Goal: Ask a question: Seek information or help from site administrators or community

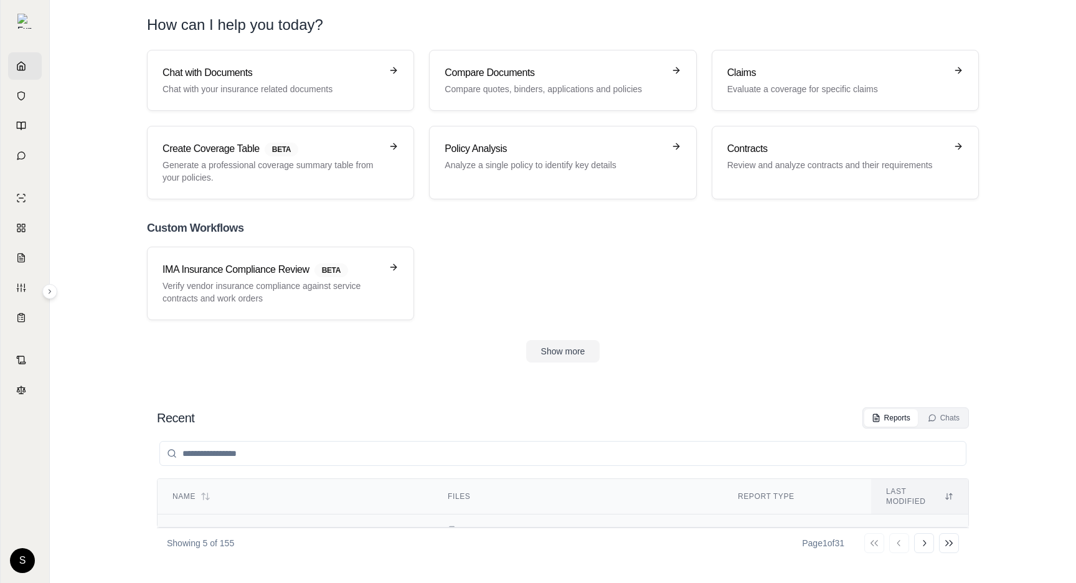
click at [316, 527] on span "Comparison Report: Chubb vs. Travelers Cyber Insurance Policies" at bounding box center [284, 538] width 224 height 22
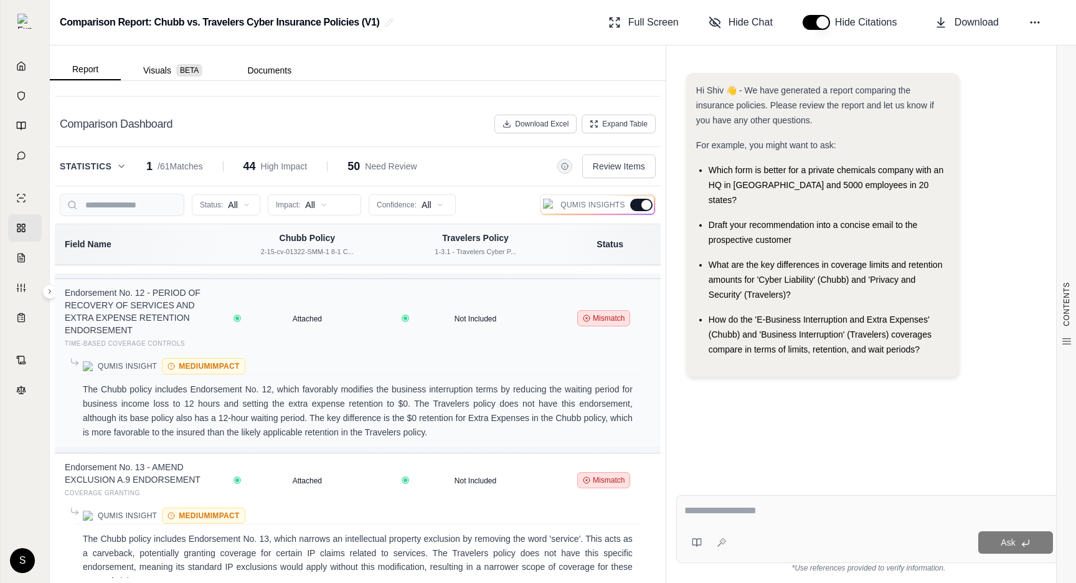
scroll to position [4934, 0]
click at [625, 121] on span "Expand Table" at bounding box center [624, 124] width 45 height 10
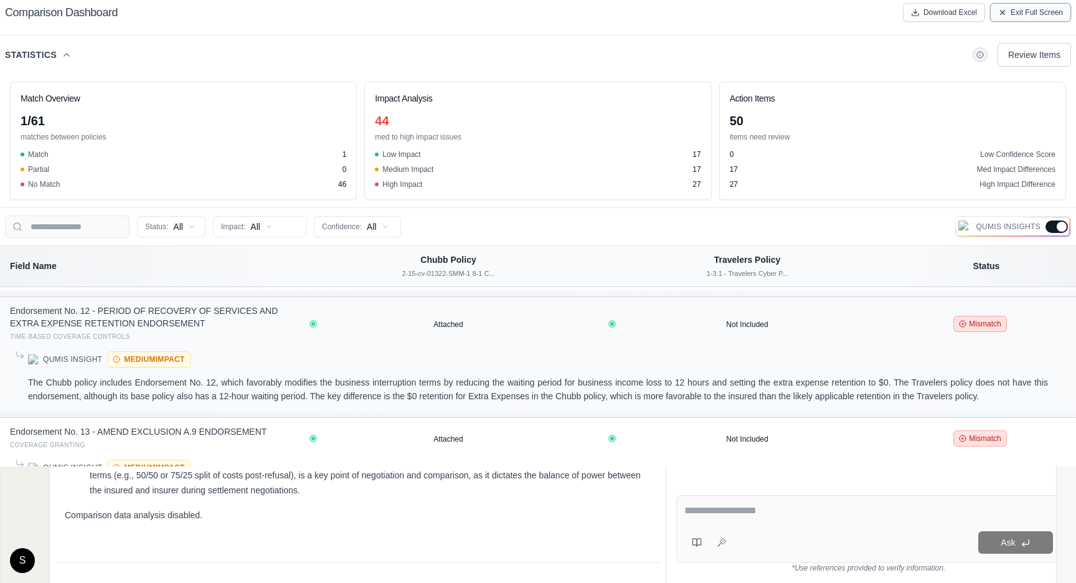
click at [1015, 15] on span "Exit Full Screen" at bounding box center [1037, 12] width 52 height 10
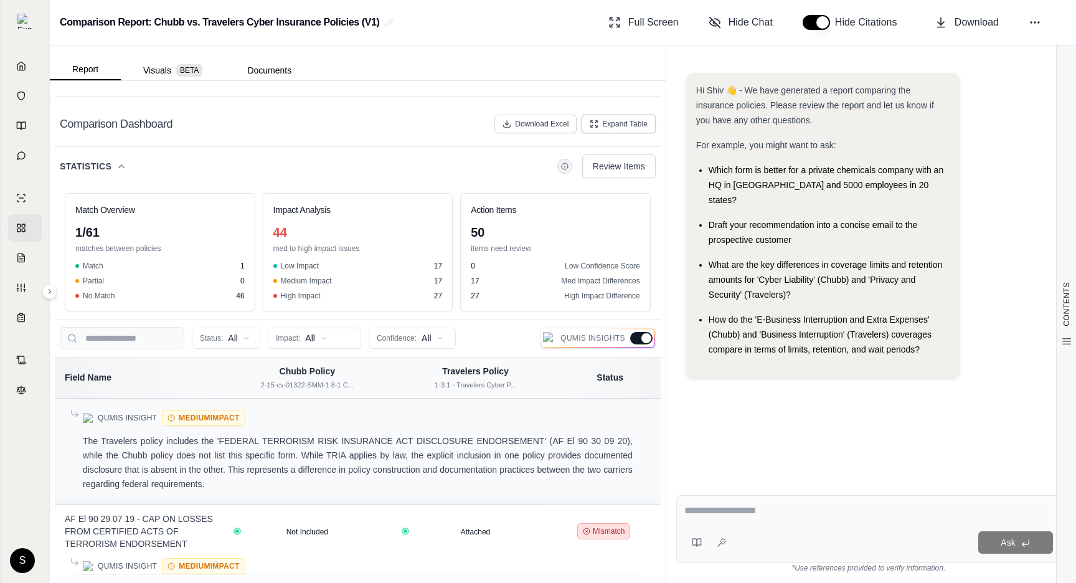
scroll to position [5697, 0]
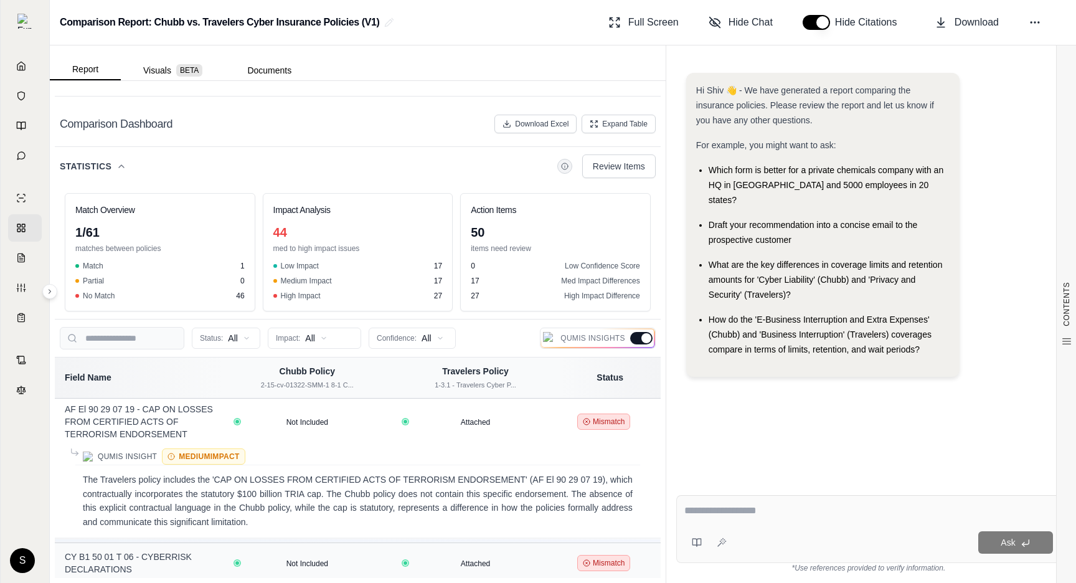
click at [111, 164] on button "Statistics" at bounding box center [93, 166] width 67 height 12
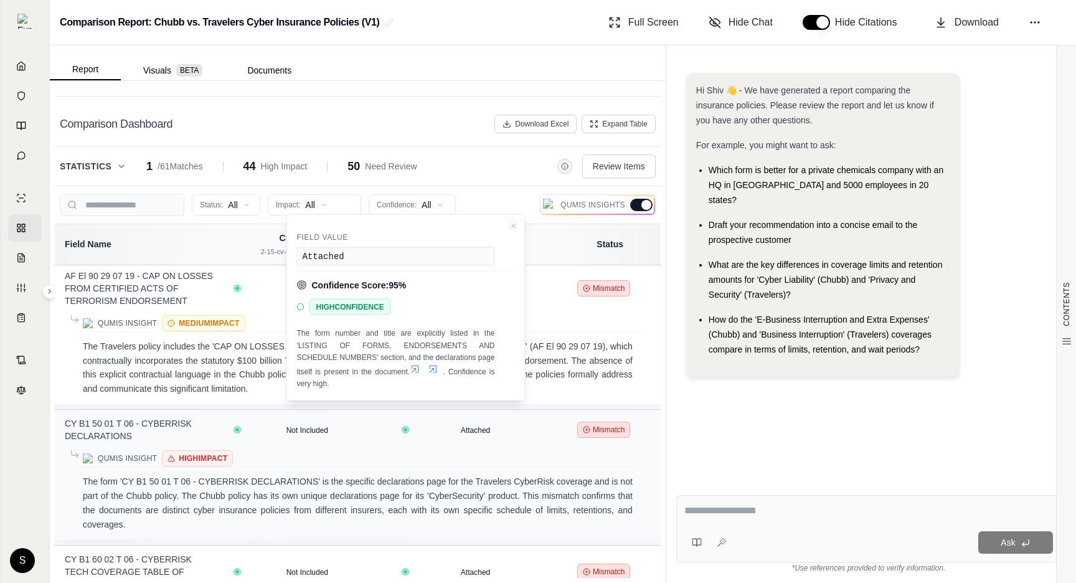
click at [413, 372] on icon at bounding box center [415, 369] width 10 height 10
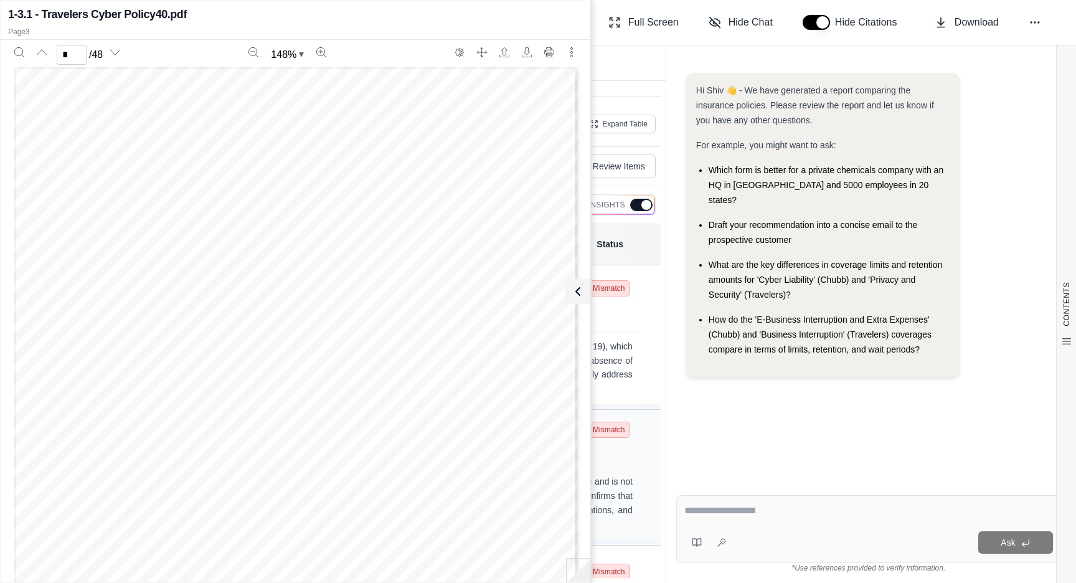
type input "*"
click at [576, 288] on icon at bounding box center [576, 291] width 4 height 7
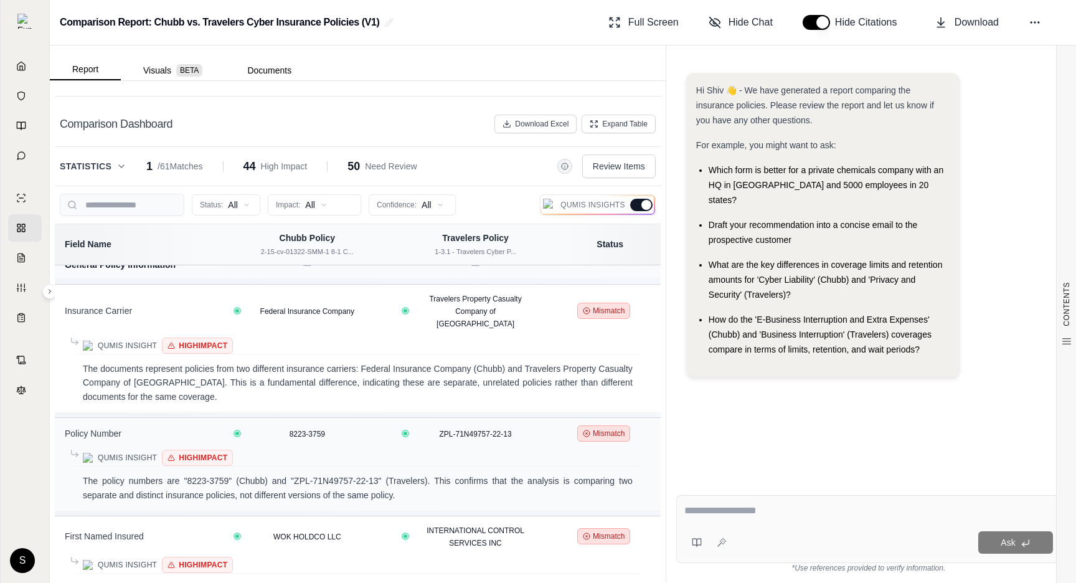
scroll to position [0, 0]
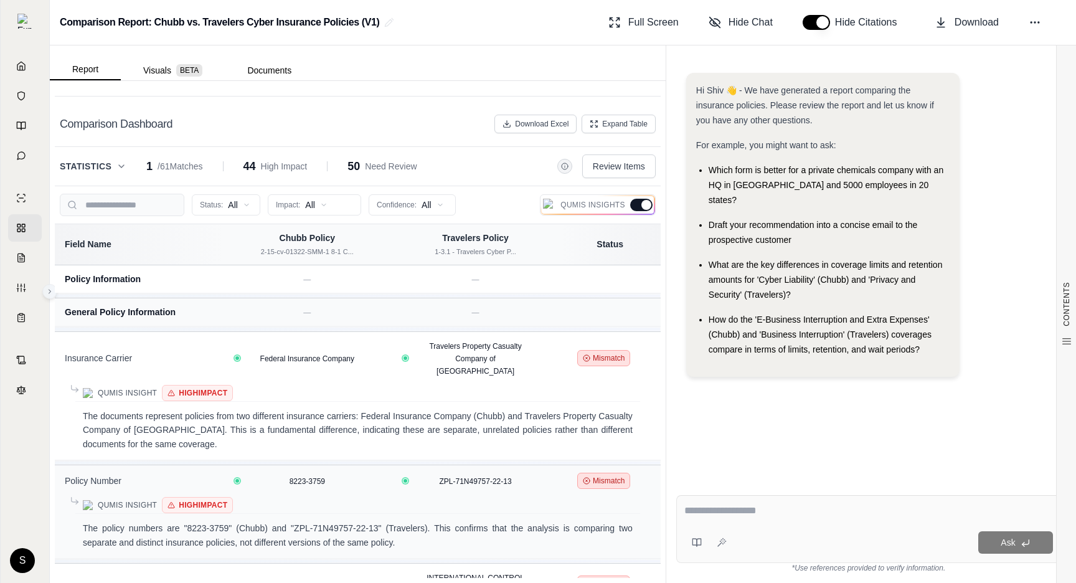
click at [50, 291] on icon at bounding box center [50, 292] width 2 height 4
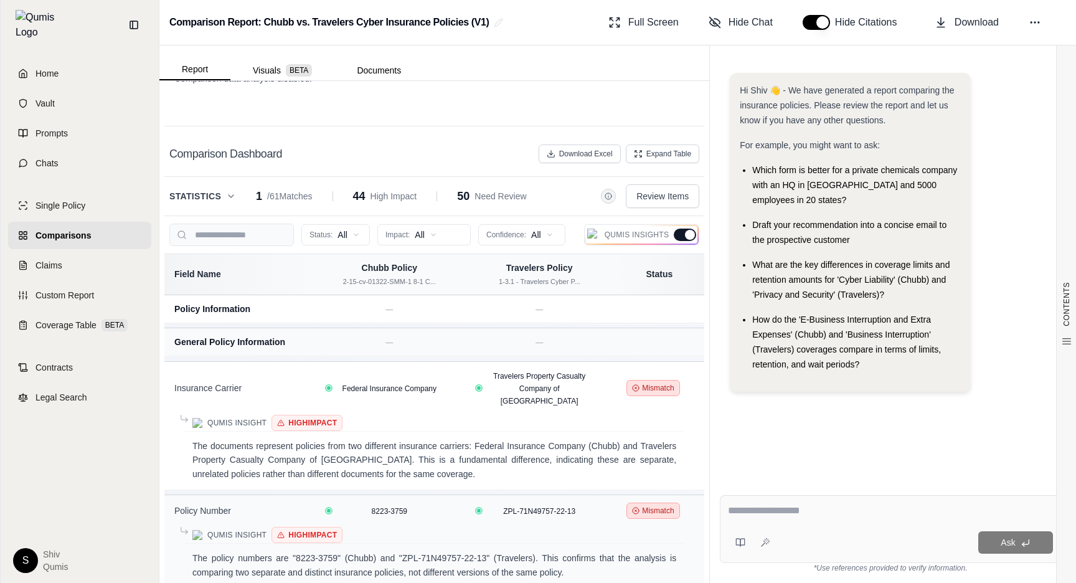
scroll to position [3067, 0]
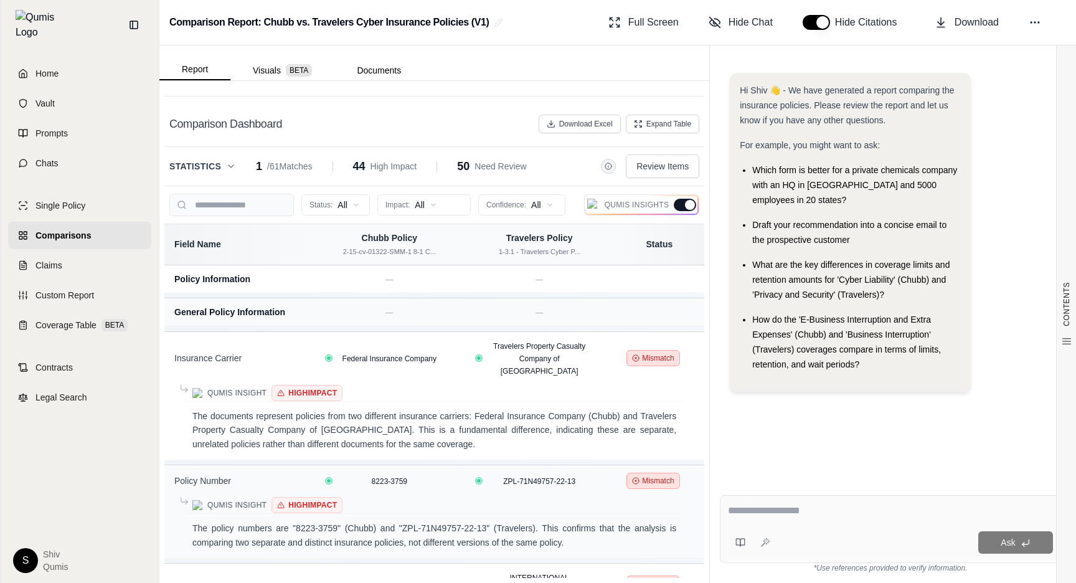
click at [89, 273] on div "Single Policy Comparisons Claims Custom Report Coverage Table BETA" at bounding box center [79, 265] width 143 height 147
click at [81, 289] on span "Custom Report" at bounding box center [64, 295] width 59 height 12
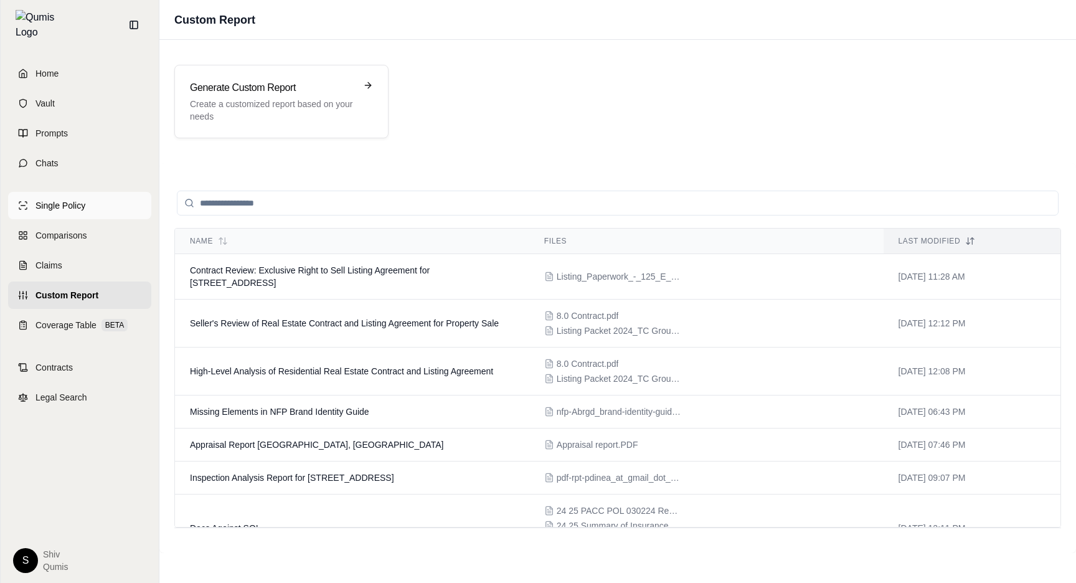
click at [74, 201] on span "Single Policy" at bounding box center [60, 205] width 50 height 12
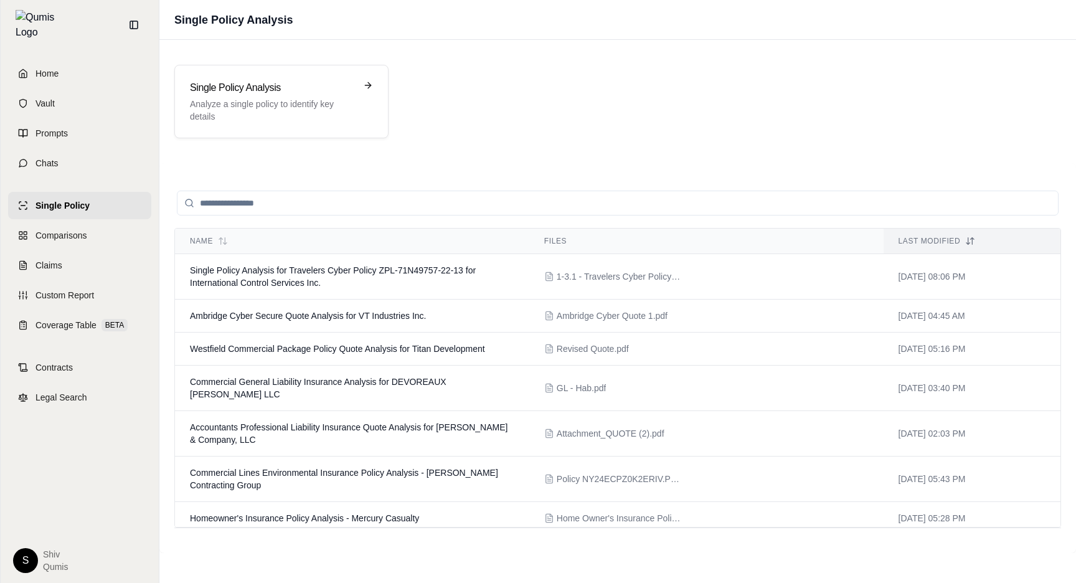
click at [308, 173] on div "Name Files Last modified Single Policy Analysis for Travelers Cyber Policy ZPL-…" at bounding box center [617, 358] width 917 height 390
click at [390, 278] on td "Single Policy Analysis for Travelers Cyber Policy ZPL-71N49757-22-13 for Intern…" at bounding box center [352, 276] width 354 height 45
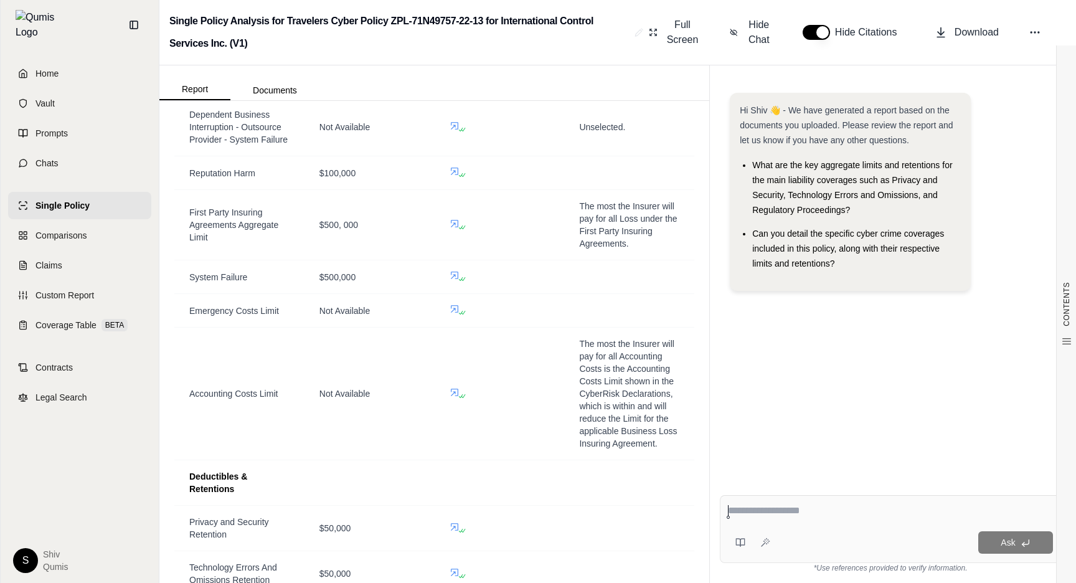
scroll to position [2080, 0]
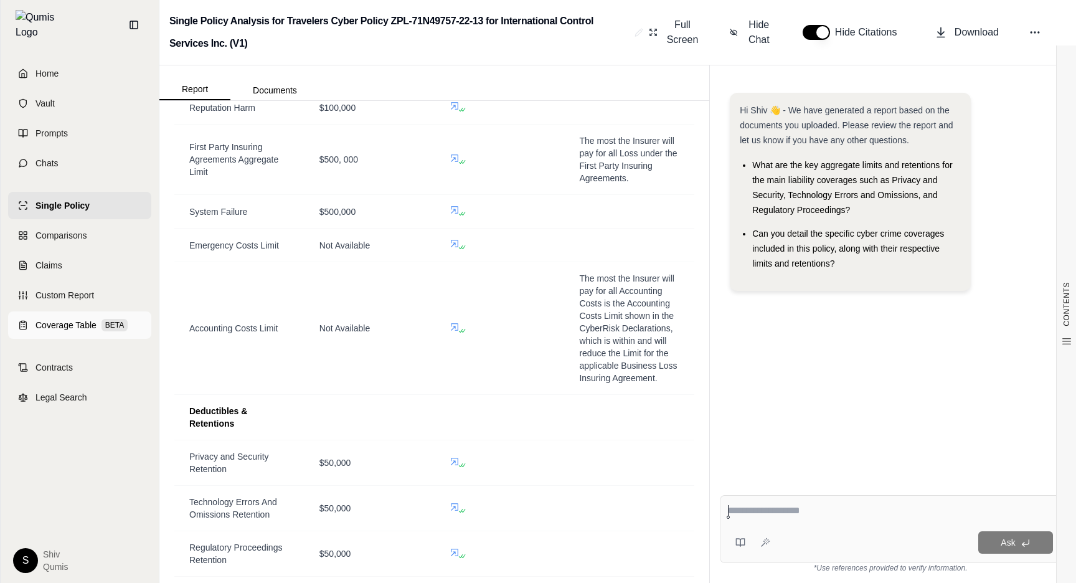
click at [76, 319] on span "Coverage Table" at bounding box center [65, 325] width 61 height 12
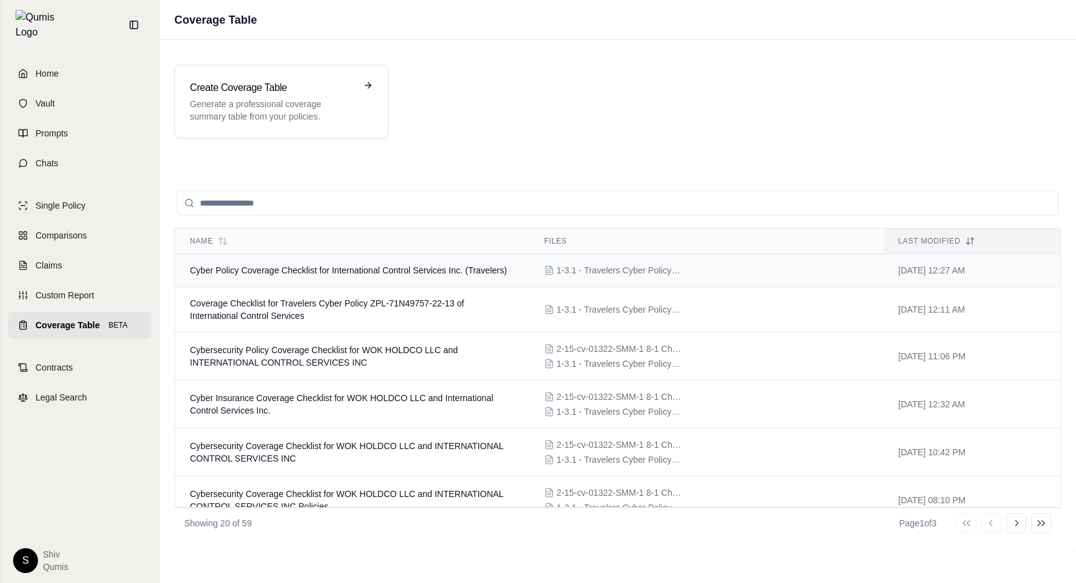
click at [347, 270] on span "Cyber Policy Coverage Checklist for International Control Services Inc. (Travel…" at bounding box center [348, 270] width 317 height 10
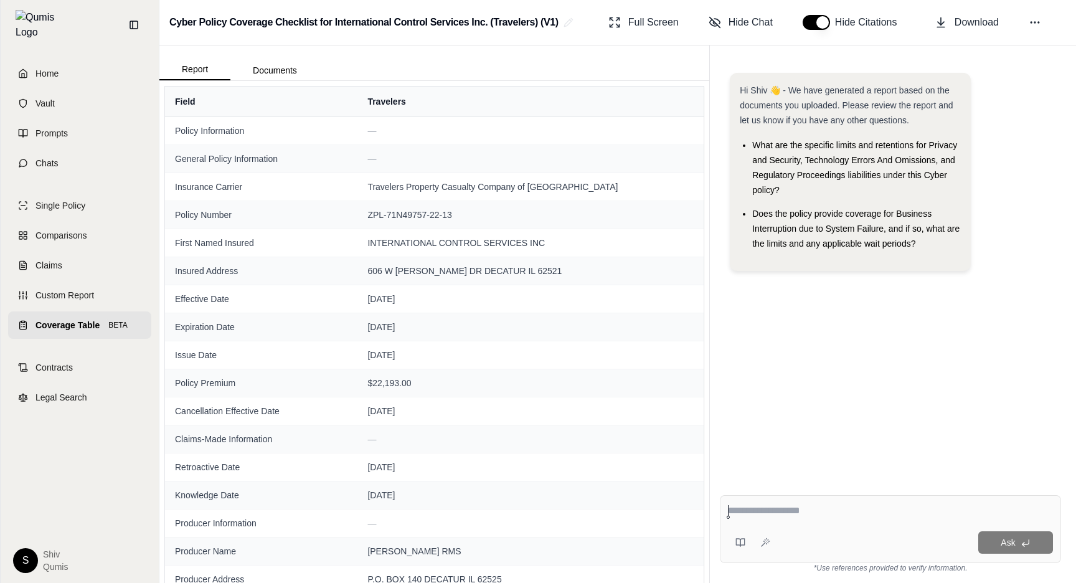
click at [85, 323] on span "Coverage Table" at bounding box center [67, 325] width 64 height 12
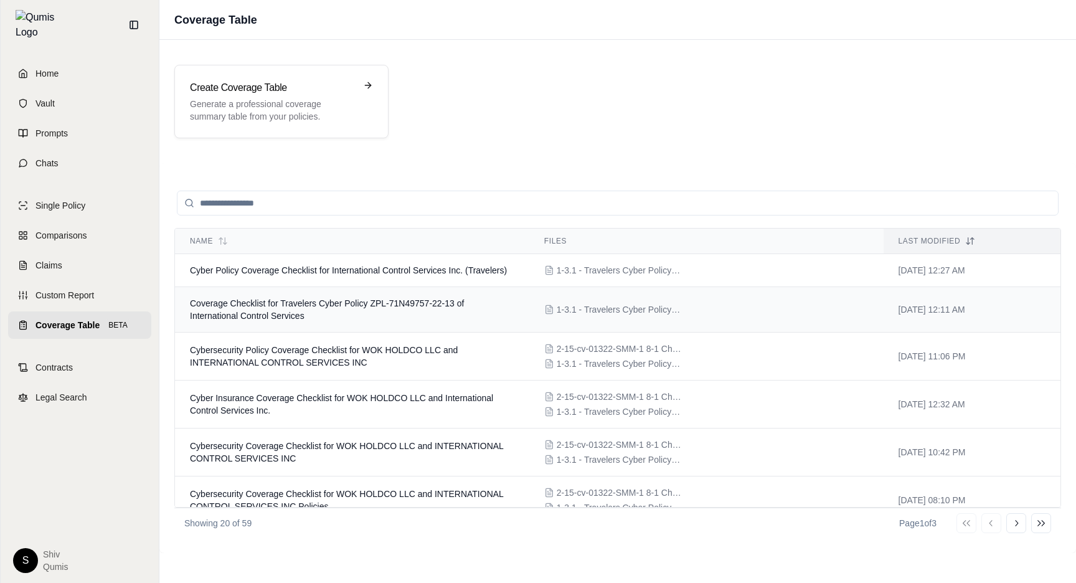
click at [292, 315] on span "Coverage Checklist for Travelers Cyber Policy ZPL-71N49757-22-13 of Internation…" at bounding box center [327, 309] width 274 height 22
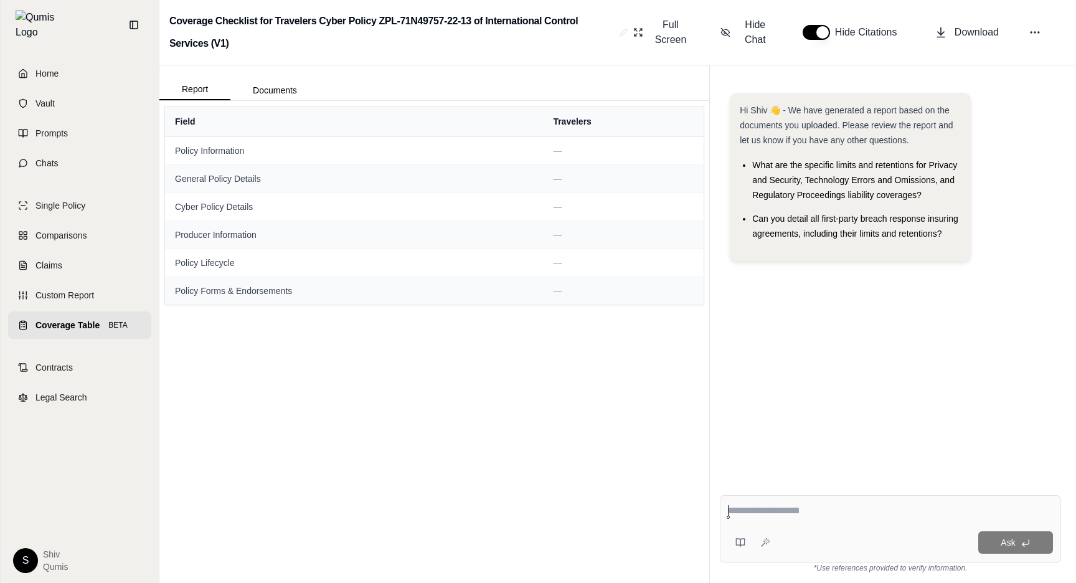
click at [73, 326] on link "Coverage Table BETA" at bounding box center [79, 324] width 143 height 27
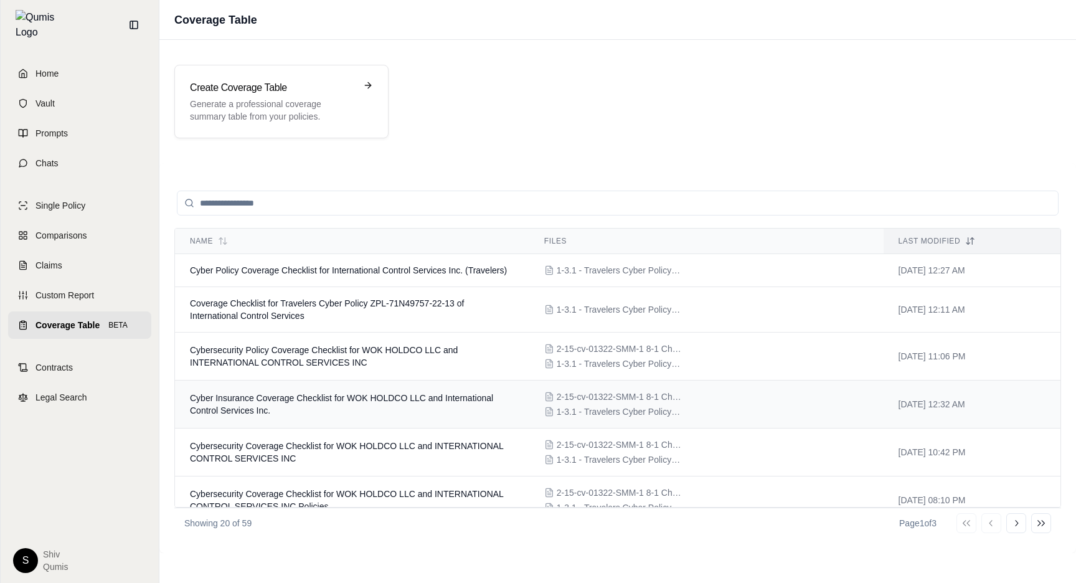
click at [379, 392] on td "Cyber Insurance Coverage Checklist for WOK HOLDCO LLC and International Control…" at bounding box center [352, 404] width 354 height 48
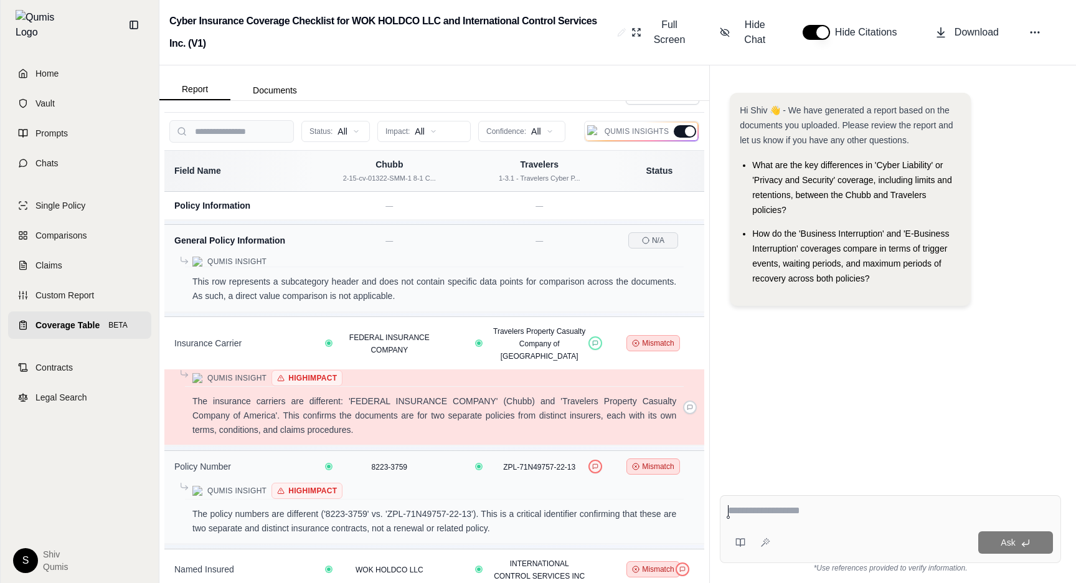
scroll to position [35, 0]
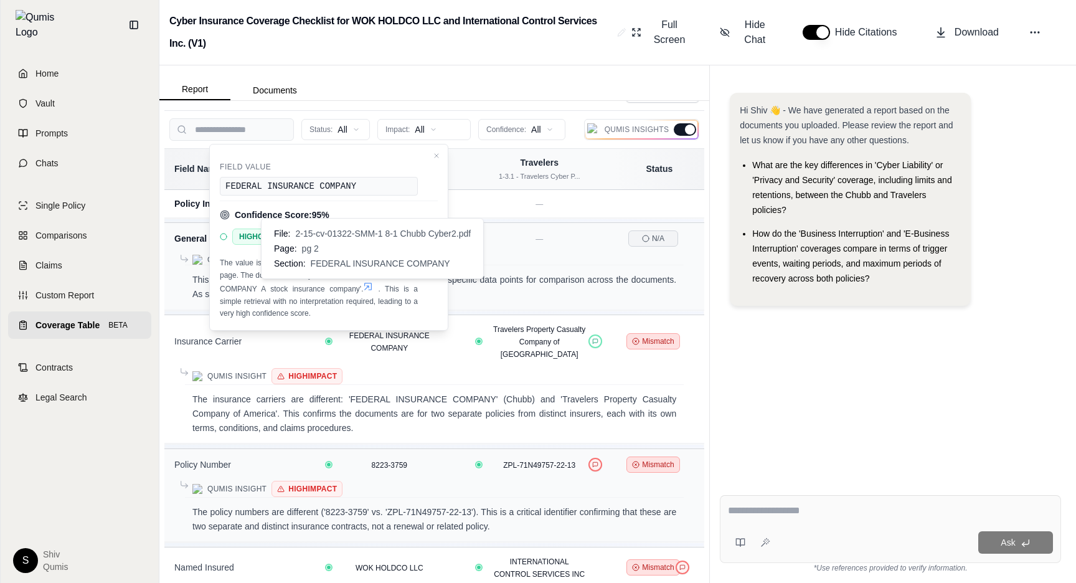
click at [369, 289] on icon at bounding box center [368, 286] width 10 height 10
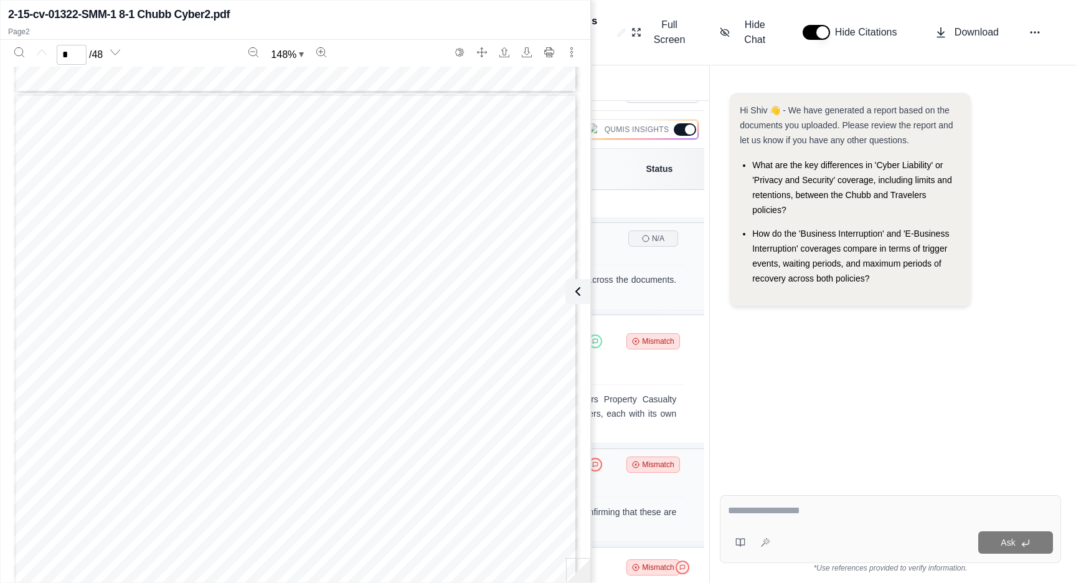
scroll to position [730, 0]
type input "*"
click at [578, 293] on icon at bounding box center [575, 291] width 15 height 15
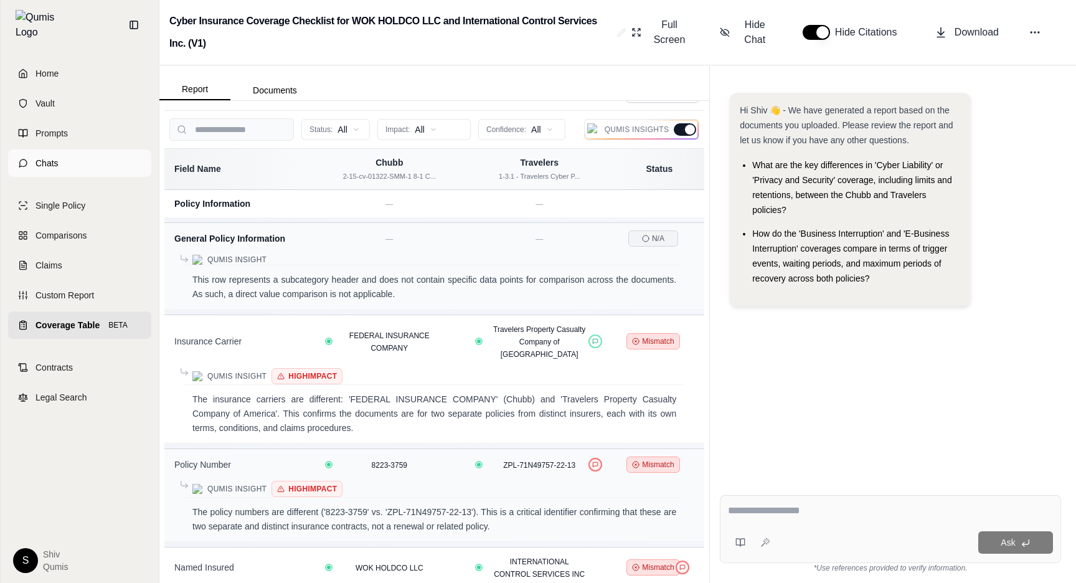
click at [51, 157] on span "Chats" at bounding box center [46, 163] width 23 height 12
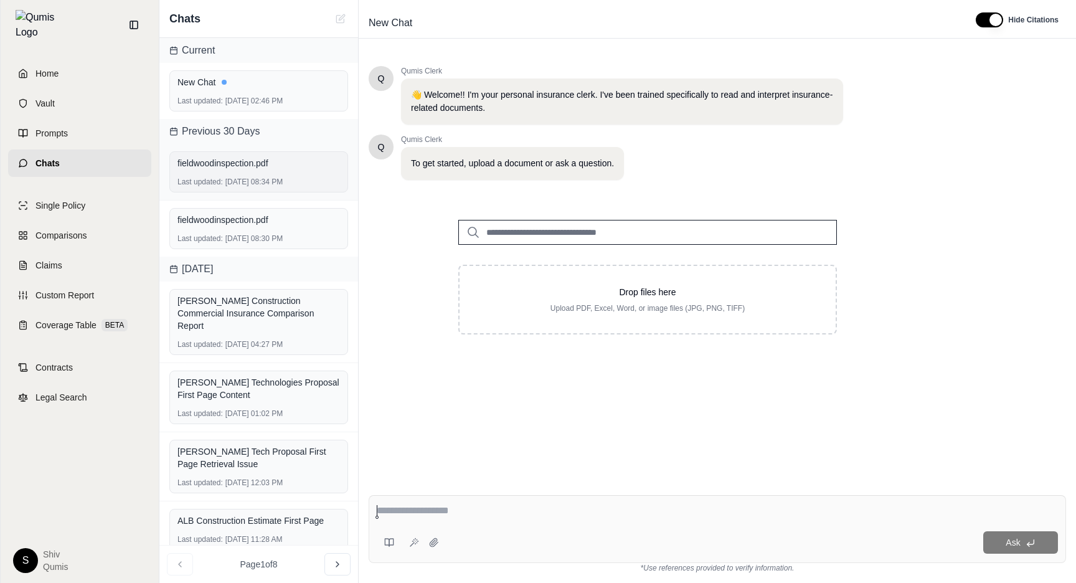
click at [288, 168] on div "fieldwoodinspection.pdf" at bounding box center [258, 163] width 163 height 12
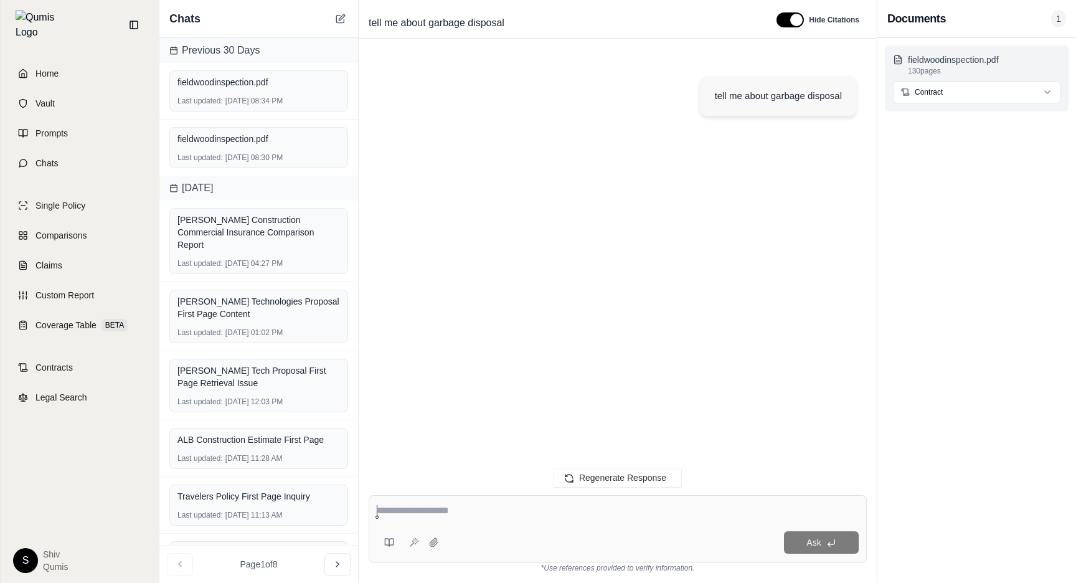
click at [1018, 59] on p "fieldwoodinspection.pdf" at bounding box center [984, 60] width 153 height 12
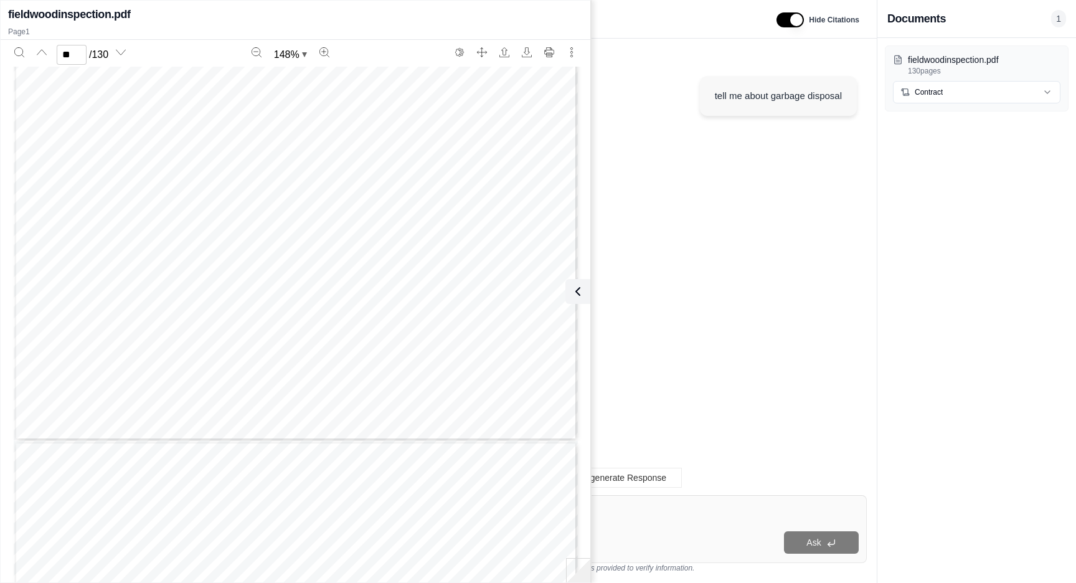
scroll to position [24796, 0]
type input "**"
click at [587, 287] on button at bounding box center [575, 291] width 25 height 25
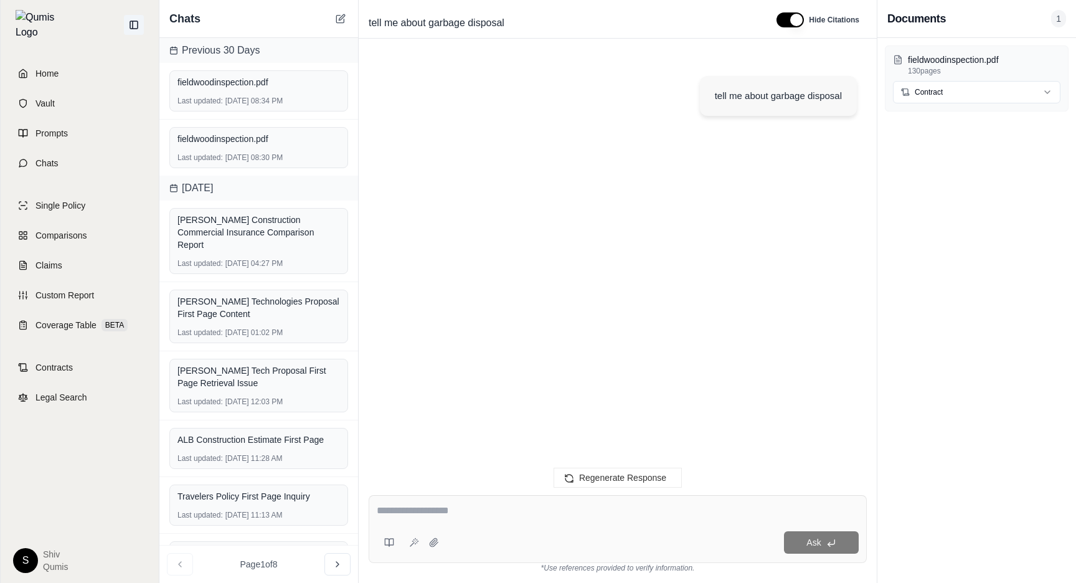
click at [138, 24] on icon at bounding box center [133, 24] width 7 height 7
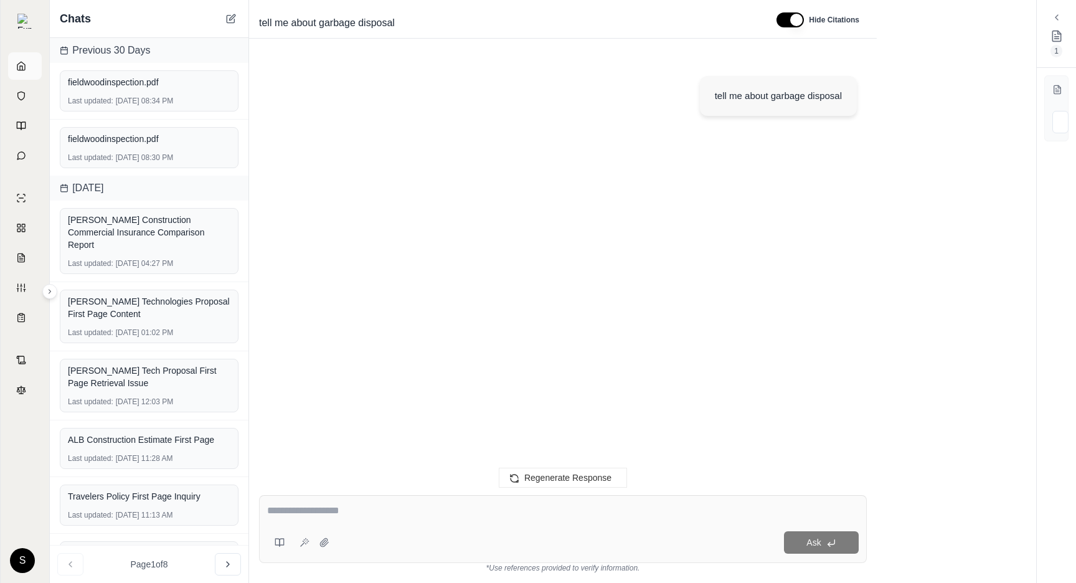
click at [39, 57] on link "Home" at bounding box center [25, 65] width 34 height 27
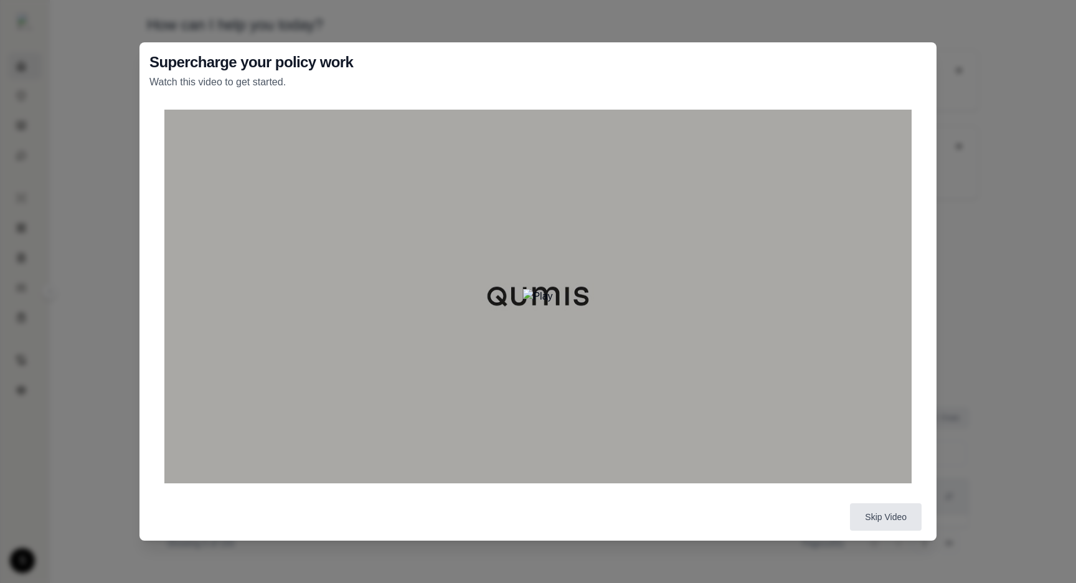
click at [453, 11] on div "Supercharge your policy work Watch this video to get started. Skip Video" at bounding box center [538, 291] width 1076 height 583
click at [916, 118] on div at bounding box center [538, 297] width 797 height 394
click at [1020, 205] on div "Supercharge your policy work Watch this video to get started. Skip Video" at bounding box center [538, 291] width 1077 height 583
click at [672, 1] on div "Supercharge your policy work Watch this video to get started. Skip Video" at bounding box center [538, 291] width 1077 height 583
click at [895, 502] on div "Skip Video" at bounding box center [538, 516] width 797 height 47
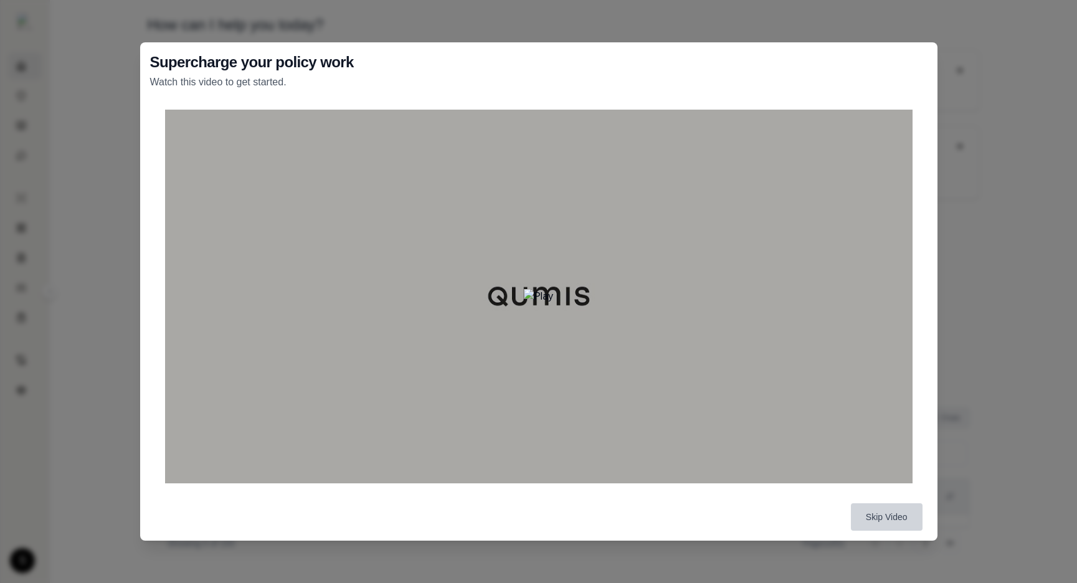
click at [895, 512] on button "Skip Video" at bounding box center [887, 516] width 72 height 27
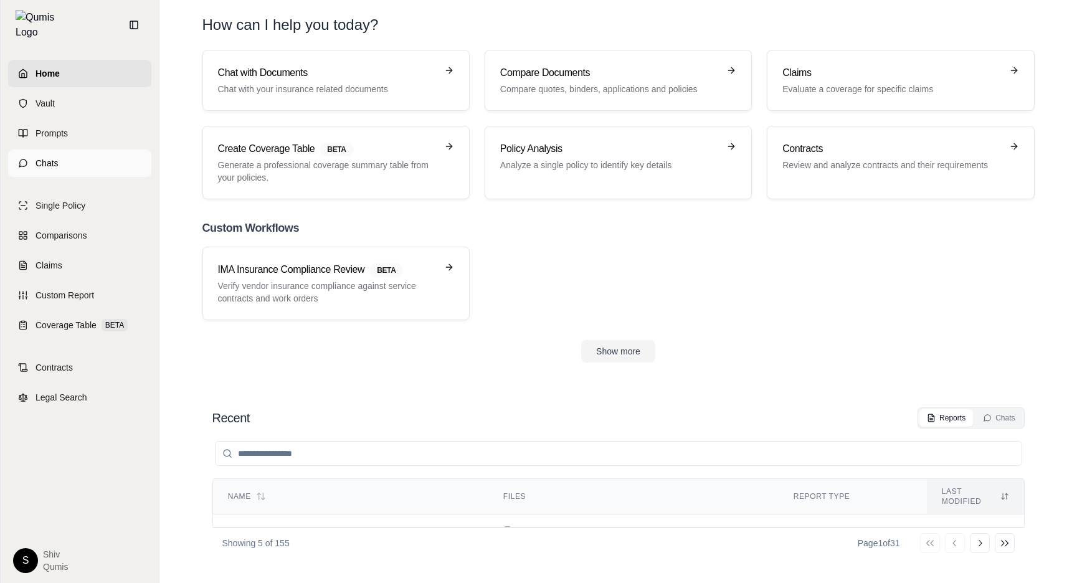
click at [24, 158] on icon at bounding box center [23, 163] width 10 height 10
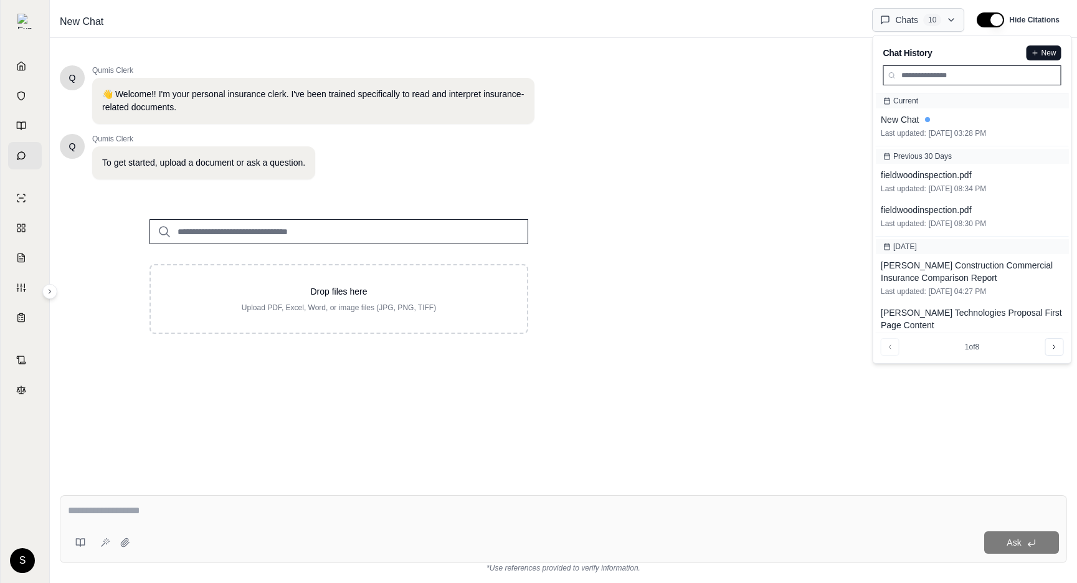
click at [904, 18] on html "Home Vault Prompts Chats Single Policy Comparisons Claims Custom Report Coverag…" at bounding box center [538, 291] width 1077 height 583
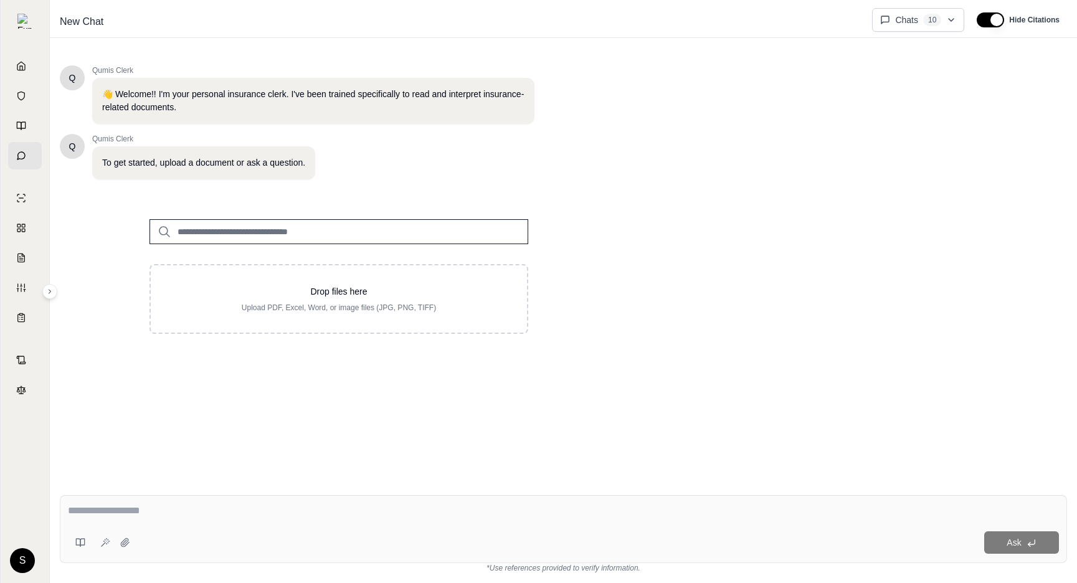
click at [904, 18] on html "Home Vault Prompts Chats Single Policy Comparisons Claims Custom Report Coverag…" at bounding box center [538, 291] width 1077 height 583
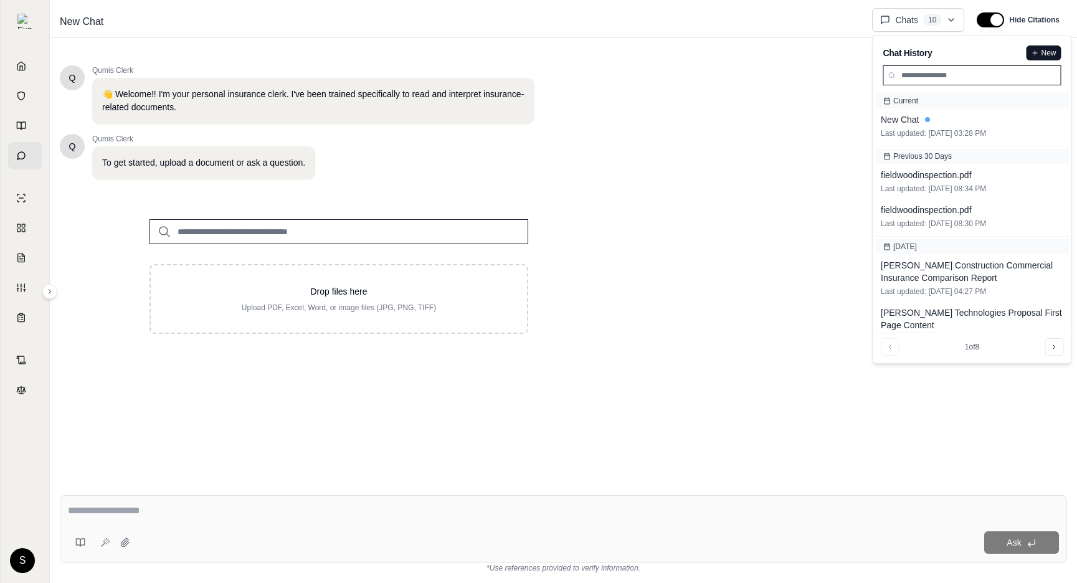
click at [181, 38] on html "Home Vault Prompts Chats Single Policy Comparisons Claims Custom Report Coverag…" at bounding box center [538, 291] width 1077 height 583
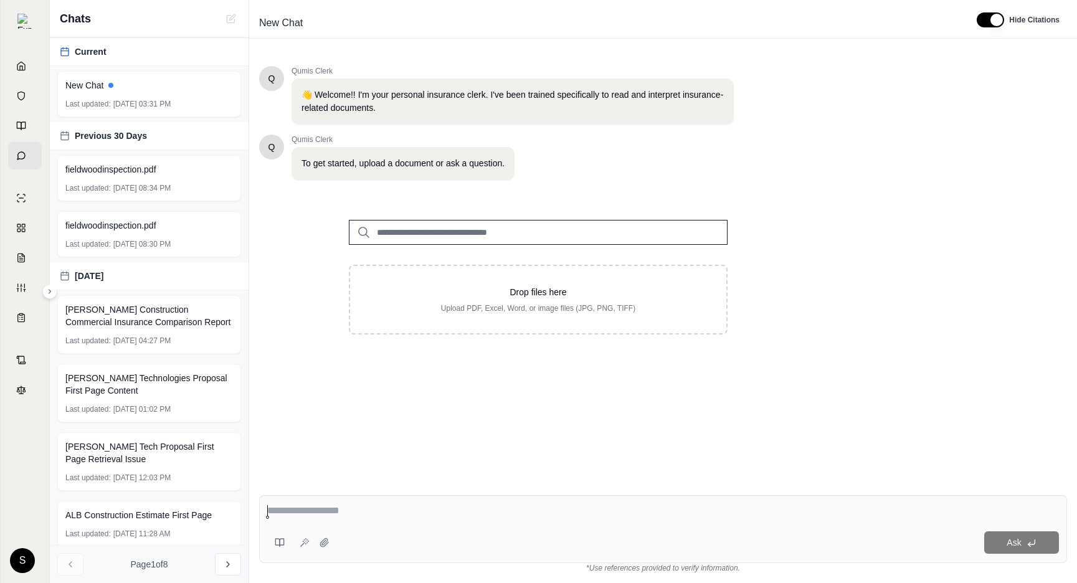
scroll to position [231, 0]
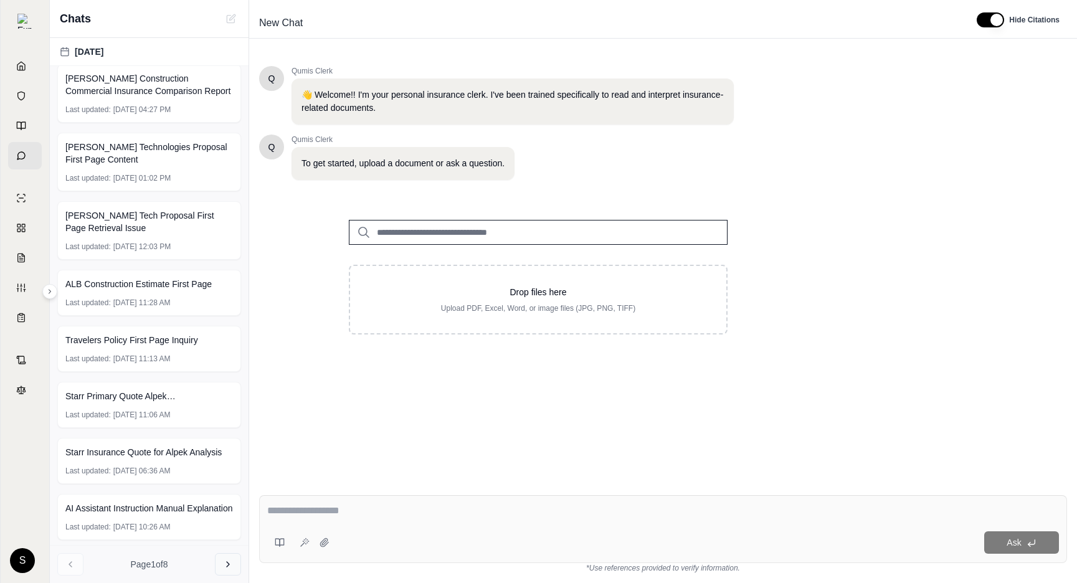
click at [225, 569] on button at bounding box center [228, 564] width 26 height 22
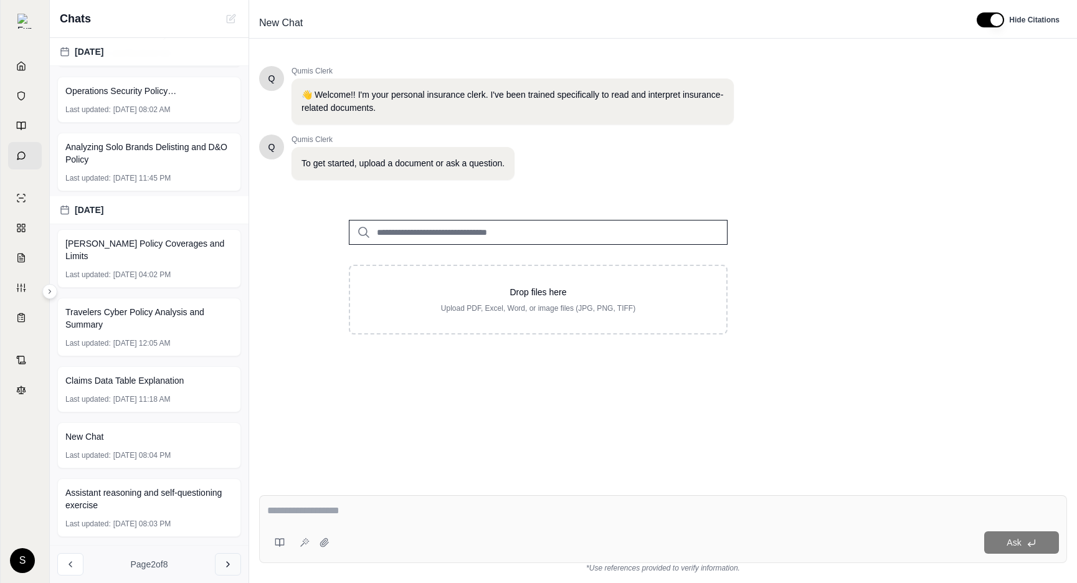
click at [225, 569] on button at bounding box center [228, 564] width 26 height 22
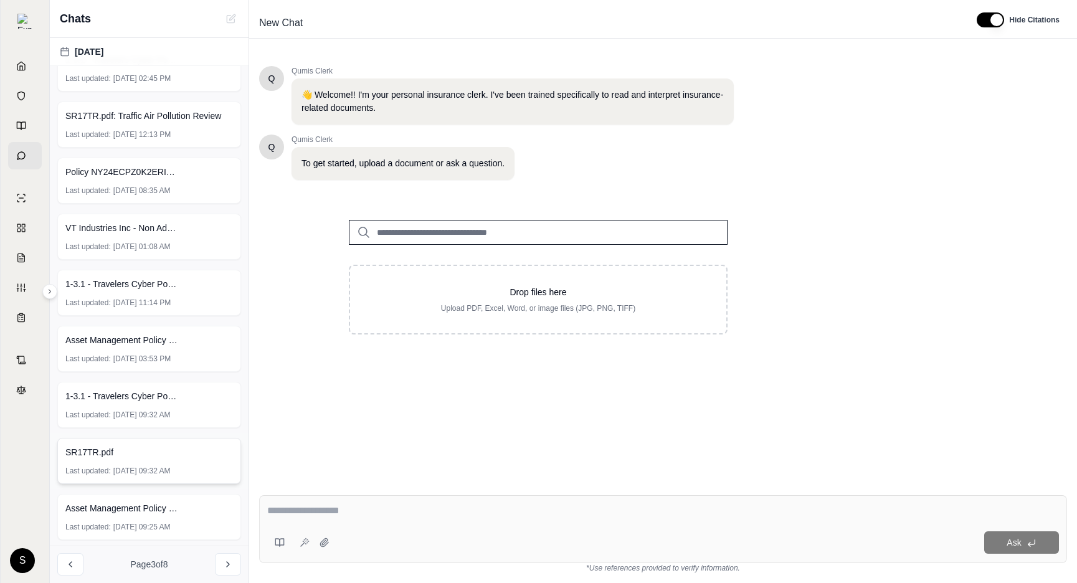
scroll to position [0, 0]
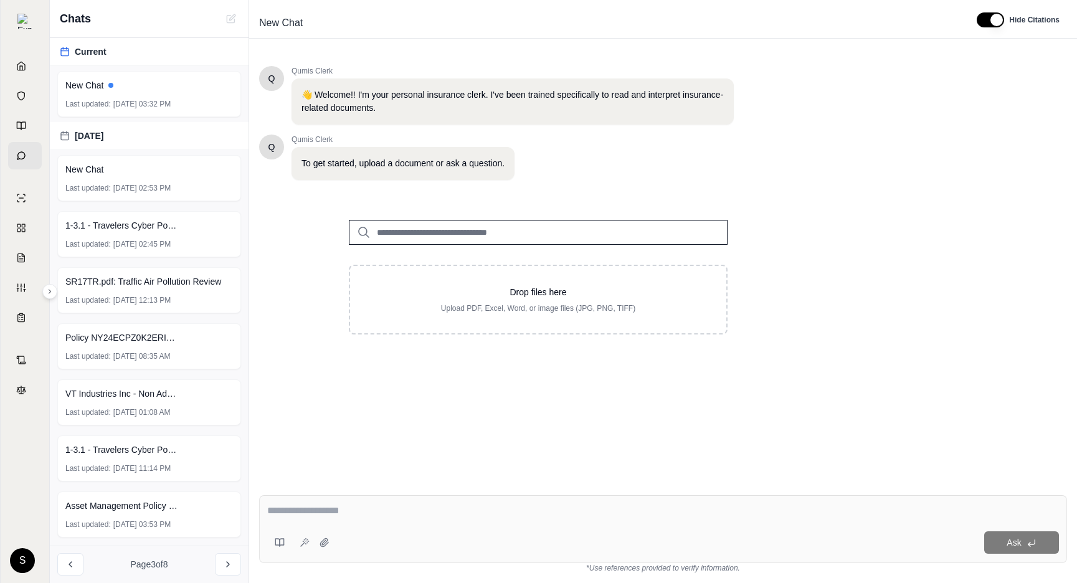
click at [739, 210] on div at bounding box center [538, 222] width 418 height 45
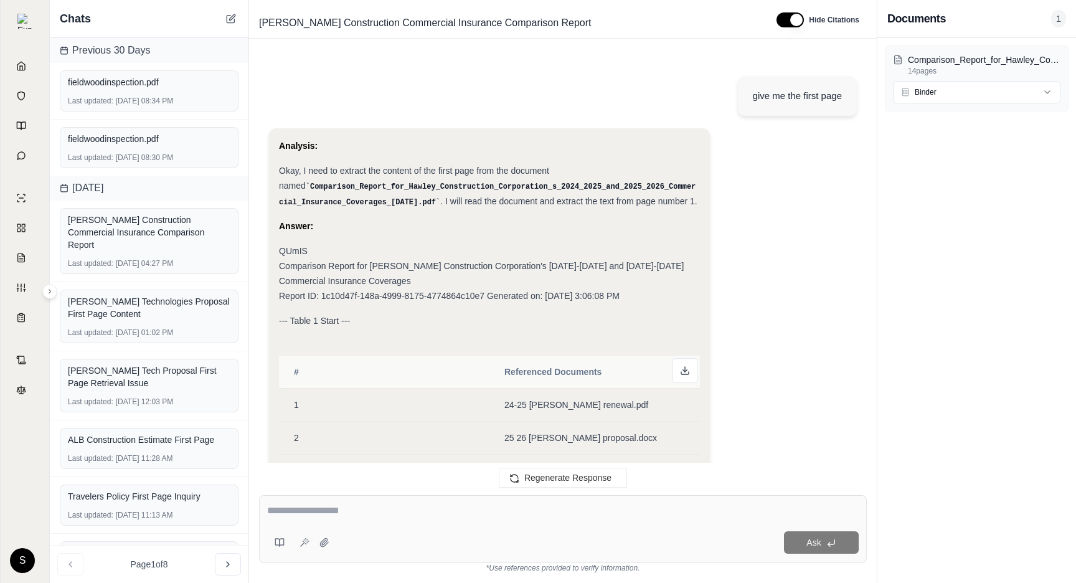
click at [1056, 17] on span "1" at bounding box center [1058, 18] width 15 height 17
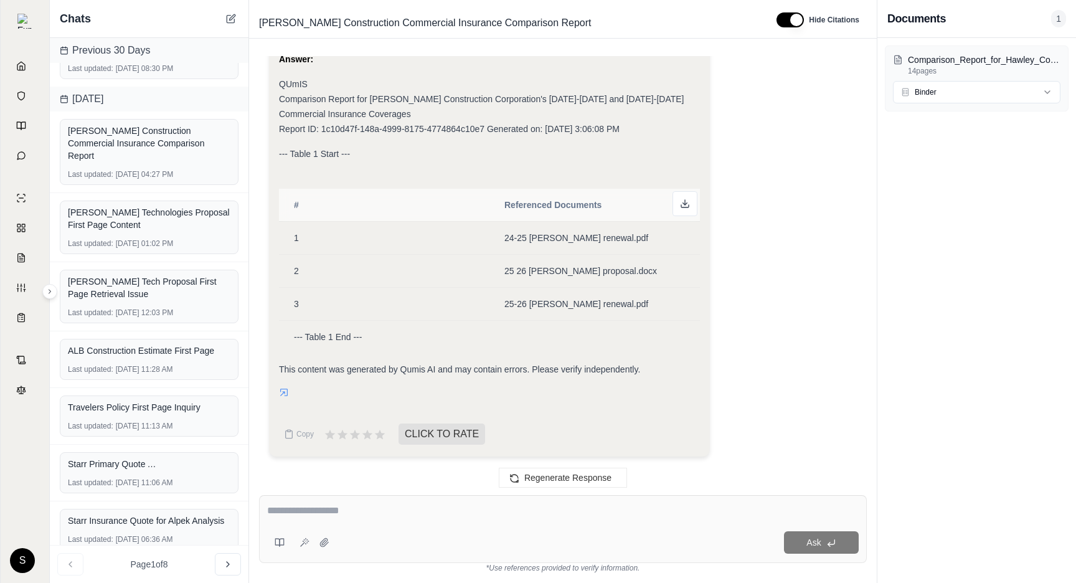
scroll to position [158, 0]
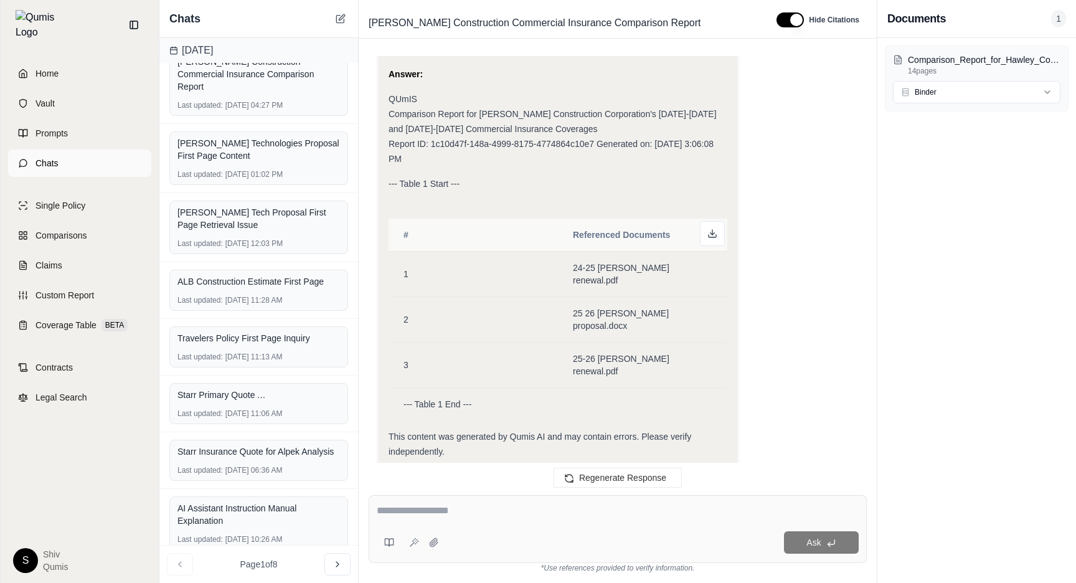
click at [42, 157] on span "Chats" at bounding box center [46, 163] width 23 height 12
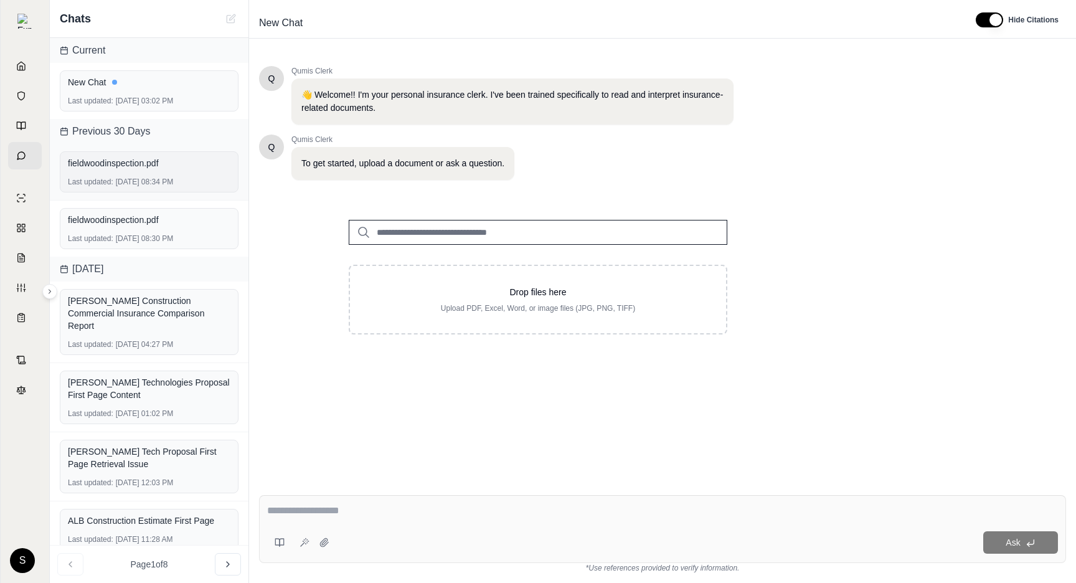
click at [171, 175] on div "fieldwoodinspection.pdf Last updated: Aug 28, 2025, 08:34 PM" at bounding box center [149, 171] width 179 height 41
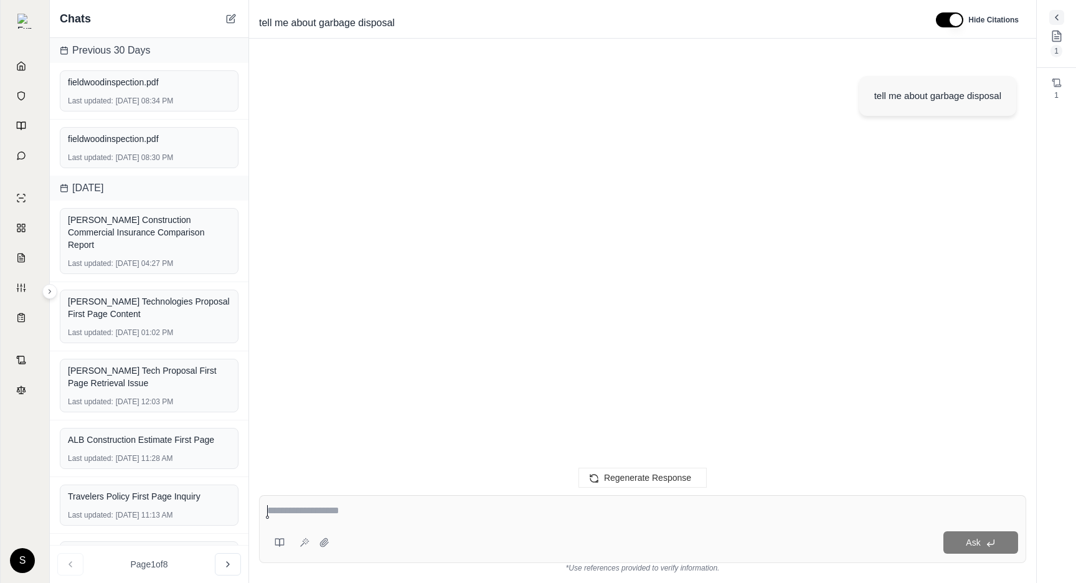
click at [1060, 11] on button at bounding box center [1056, 17] width 15 height 15
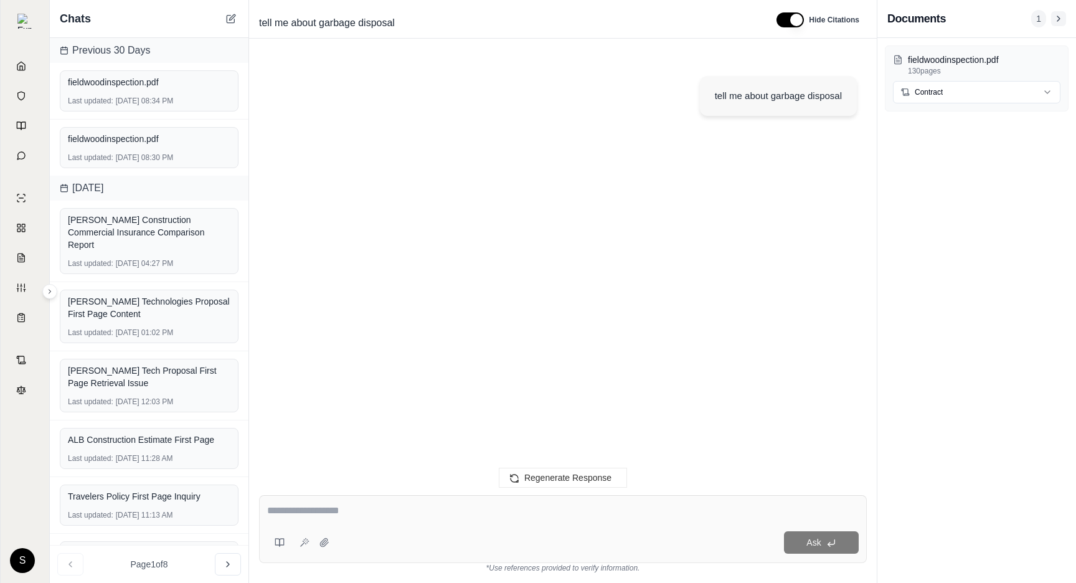
click at [1057, 20] on icon at bounding box center [1059, 19] width 10 height 10
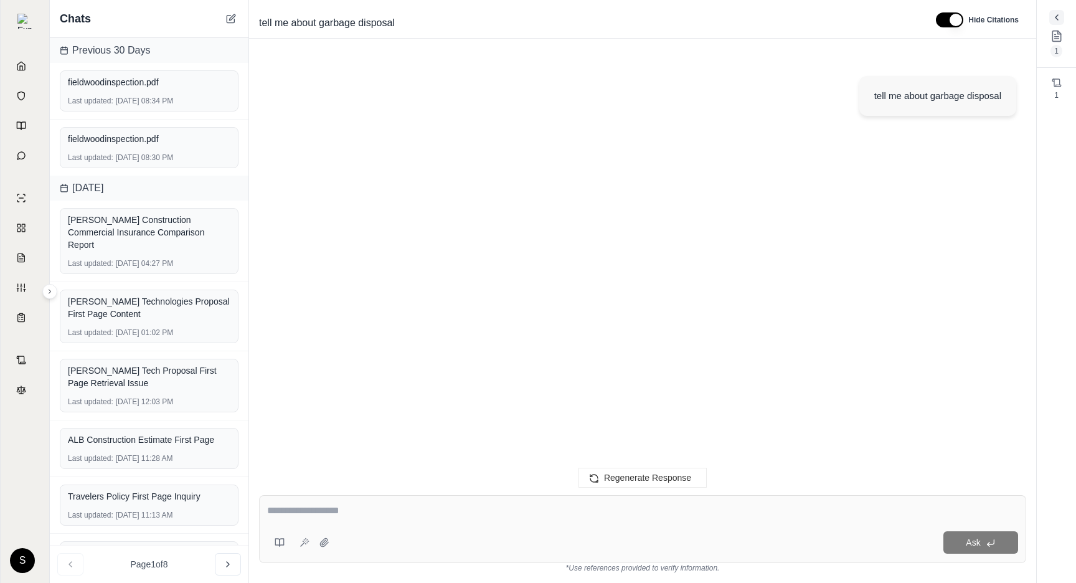
click at [1057, 22] on icon at bounding box center [1057, 17] width 10 height 10
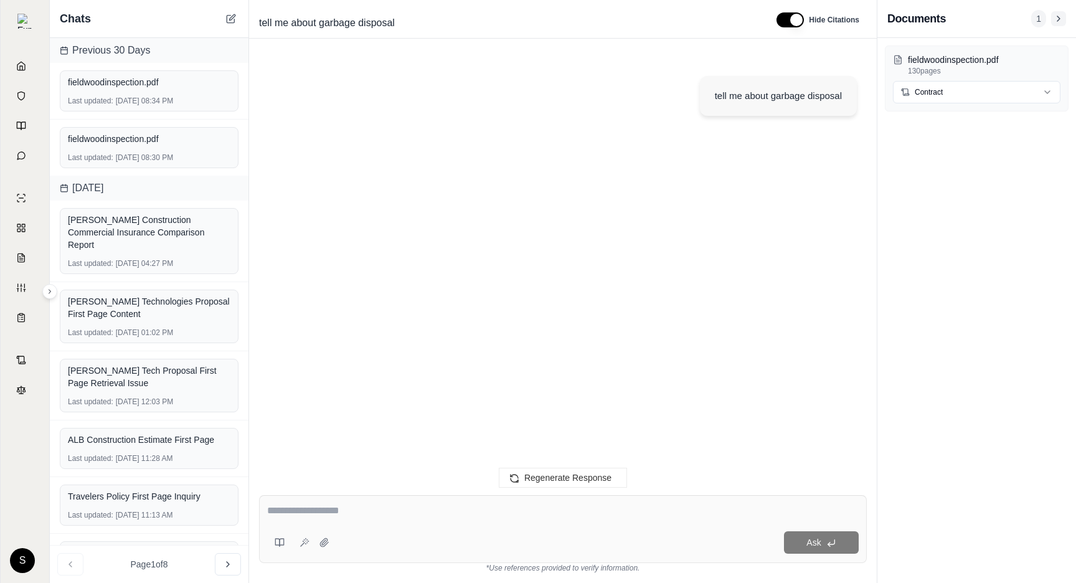
click at [1057, 22] on icon at bounding box center [1059, 19] width 10 height 10
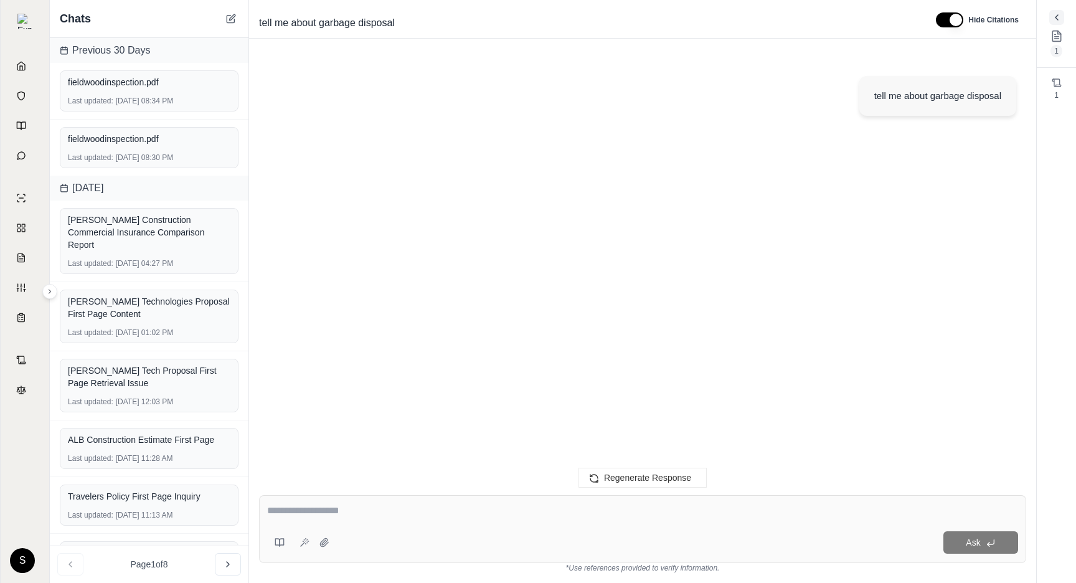
click at [1061, 17] on icon at bounding box center [1057, 17] width 10 height 10
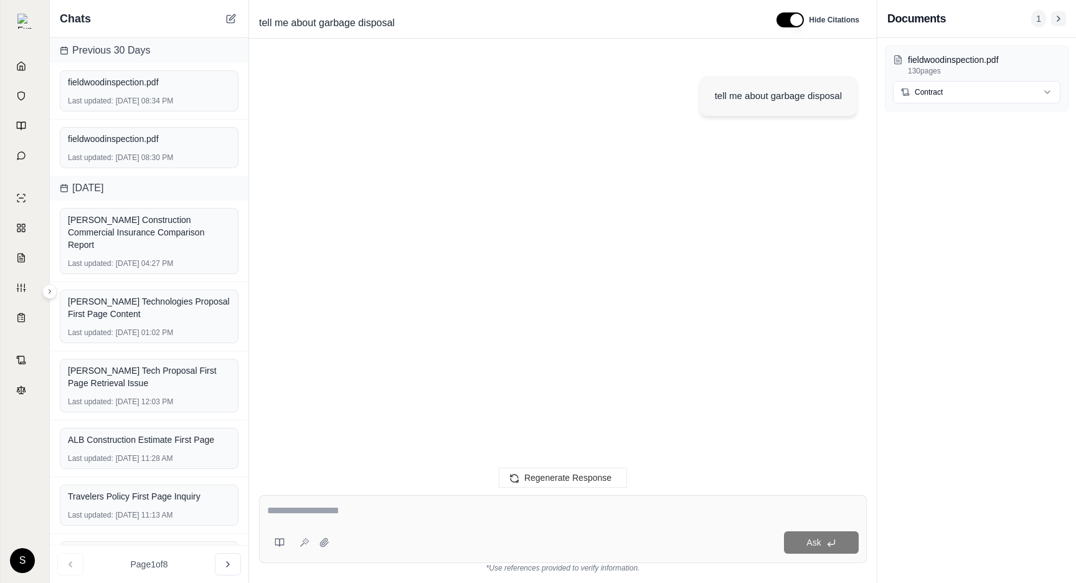
click at [1063, 21] on icon at bounding box center [1059, 19] width 10 height 10
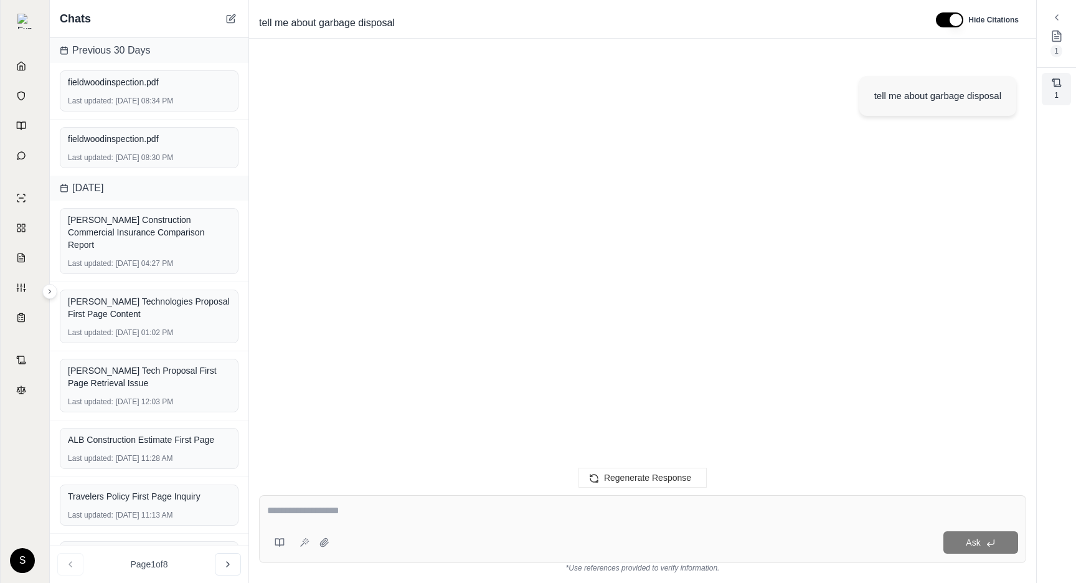
click at [1055, 87] on icon at bounding box center [1056, 82] width 8 height 7
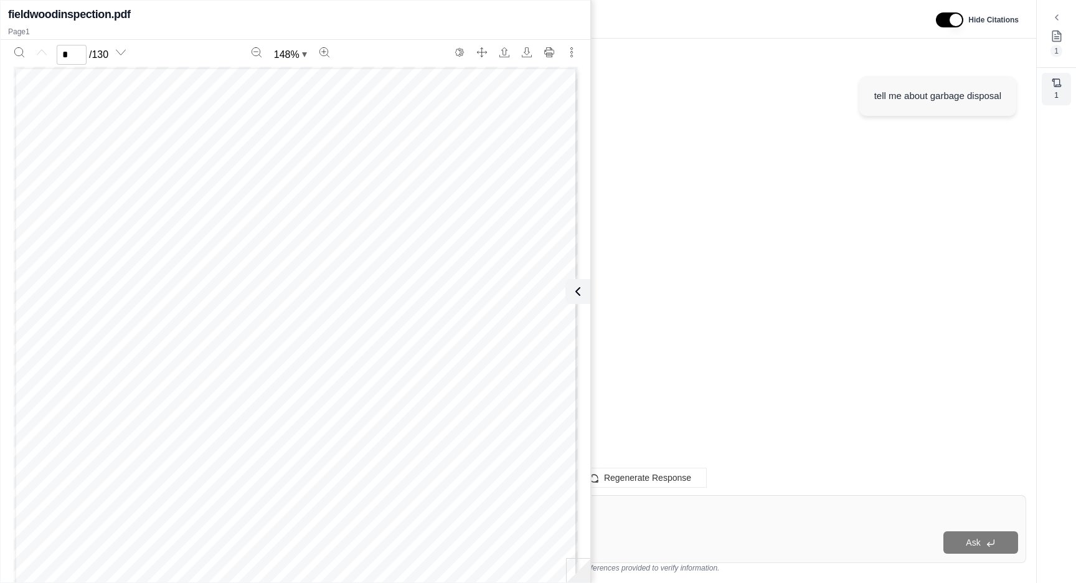
click at [1055, 87] on icon at bounding box center [1056, 82] width 8 height 7
click at [577, 290] on icon at bounding box center [575, 291] width 15 height 15
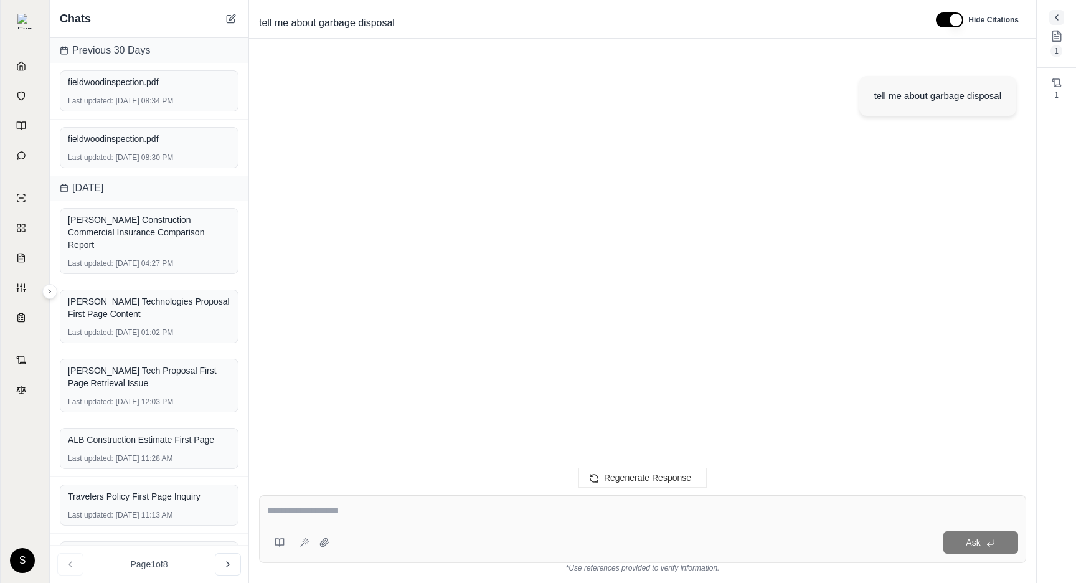
click at [1060, 19] on icon at bounding box center [1057, 17] width 10 height 10
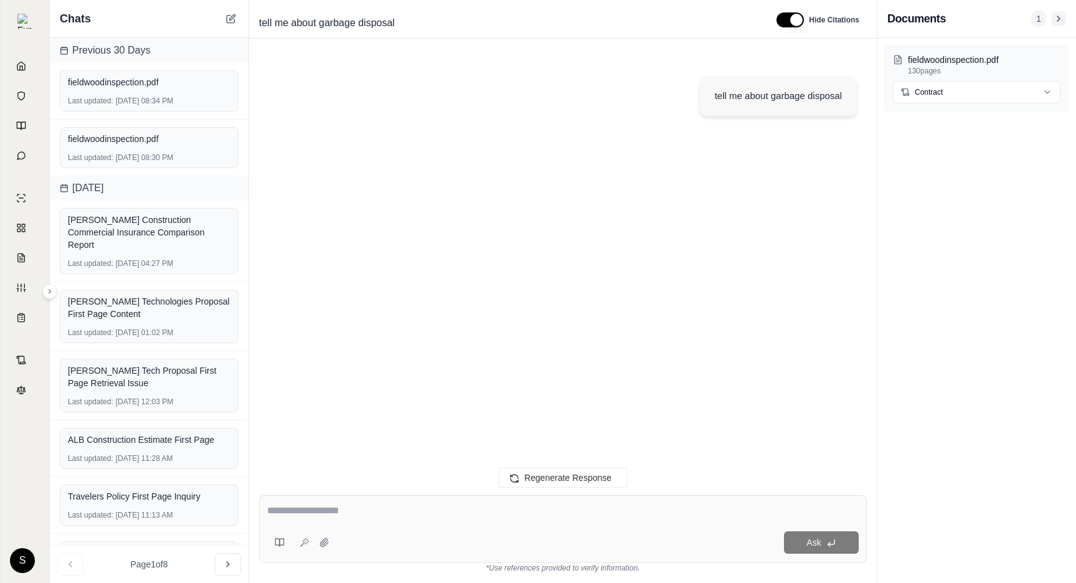
click at [1058, 19] on icon at bounding box center [1058, 18] width 2 height 5
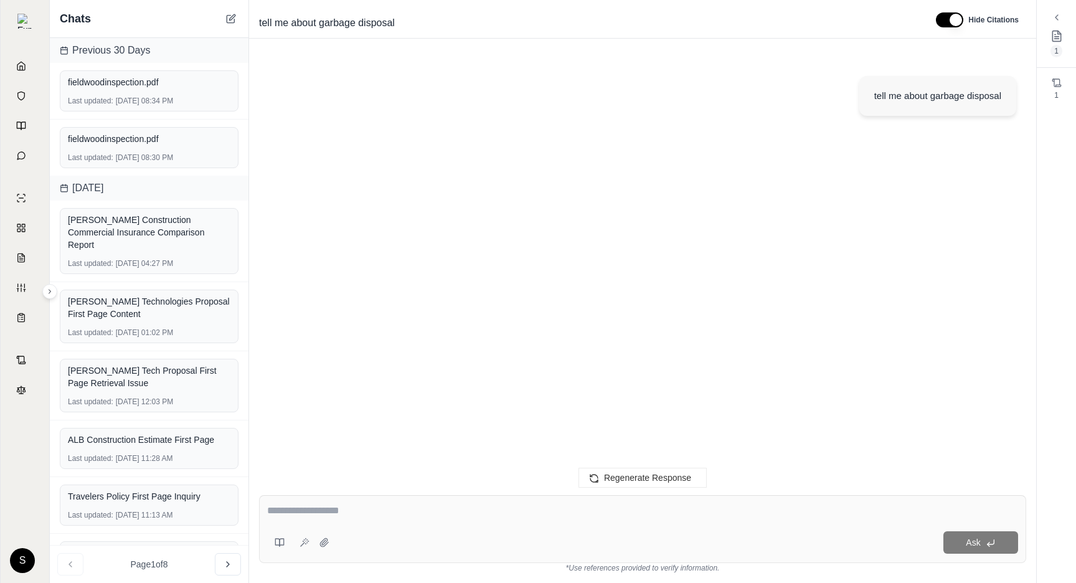
click at [1058, 19] on icon at bounding box center [1057, 17] width 10 height 10
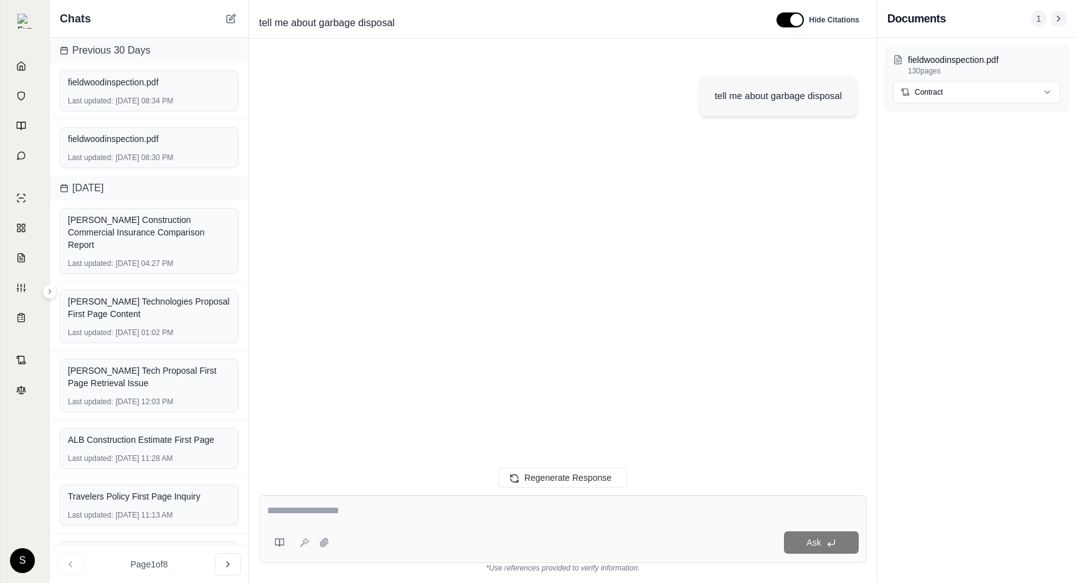
click at [1058, 19] on icon at bounding box center [1059, 19] width 10 height 10
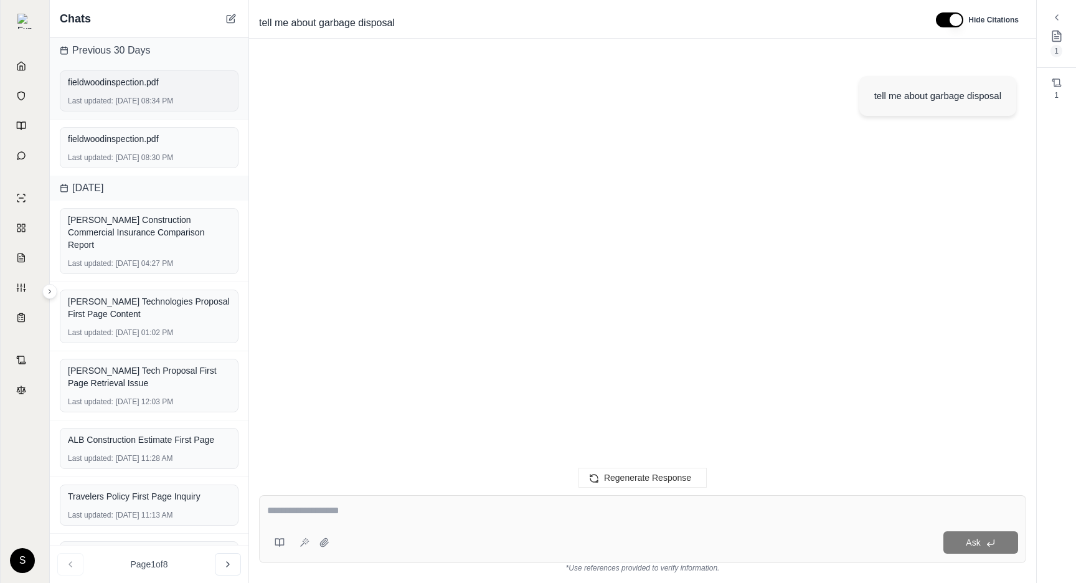
click at [139, 98] on div "Last updated: Aug 28, 2025, 08:34 PM" at bounding box center [149, 101] width 163 height 10
click at [166, 148] on div "fieldwoodinspection.pdf Last updated: Aug 28, 2025, 08:30 PM" at bounding box center [149, 147] width 179 height 41
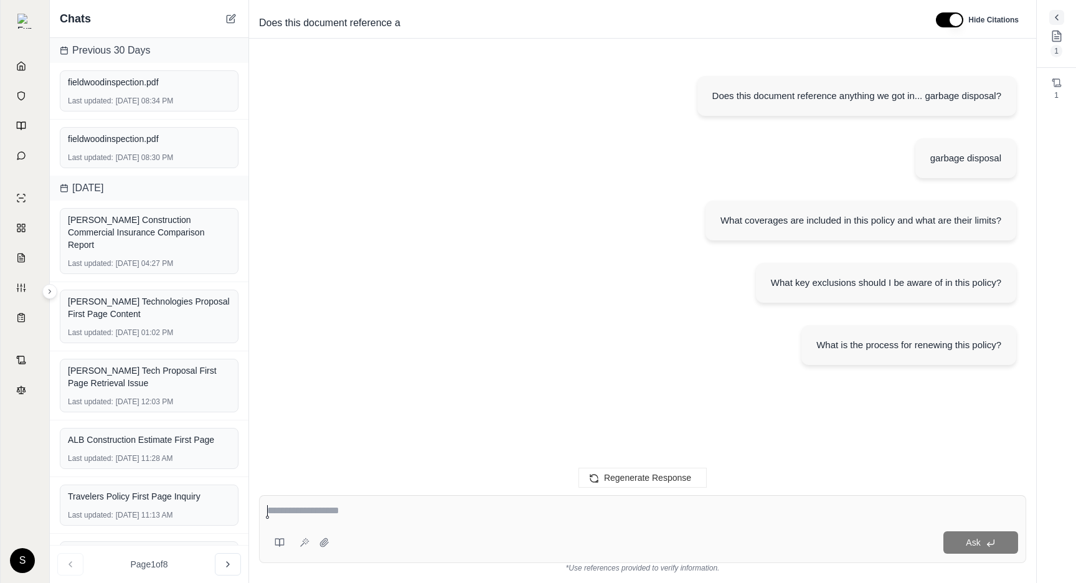
click at [1056, 16] on icon at bounding box center [1056, 17] width 2 height 5
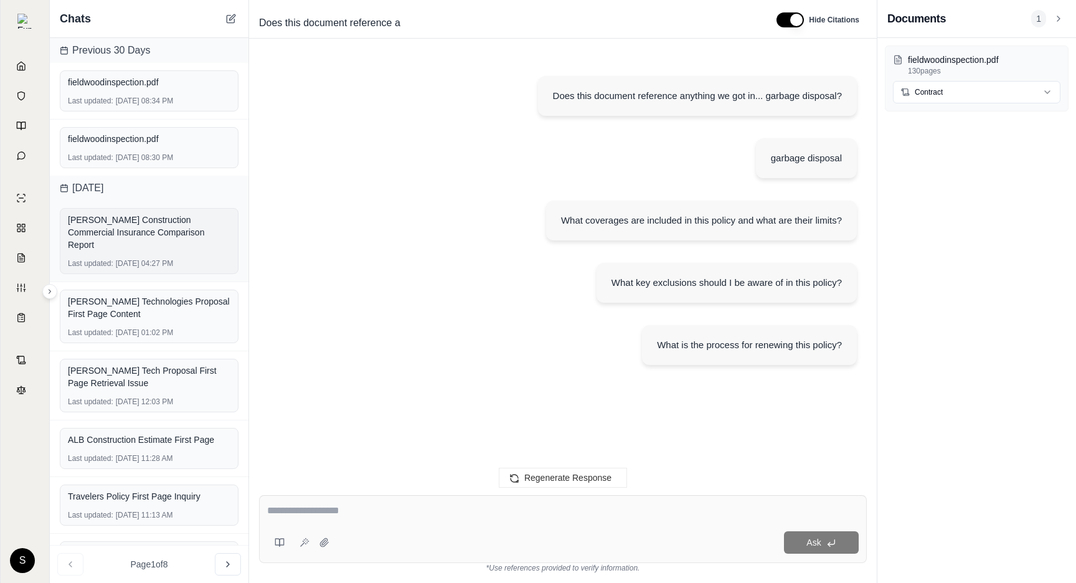
click at [155, 237] on div "[PERSON_NAME] Construction Commercial Insurance Comparison Report" at bounding box center [149, 232] width 163 height 37
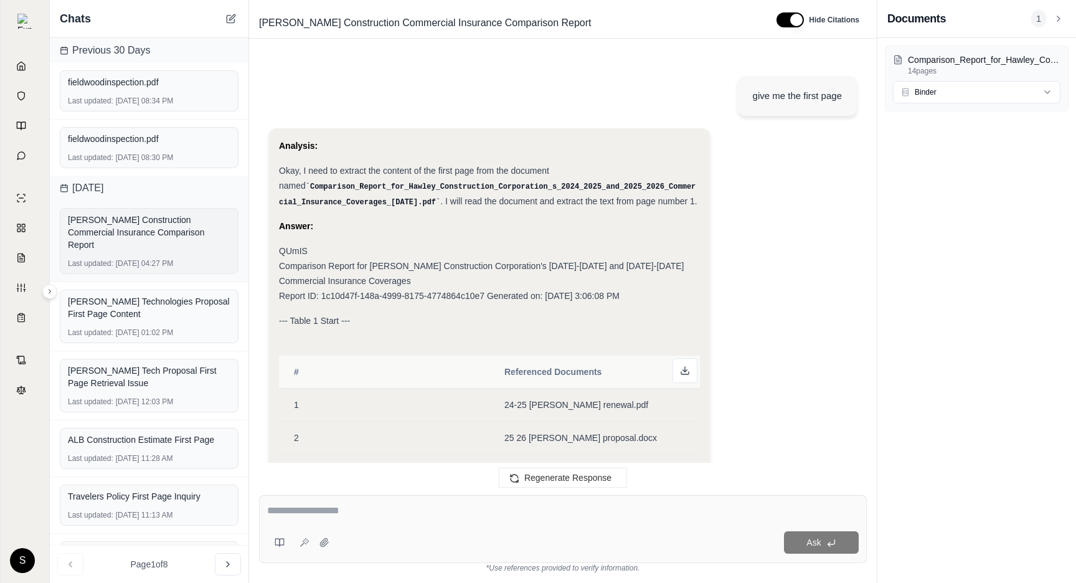
scroll to position [167, 0]
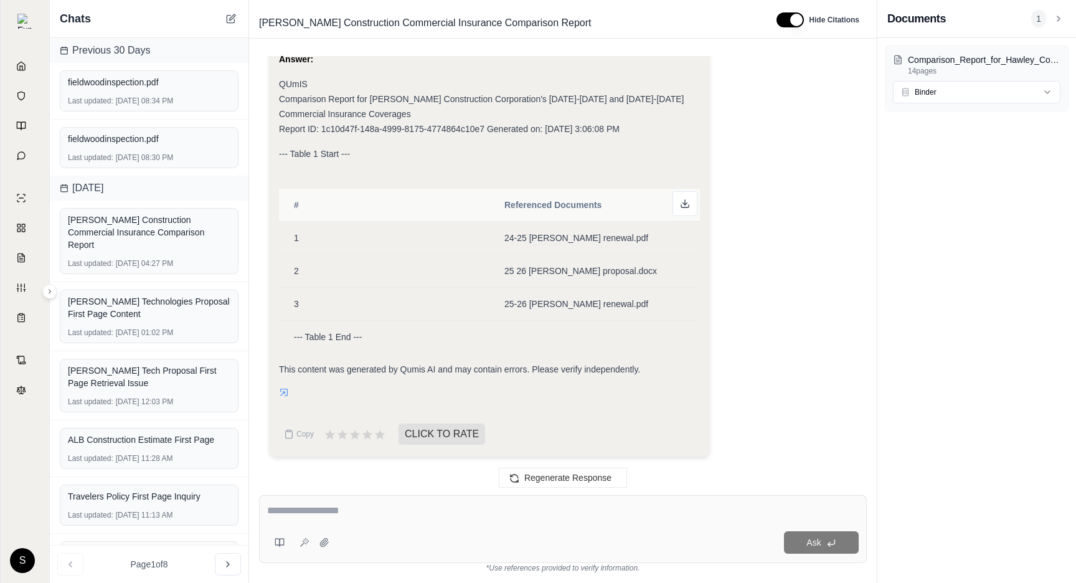
click at [1066, 23] on div "Documents 1" at bounding box center [976, 19] width 199 height 38
click at [1060, 17] on icon at bounding box center [1059, 19] width 10 height 10
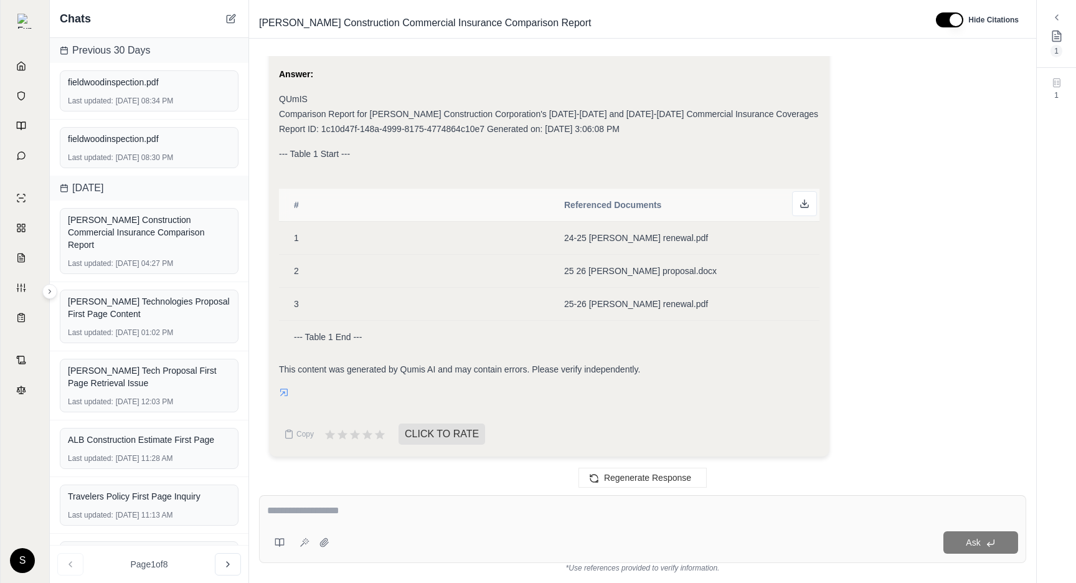
click at [1060, 17] on icon at bounding box center [1057, 17] width 10 height 10
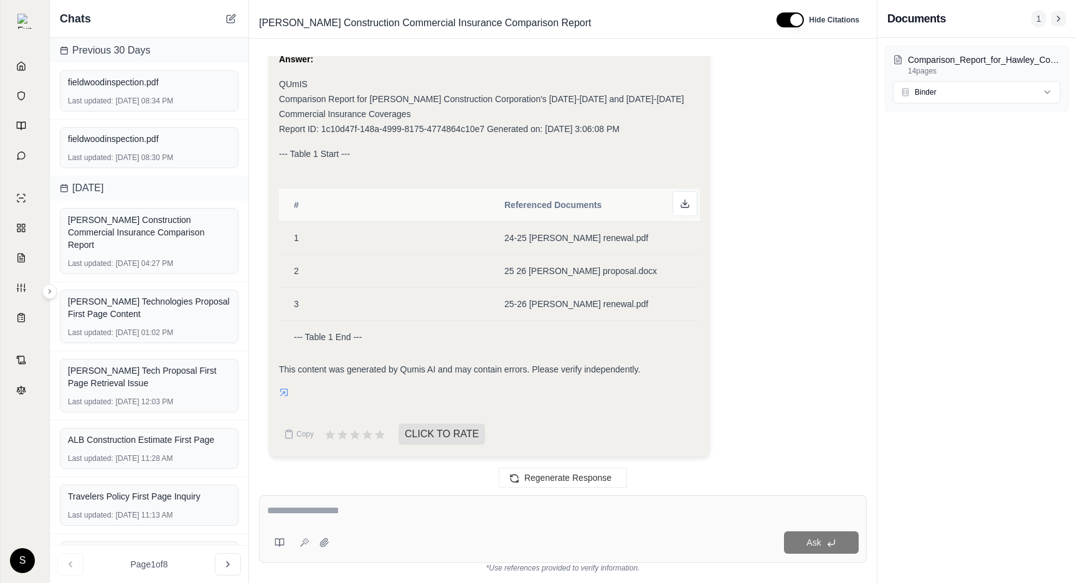
click at [1060, 17] on icon at bounding box center [1059, 19] width 10 height 10
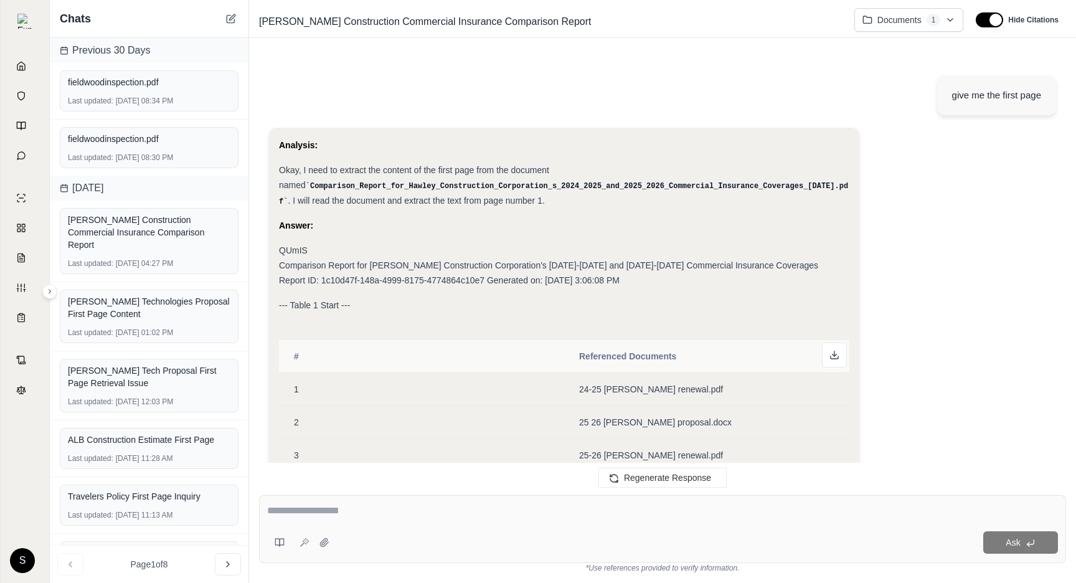
scroll to position [151, 0]
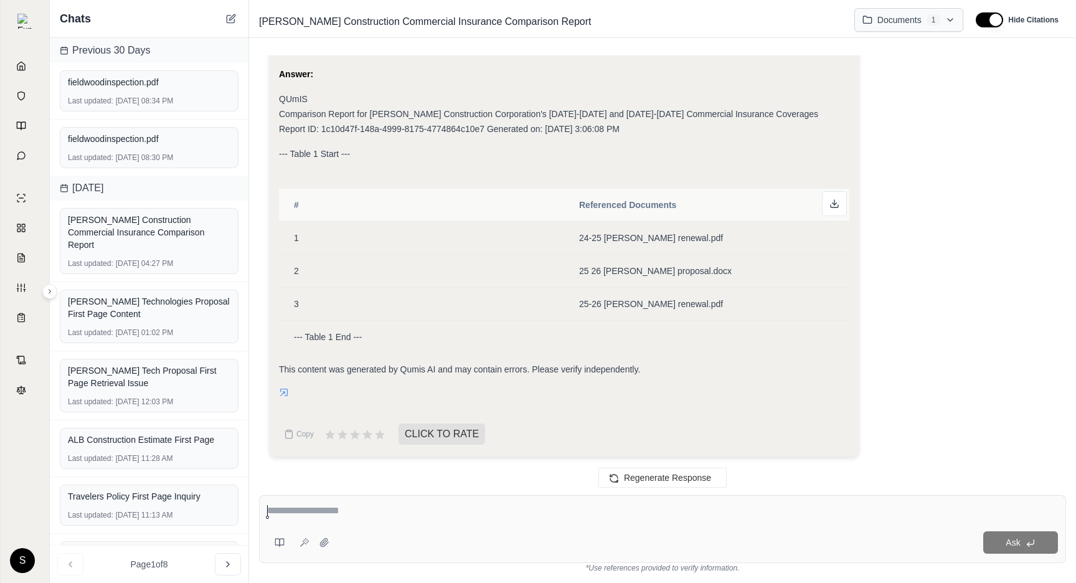
click at [923, 16] on html "Home Vault Prompts Chats Single Policy Comparisons Claims Custom Report Coverag…" at bounding box center [538, 291] width 1076 height 583
click at [943, 422] on div "Analysis: Okay, I need to extract the content of the first page from the docume…" at bounding box center [662, 221] width 787 height 490
click at [909, 5] on div "Hawley Construction Commercial Insurance Comparison Report Documents 1 Hide Cit…" at bounding box center [662, 19] width 827 height 35
click at [909, 13] on html "Home Vault Prompts Chats Single Policy Comparisons Claims Custom Report Coverag…" at bounding box center [538, 291] width 1076 height 583
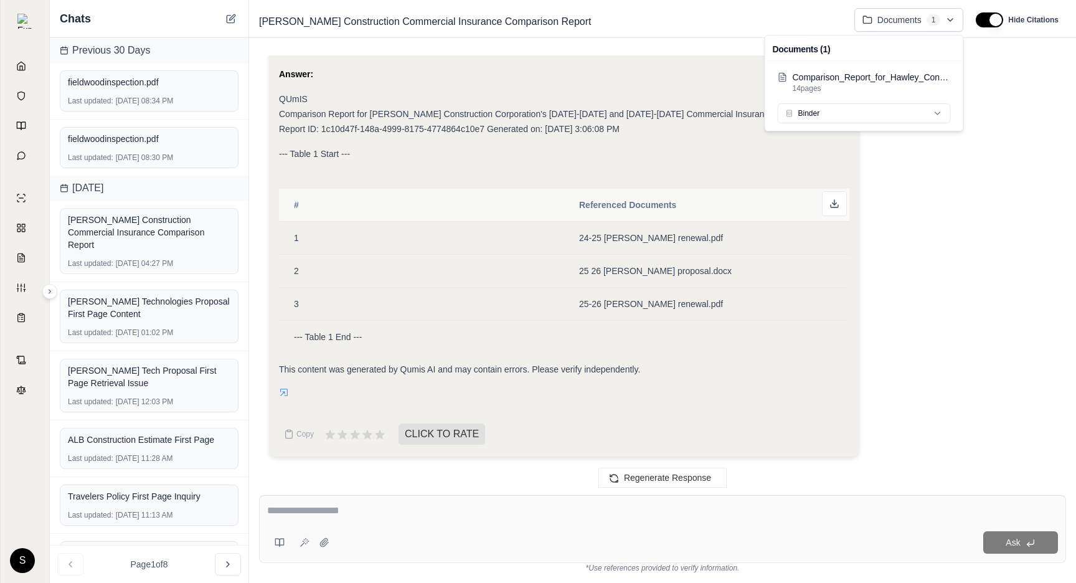
click at [918, 112] on html "Home Vault Prompts Chats Single Policy Comparisons Claims Custom Report Coverag…" at bounding box center [538, 291] width 1076 height 583
click at [993, 138] on html "Home Vault Prompts Chats Single Policy Comparisons Claims Custom Report Coverag…" at bounding box center [538, 291] width 1076 height 583
click at [984, 176] on html "Home Vault Prompts Chats Single Policy Comparisons Claims Custom Report Coverag…" at bounding box center [538, 291] width 1076 height 583
click at [945, 217] on div "Analysis: Okay, I need to extract the content of the first page from the docume…" at bounding box center [662, 221] width 787 height 490
click at [933, 13] on html "Home Vault Prompts Chats Single Policy Comparisons Claims Custom Report Coverag…" at bounding box center [538, 291] width 1076 height 583
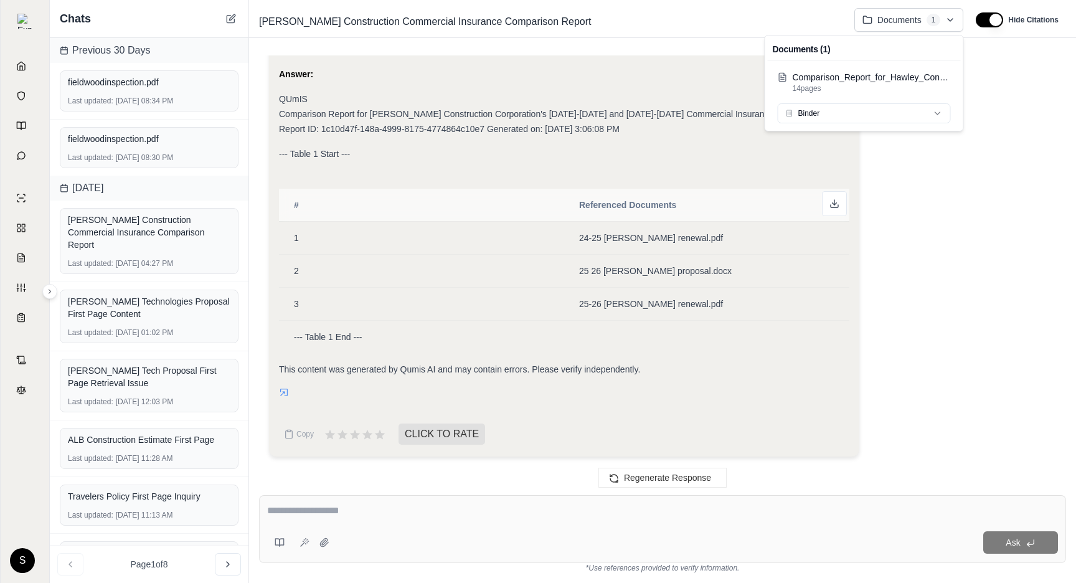
click at [1015, 248] on html "Home Vault Prompts Chats Single Policy Comparisons Claims Custom Report Coverag…" at bounding box center [538, 291] width 1076 height 583
click at [1019, 252] on div "Analysis: Okay, I need to extract the content of the first page from the docume…" at bounding box center [662, 221] width 787 height 490
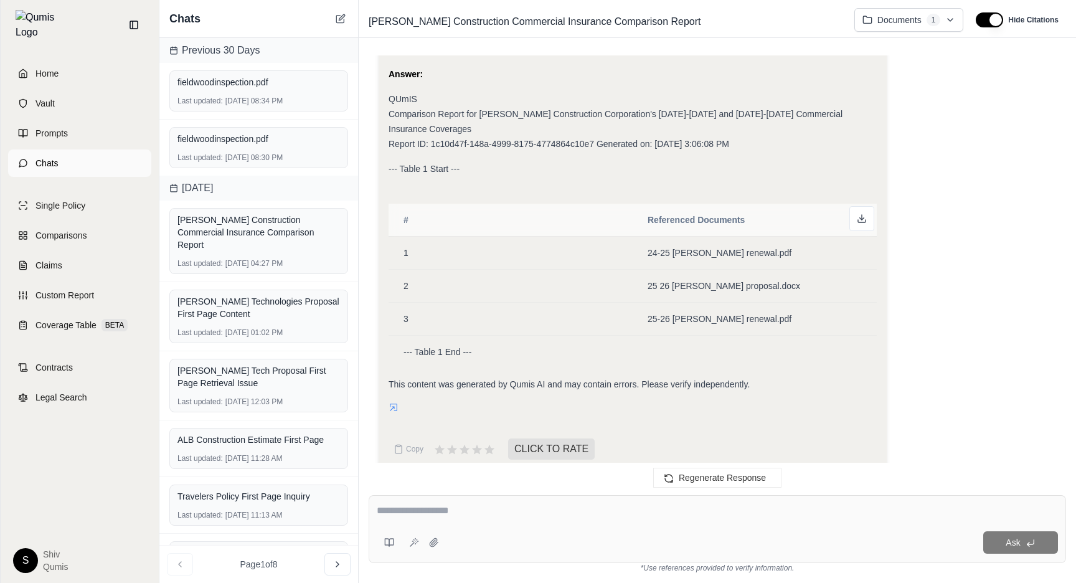
click at [33, 157] on link "Chats" at bounding box center [79, 162] width 143 height 27
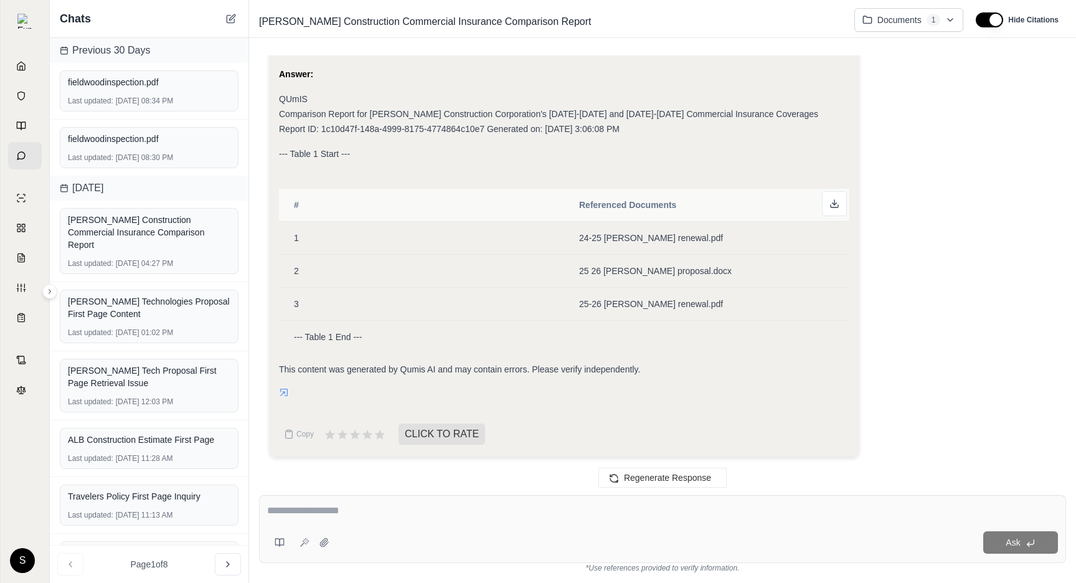
click at [16, 163] on link "Chats" at bounding box center [25, 155] width 34 height 27
click at [240, 16] on div "Chats" at bounding box center [149, 19] width 199 height 38
click at [225, 17] on button at bounding box center [231, 18] width 15 height 15
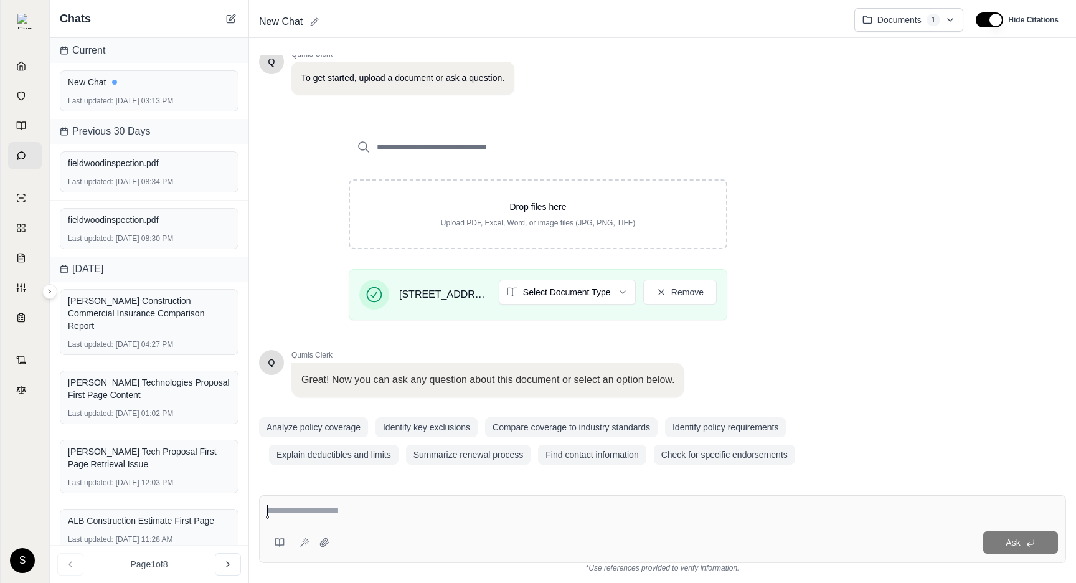
scroll to position [88, 0]
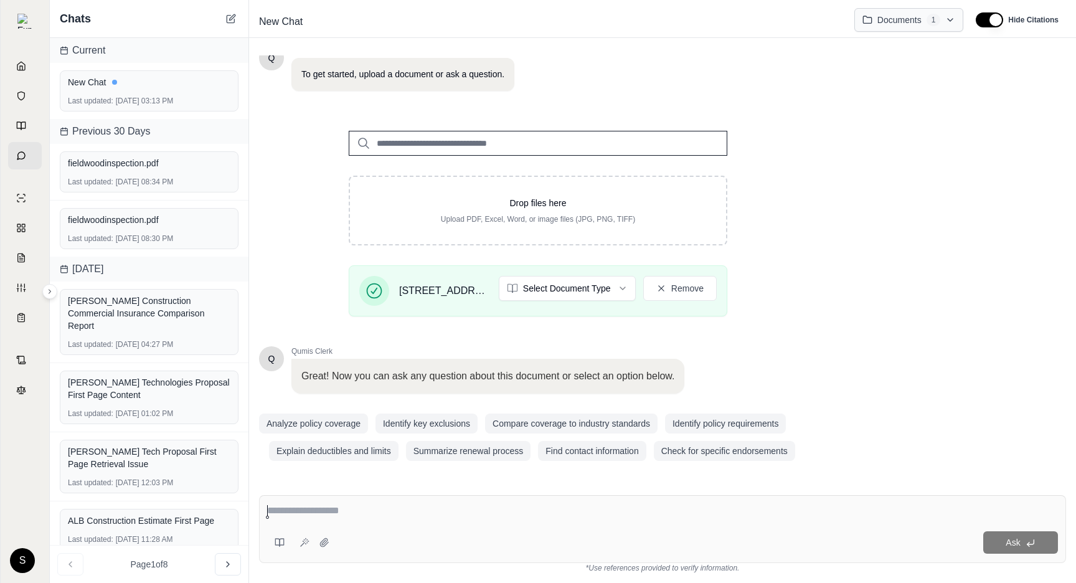
click at [899, 27] on html "Home Vault Prompts Chats Single Policy Comparisons Claims Custom Report Coverag…" at bounding box center [538, 291] width 1076 height 583
click at [792, 271] on div "Drop files here Upload PDF, Excel, Word, or image files (JPG, PNG, TIFF) 125 E …" at bounding box center [538, 218] width 558 height 215
click at [928, 19] on html "Home Vault Prompts Chats Single Policy Comparisons Claims Custom Report Coverag…" at bounding box center [538, 291] width 1076 height 583
click at [927, 19] on html "Home Vault Prompts Chats Single Policy Comparisons Claims Custom Report Coverag…" at bounding box center [538, 291] width 1076 height 583
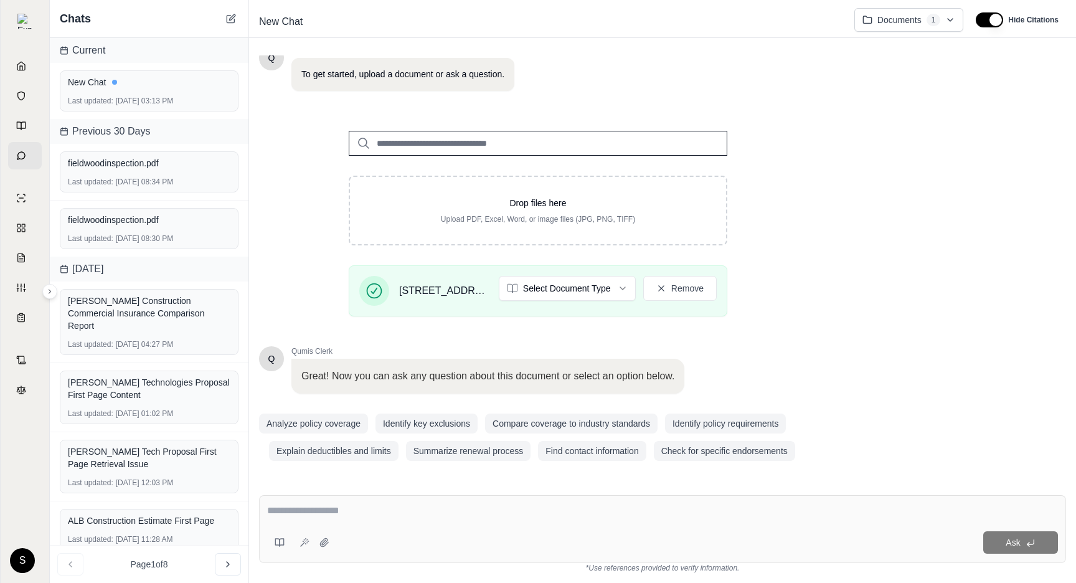
click at [884, 258] on div "Q Qumis Clerk 👋 Welcome!! I'm your personal insurance clerk. I've been trained …" at bounding box center [662, 265] width 807 height 420
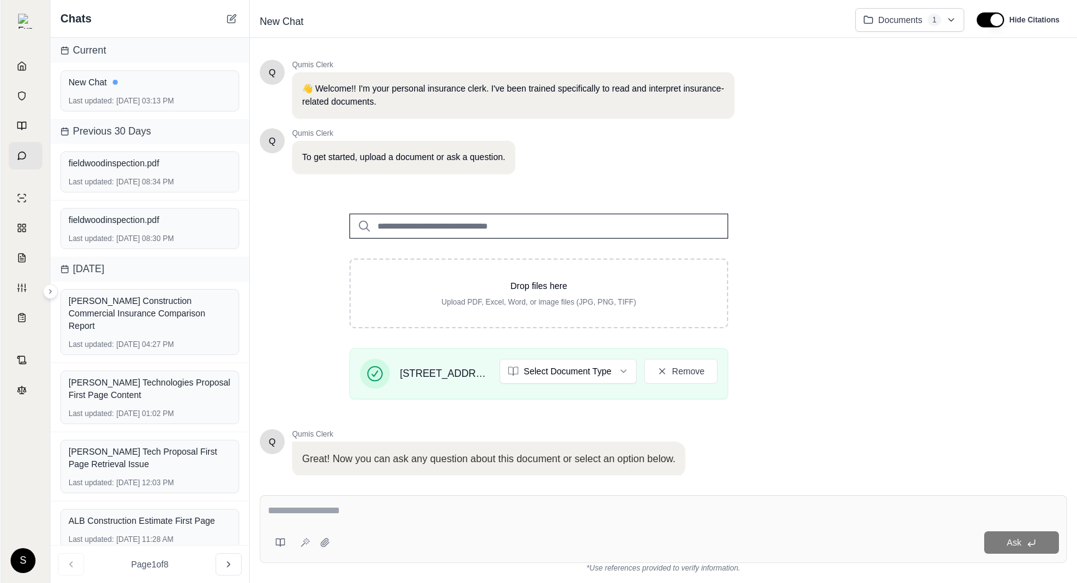
scroll to position [0, 0]
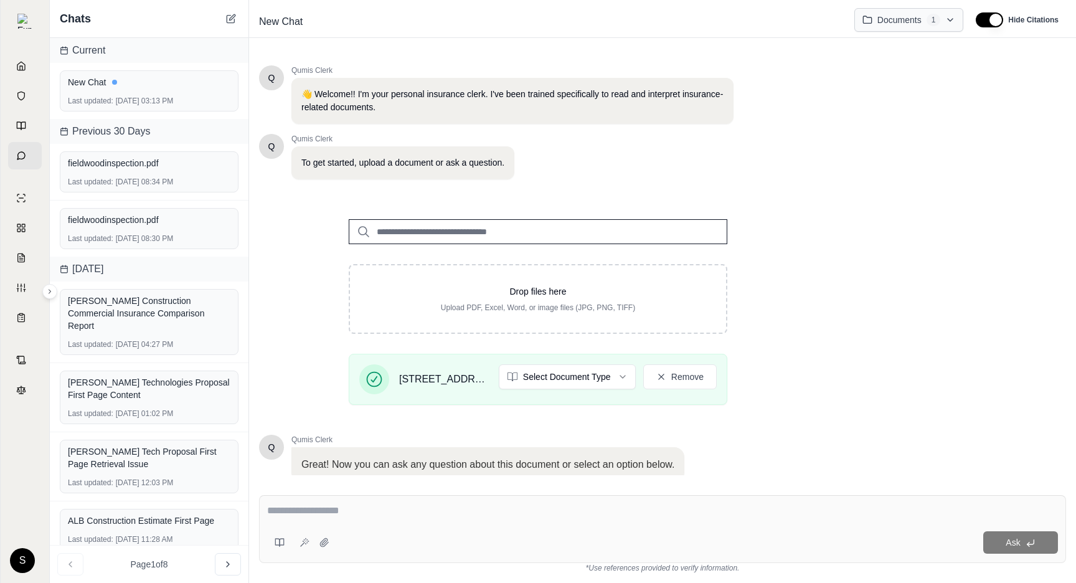
click at [914, 12] on html "Home Vault Prompts Chats Single Policy Comparisons Claims Custom Report Coverag…" at bounding box center [538, 291] width 1076 height 583
click at [859, 241] on html "Home Vault Prompts Chats Single Policy Comparisons Claims Custom Report Coverag…" at bounding box center [538, 291] width 1076 height 583
click at [904, 28] on html "Home Vault Prompts Chats Single Policy Comparisons Claims Custom Report Coverag…" at bounding box center [538, 291] width 1076 height 583
click at [835, 235] on html "Home Vault Prompts Chats Single Policy Comparisons Claims Custom Report Coverag…" at bounding box center [538, 291] width 1076 height 583
click at [835, 235] on div "Q Qumis Clerk 👋 Welcome!! I'm your personal insurance clerk. I've been trained …" at bounding box center [662, 265] width 807 height 420
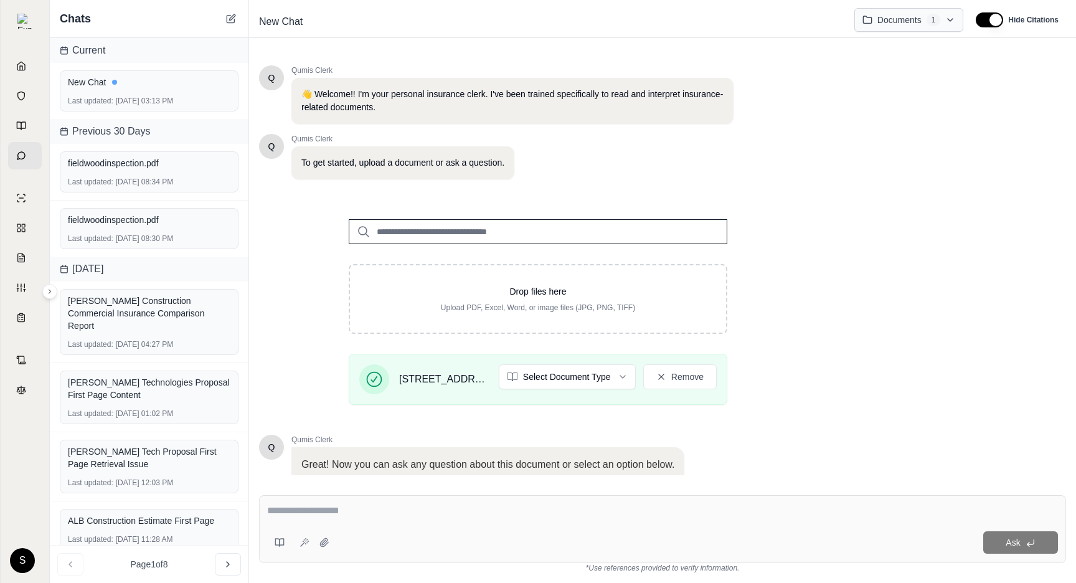
click at [914, 22] on html "Home Vault Prompts Chats Single Policy Comparisons Claims Custom Report Coverag…" at bounding box center [538, 291] width 1076 height 583
click at [860, 310] on html "Home Vault Prompts Chats Single Policy Comparisons Claims Custom Report Coverag…" at bounding box center [538, 291] width 1076 height 583
click at [860, 307] on div "Q Qumis Clerk 👋 Welcome!! I'm your personal insurance clerk. I've been trained …" at bounding box center [662, 265] width 807 height 420
click at [911, 230] on div "Q Qumis Clerk 👋 Welcome!! I'm your personal insurance clerk. I've been trained …" at bounding box center [663, 265] width 808 height 420
click at [902, 16] on html "Home Vault Prompts Chats Single Policy Comparisons Claims Custom Report Coverag…" at bounding box center [538, 291] width 1077 height 583
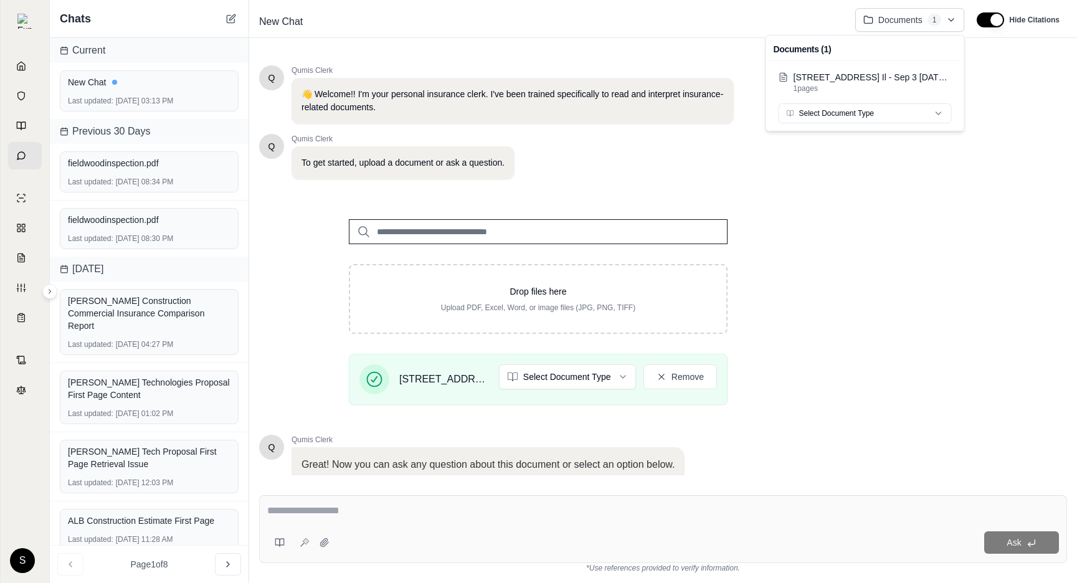
click at [887, 206] on html "Home Vault Prompts Chats Single Policy Comparisons Claims Custom Report Coverag…" at bounding box center [538, 291] width 1077 height 583
click at [851, 77] on div "Q Qumis Clerk 👋 Welcome!! I'm your personal insurance clerk. I've been trained …" at bounding box center [663, 265] width 808 height 420
click at [168, 178] on div "Last updated: Aug 28, 2025, 08:34 PM" at bounding box center [149, 182] width 163 height 10
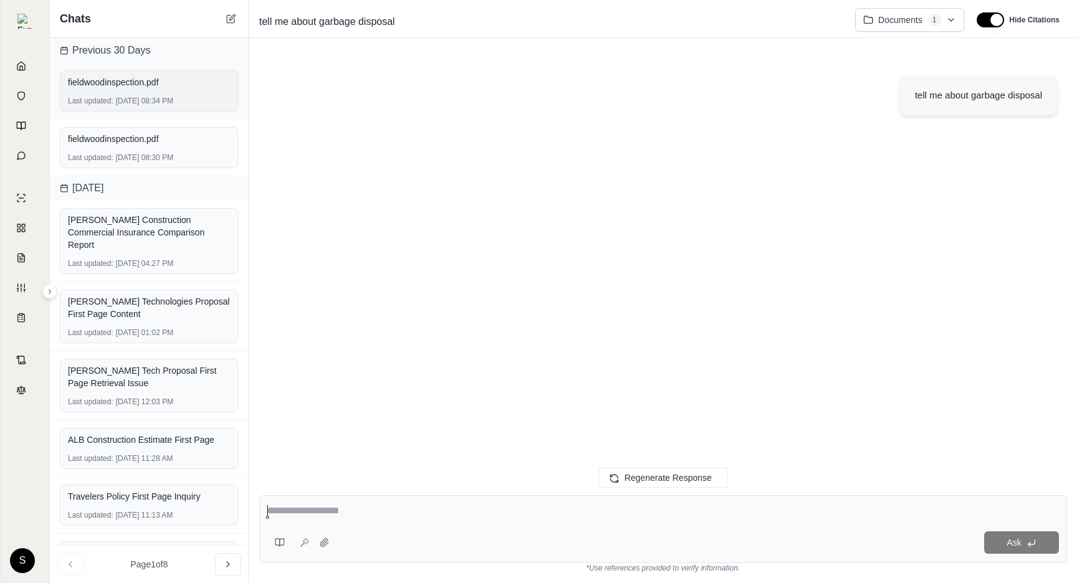
click at [154, 96] on div "Last updated: Aug 28, 2025, 08:34 PM" at bounding box center [149, 101] width 163 height 10
click at [158, 293] on div "[PERSON_NAME] Technologies Proposal First Page Content" at bounding box center [149, 308] width 163 height 30
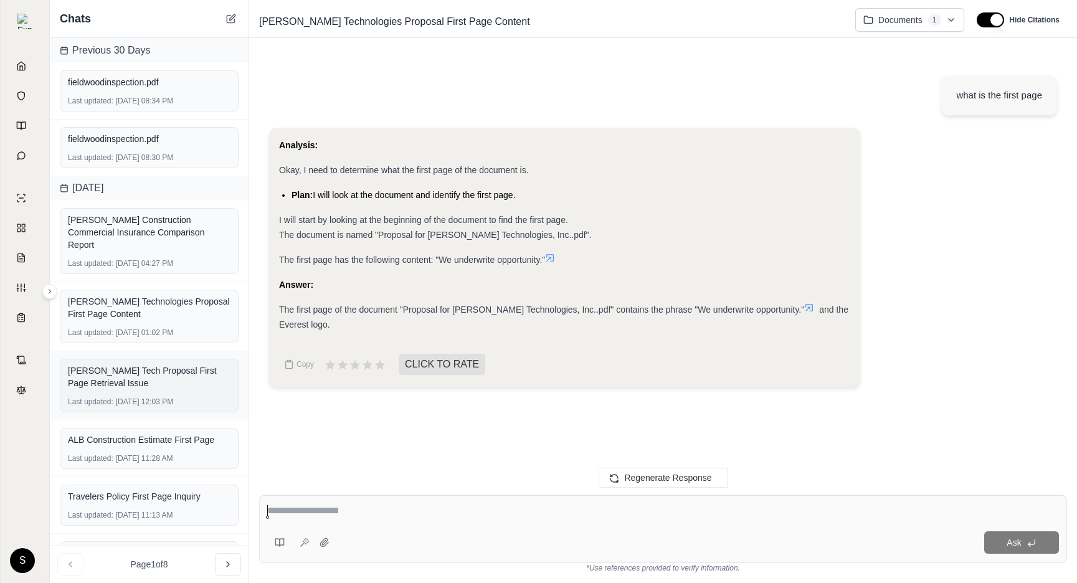
click at [150, 366] on div "[PERSON_NAME] Tech Proposal First Page Retrieval Issue" at bounding box center [149, 376] width 163 height 25
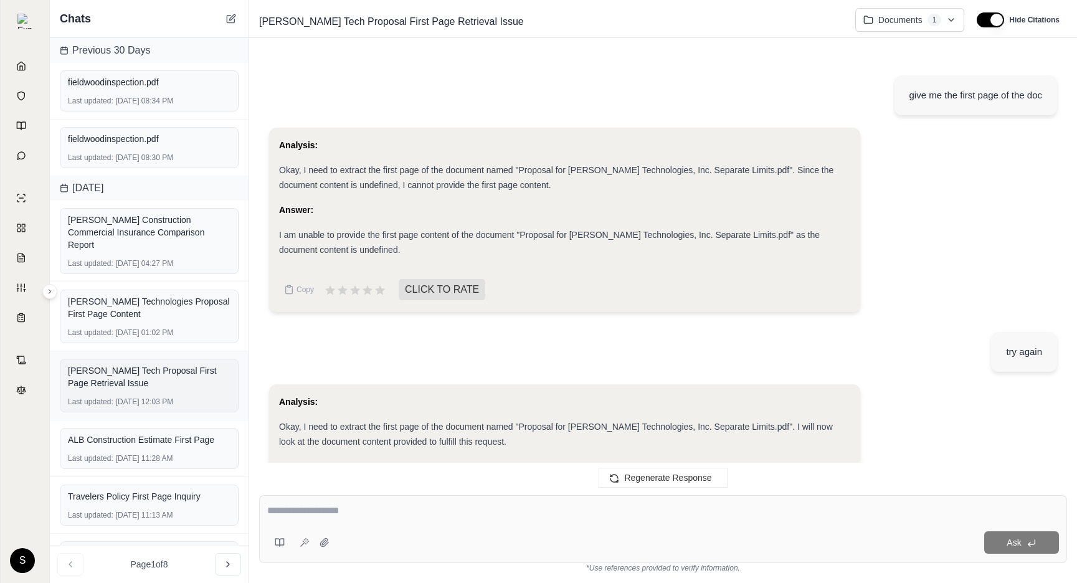
scroll to position [556, 0]
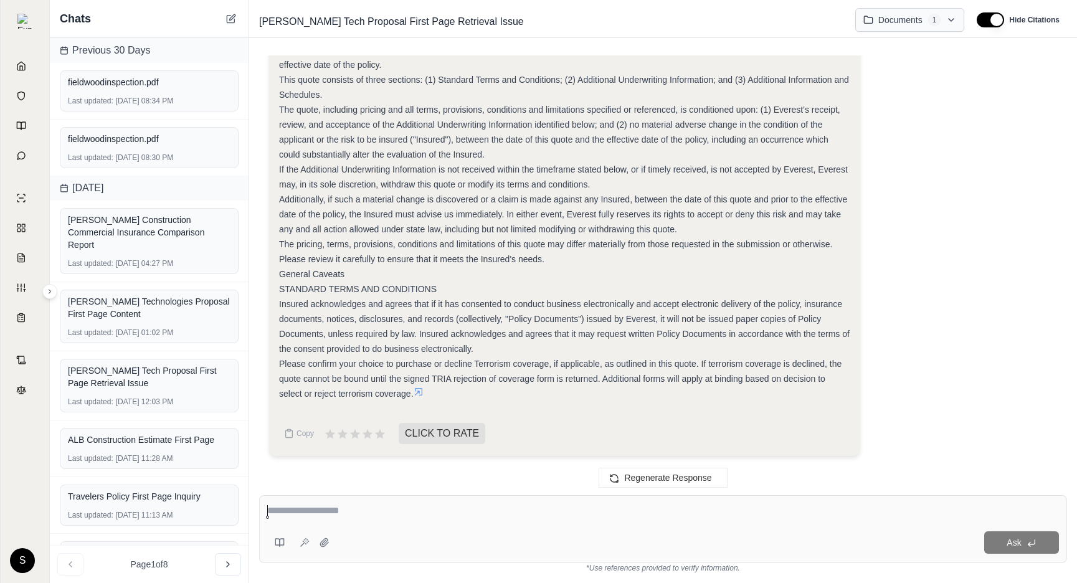
click at [906, 17] on html "Home Vault Prompts Chats Single Policy Comparisons Claims Custom Report Coverag…" at bounding box center [538, 291] width 1077 height 583
click at [938, 252] on html "Home Vault Prompts Chats Single Policy Comparisons Claims Custom Report Coverag…" at bounding box center [538, 291] width 1077 height 583
click at [135, 90] on div "fieldwoodinspection.pdf" at bounding box center [149, 81] width 163 height 17
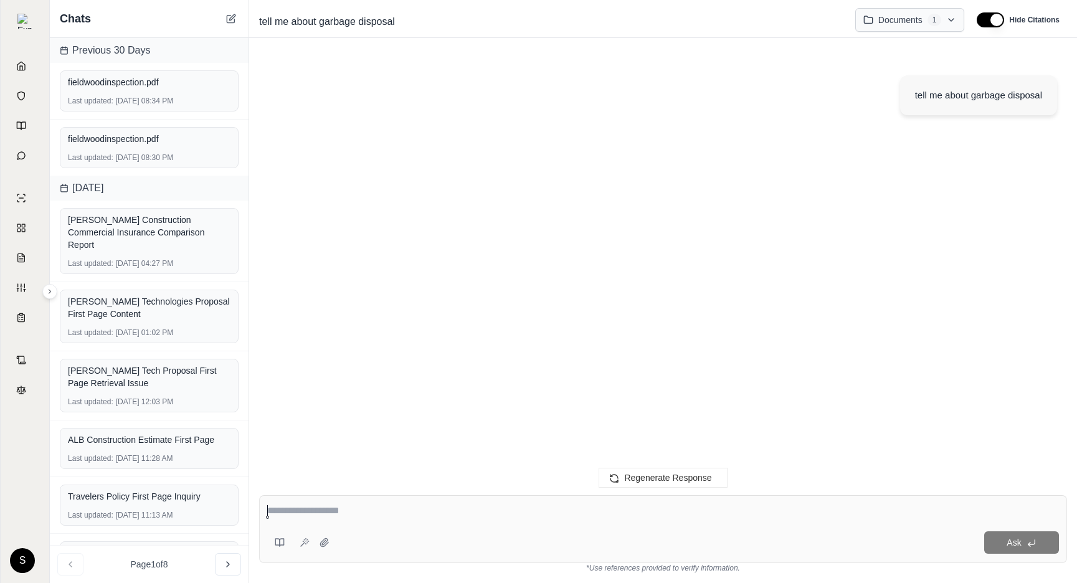
click at [906, 30] on html "Home Vault Prompts Chats Single Policy Comparisons Claims Custom Report Coverag…" at bounding box center [538, 291] width 1077 height 583
click at [971, 308] on html "Home Vault Prompts Chats Single Policy Comparisons Claims Custom Report Coverag…" at bounding box center [538, 291] width 1077 height 583
click at [909, 17] on html "Home Vault Prompts Chats Single Policy Comparisons Claims Custom Report Coverag…" at bounding box center [538, 291] width 1077 height 583
click at [658, 261] on html "Home Vault Prompts Chats Single Policy Comparisons Claims Custom Report Coverag…" at bounding box center [538, 291] width 1077 height 583
click at [692, 215] on div "tell me about garbage disposal" at bounding box center [663, 265] width 808 height 420
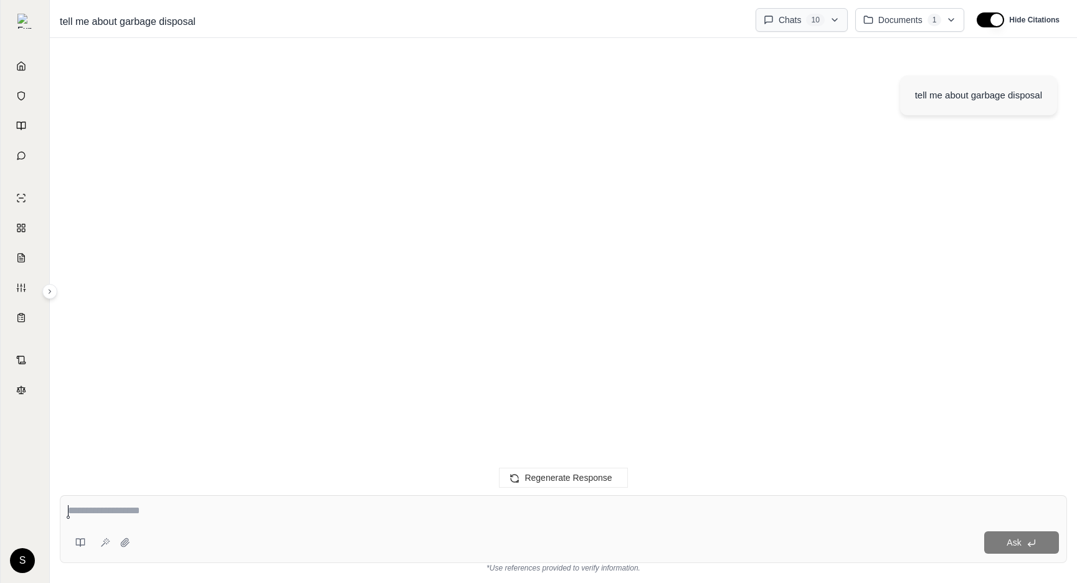
click at [832, 24] on html "**********" at bounding box center [538, 291] width 1077 height 583
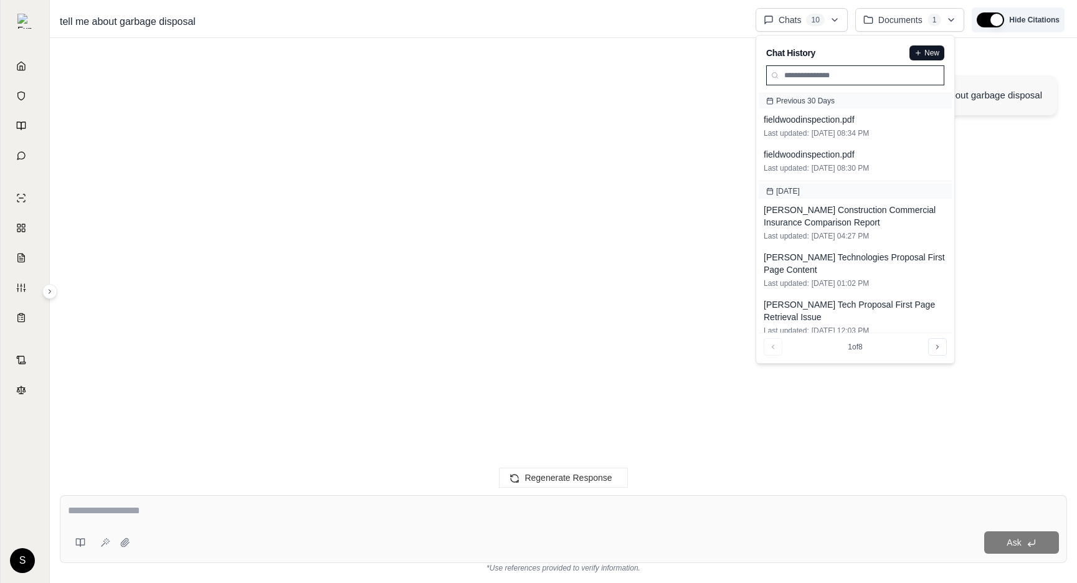
click at [987, 21] on html "Home Vault Prompts Chats Single Policy Comparisons Claims Custom Report Coverag…" at bounding box center [538, 291] width 1077 height 583
click at [803, 26] on html "Home Vault Prompts Chats Single Policy Comparisons Claims Custom Report Coverag…" at bounding box center [538, 291] width 1077 height 583
click at [574, 340] on html "Home Vault Prompts Chats Single Policy Comparisons Claims Custom Report Coverag…" at bounding box center [538, 291] width 1077 height 583
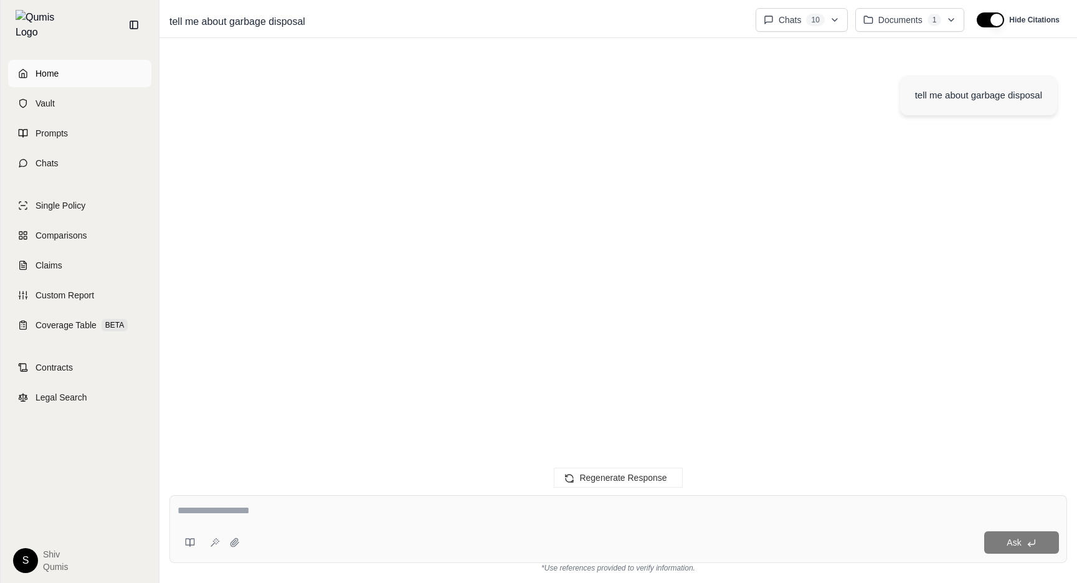
click at [22, 72] on link "Home" at bounding box center [79, 73] width 143 height 27
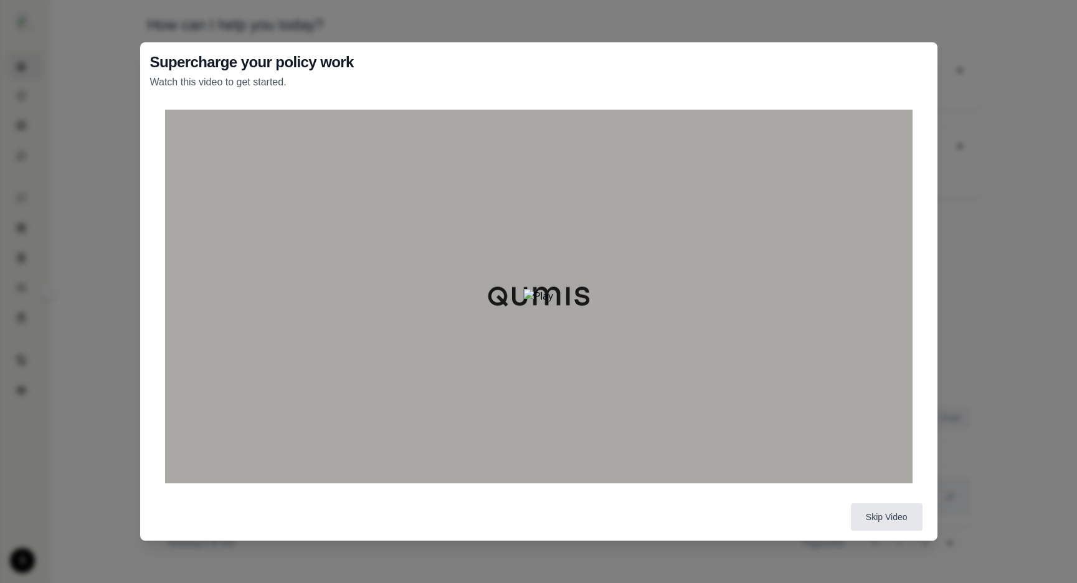
click at [977, 291] on div "Supercharge your policy work Watch this video to get started. Skip Video" at bounding box center [538, 291] width 1077 height 583
click at [473, 22] on div "Supercharge your policy work Watch this video to get started. Skip Video" at bounding box center [538, 291] width 1077 height 583
click at [98, 121] on div "Supercharge your policy work Watch this video to get started. Skip Video" at bounding box center [538, 291] width 1077 height 583
click at [907, 522] on button "Skip Video" at bounding box center [887, 516] width 72 height 27
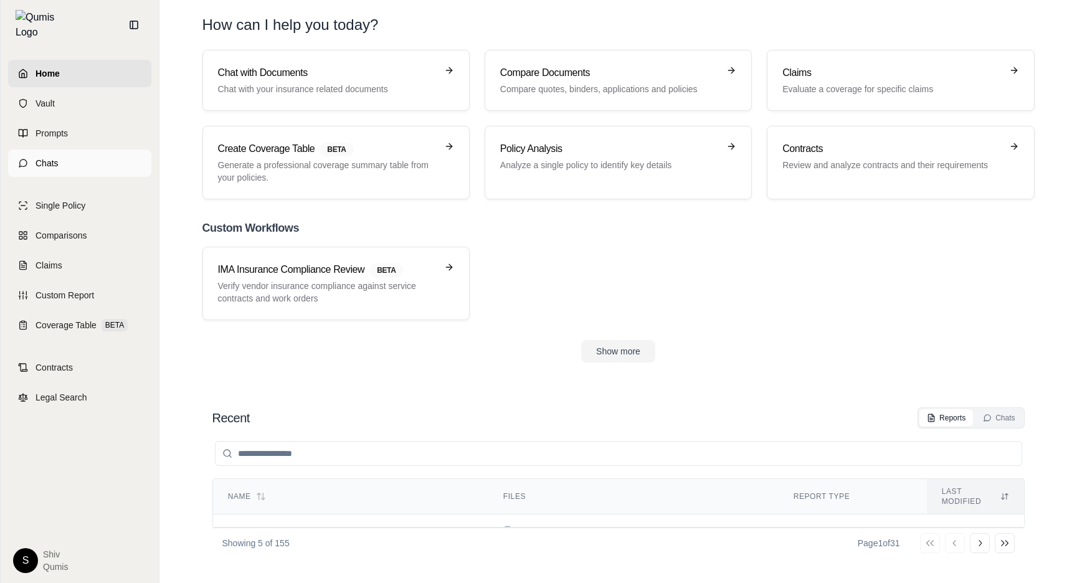
click at [64, 156] on link "Chats" at bounding box center [79, 162] width 143 height 27
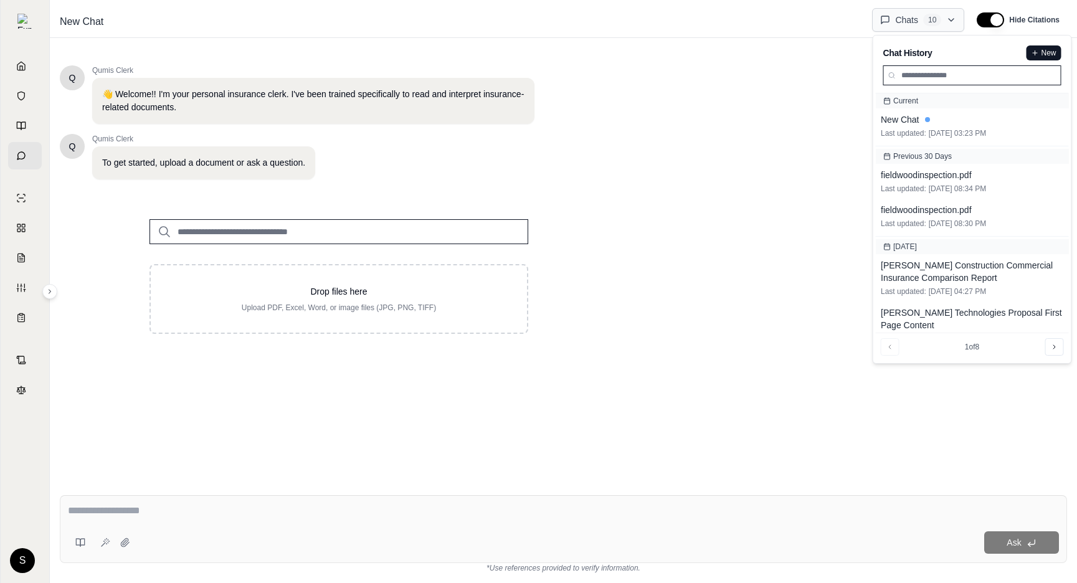
click at [909, 28] on html "Home Vault Prompts Chats Single Policy Comparisons Claims Custom Report Coverag…" at bounding box center [538, 291] width 1077 height 583
click at [924, 210] on span "fieldwoodinspection.pdf" at bounding box center [926, 210] width 91 height 12
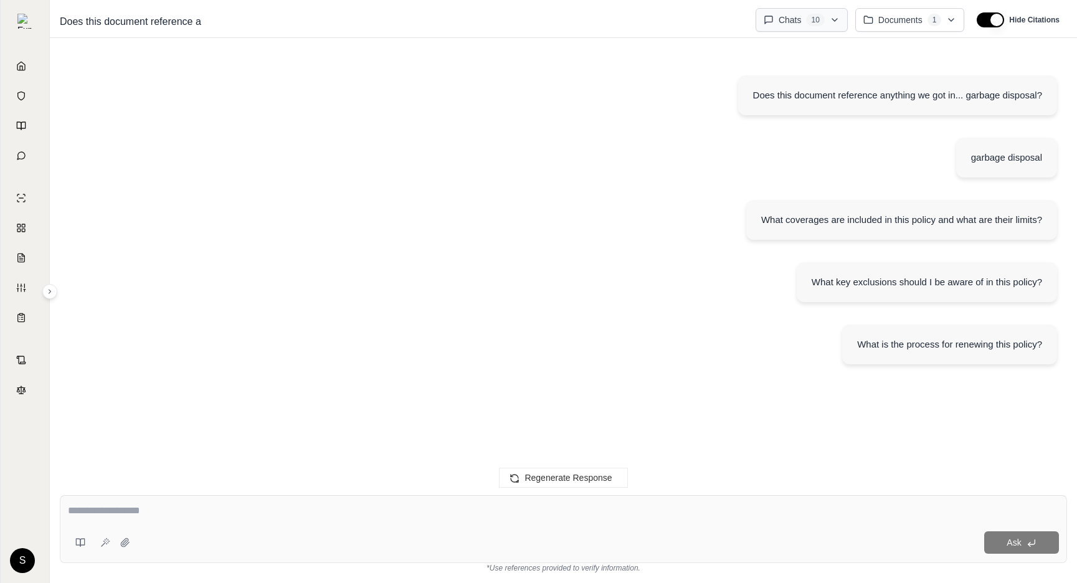
click at [810, 31] on html "Home Vault Prompts Chats Single Policy Comparisons Claims Custom Report Coverag…" at bounding box center [538, 291] width 1077 height 583
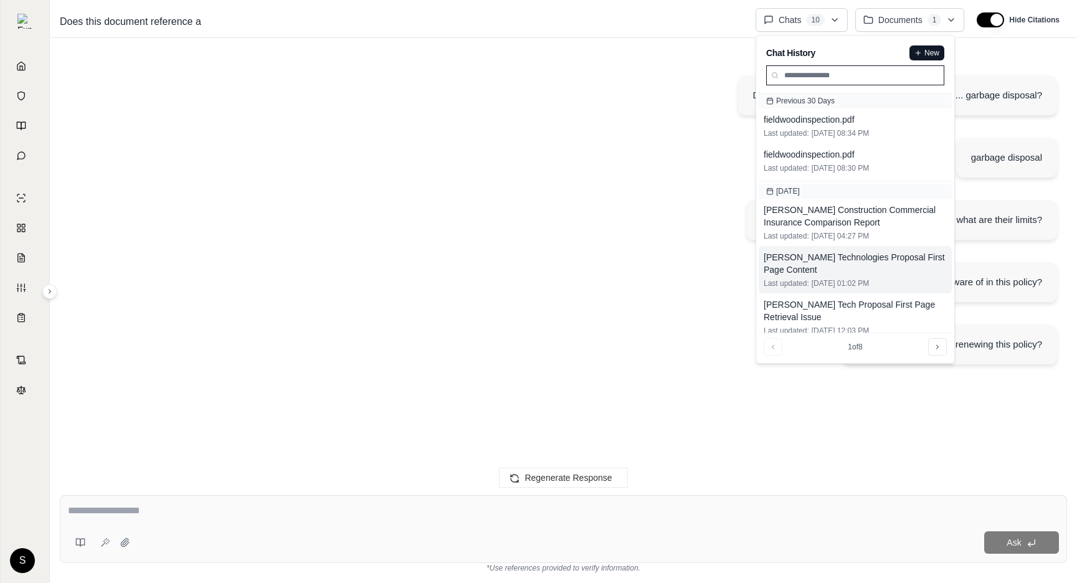
click at [821, 273] on div "[PERSON_NAME] Technologies Proposal First Page Content" at bounding box center [854, 263] width 183 height 25
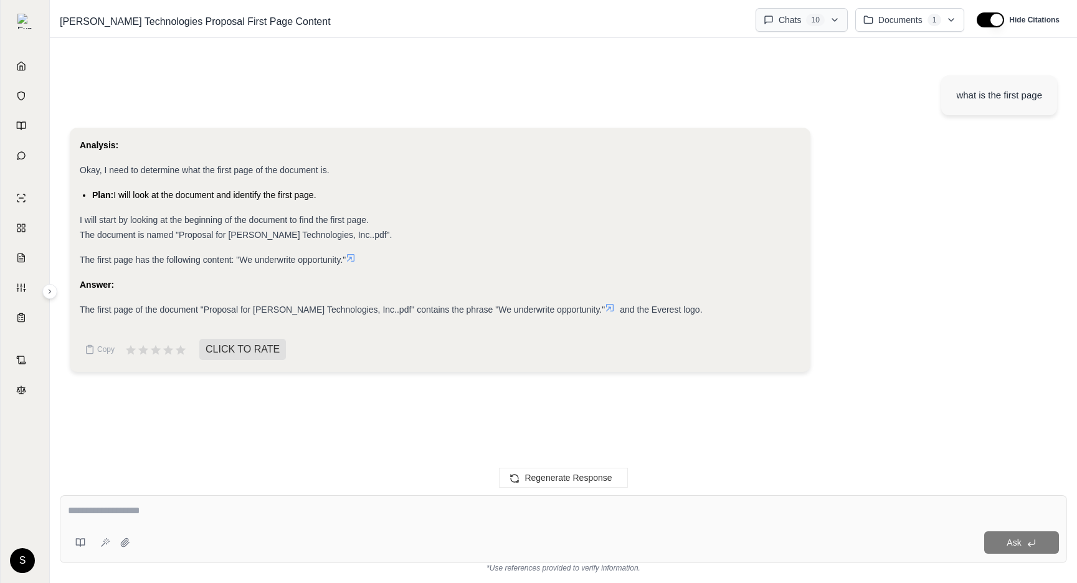
click at [823, 20] on html "Home Vault Prompts Chats Single Policy Comparisons Claims Custom Report Coverag…" at bounding box center [538, 291] width 1077 height 583
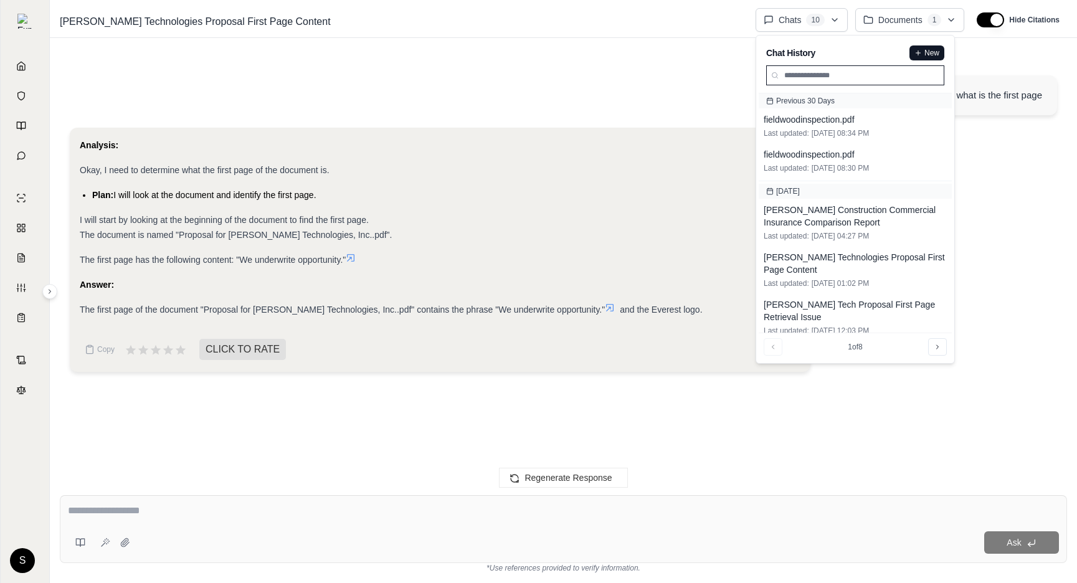
click at [852, 76] on input "search" at bounding box center [855, 75] width 178 height 20
click at [837, 83] on input "*" at bounding box center [855, 75] width 178 height 20
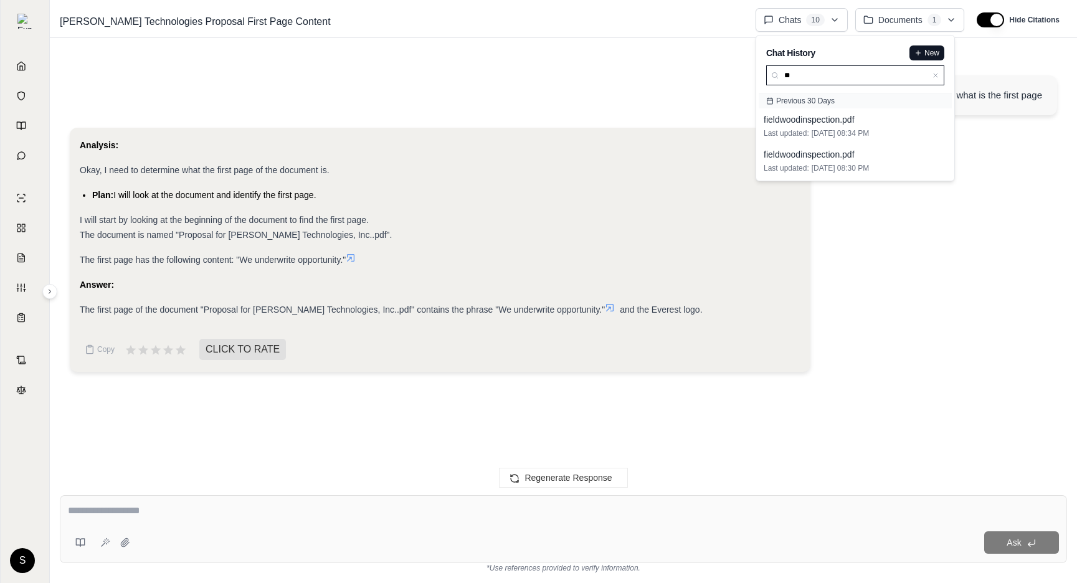
type input "*"
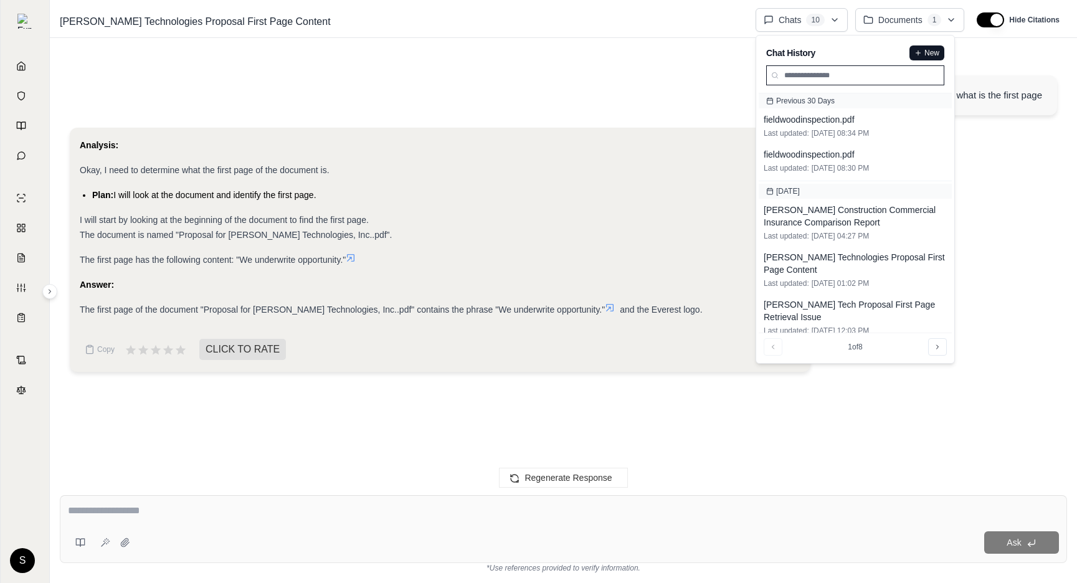
scroll to position [170, 0]
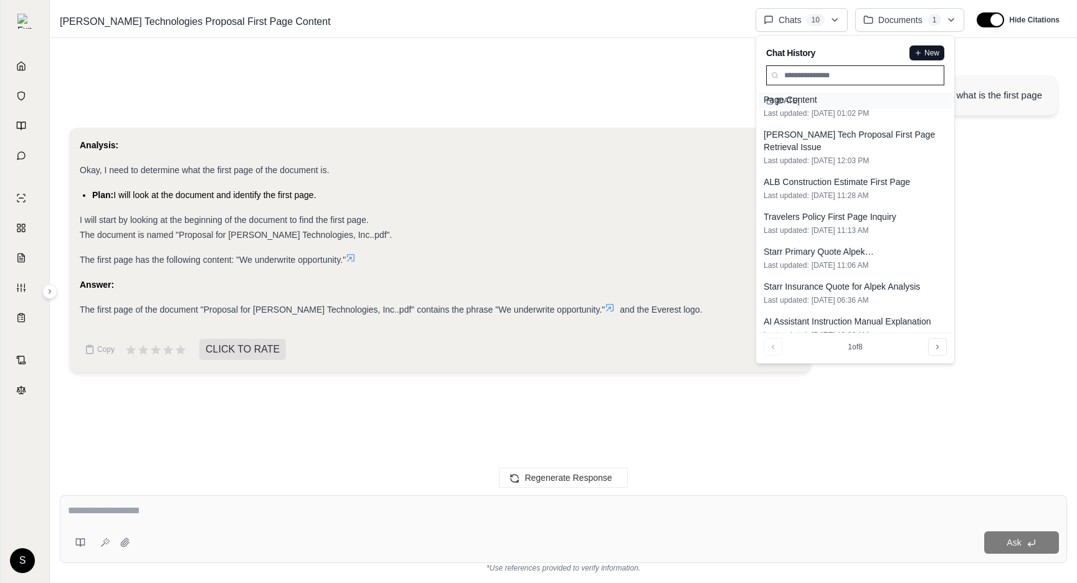
click at [1002, 356] on html "Home Vault Prompts Chats Single Policy Comparisons Claims Custom Report Coverag…" at bounding box center [538, 291] width 1077 height 583
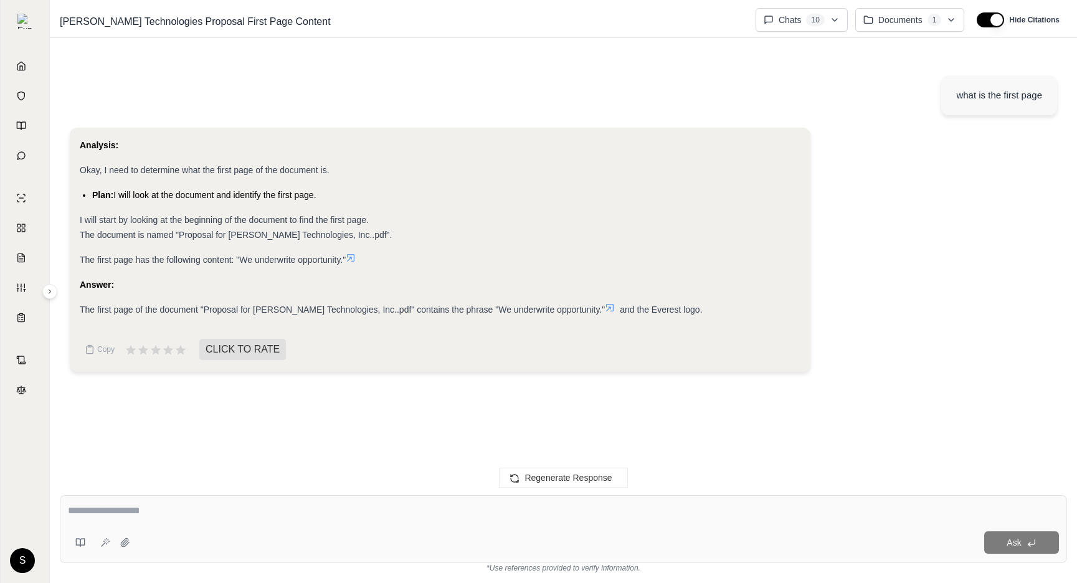
click at [402, 45] on div "what is the first page Analysis: Okay, I need to determine what the first page …" at bounding box center [563, 265] width 1027 height 440
click at [106, 19] on html "**********" at bounding box center [538, 291] width 1077 height 583
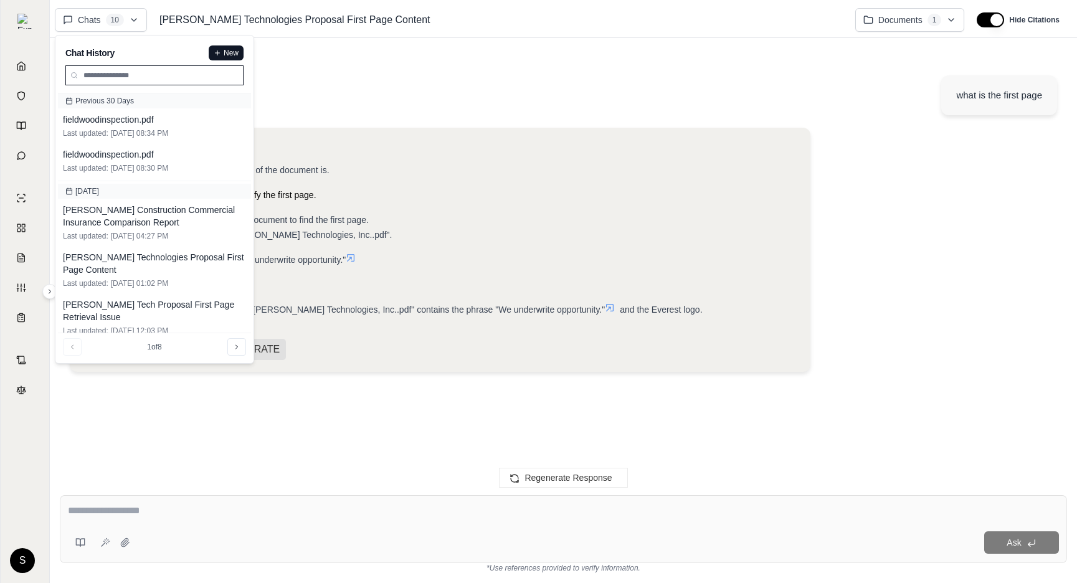
click at [106, 18] on html "Home Vault Prompts Chats Single Policy Comparisons Claims Custom Report Coverag…" at bounding box center [538, 291] width 1077 height 583
click at [121, 19] on html "Home Vault Prompts Chats Single Policy Comparisons Claims Custom Report Coverag…" at bounding box center [538, 291] width 1077 height 583
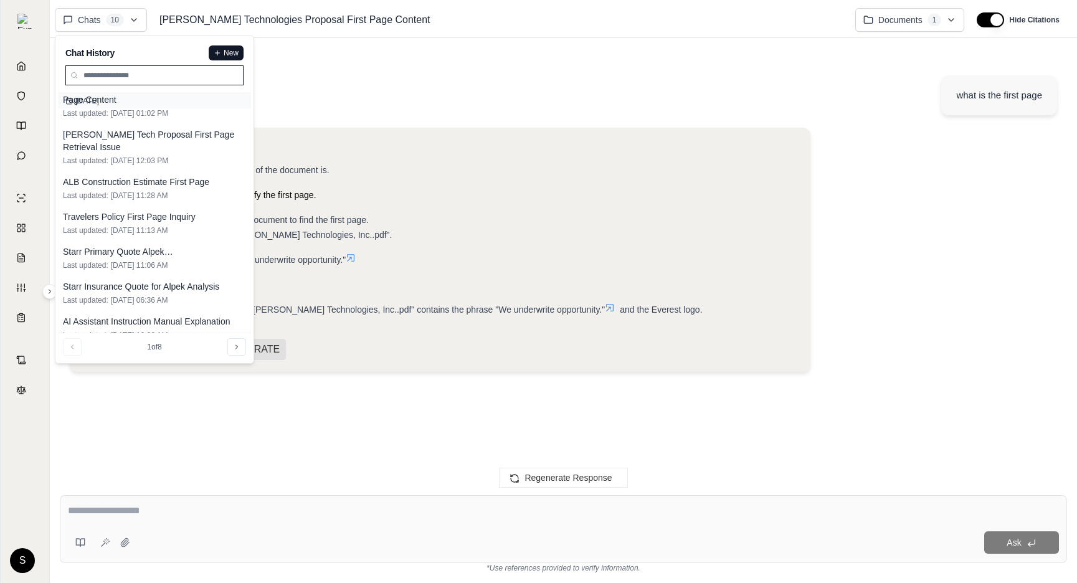
scroll to position [0, 0]
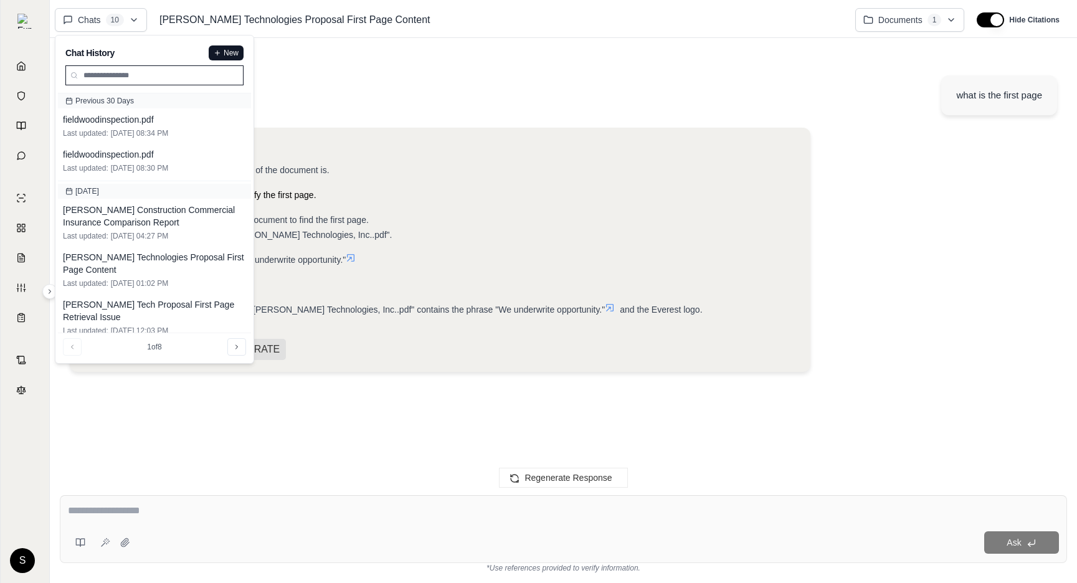
click at [317, 98] on html "Home Vault Prompts Chats Single Policy Comparisons Claims Custom Report Coverag…" at bounding box center [538, 291] width 1077 height 583
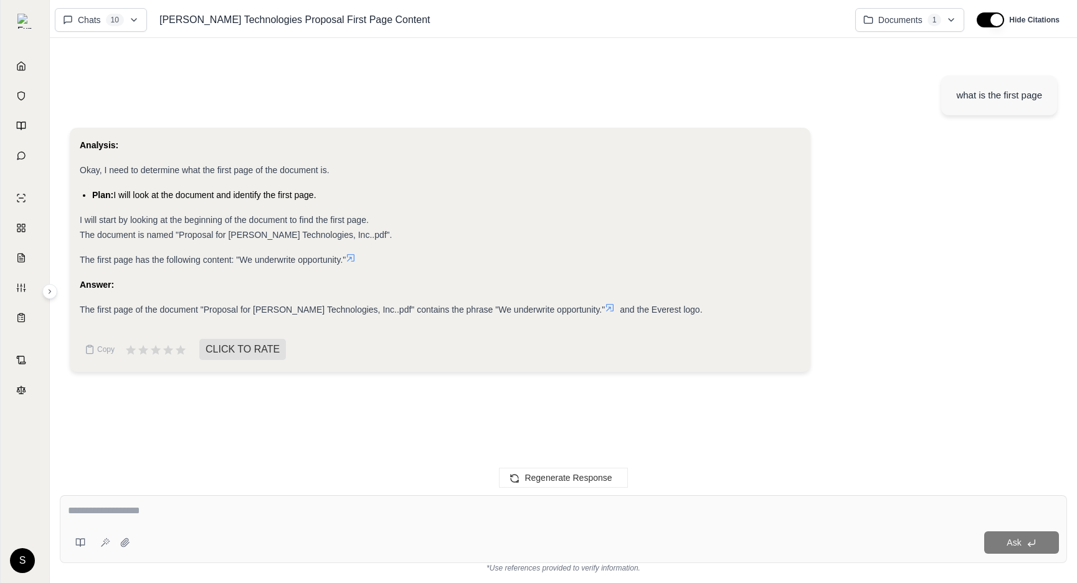
click at [317, 98] on div "what is the first page" at bounding box center [563, 96] width 987 height 62
click at [131, 79] on div "what is the first page" at bounding box center [563, 96] width 987 height 62
click at [120, 12] on html "Home Vault Prompts Chats Single Policy Comparisons Claims Custom Report Coverag…" at bounding box center [538, 291] width 1077 height 583
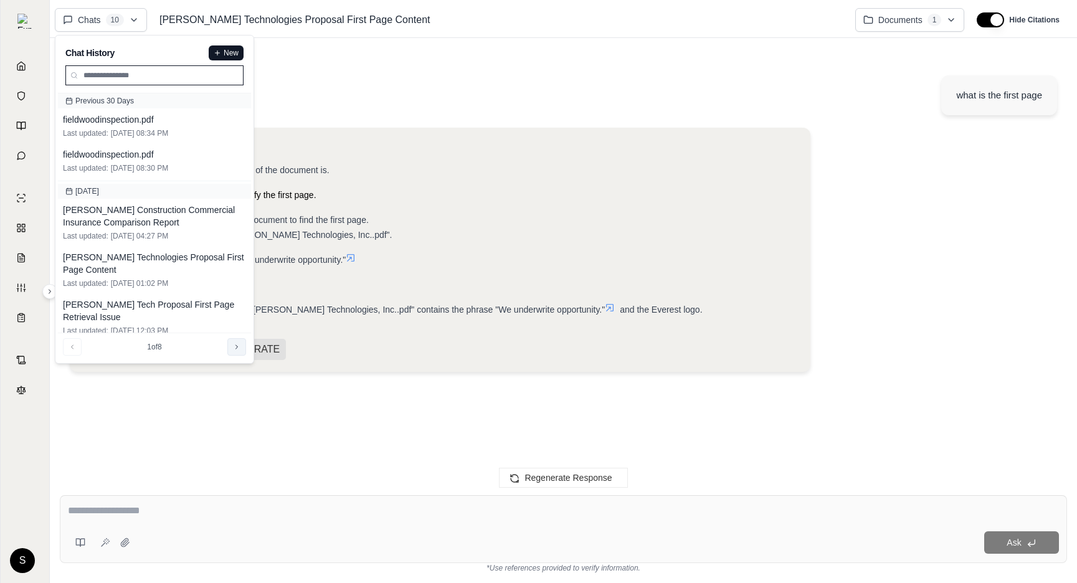
click at [238, 349] on icon at bounding box center [236, 346] width 7 height 7
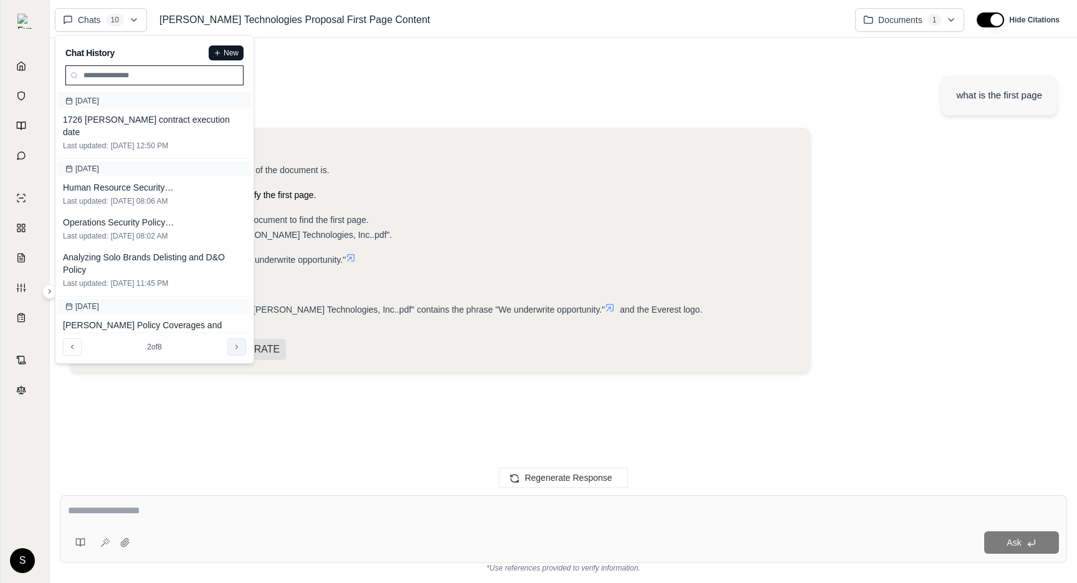
click at [237, 349] on icon at bounding box center [236, 346] width 7 height 7
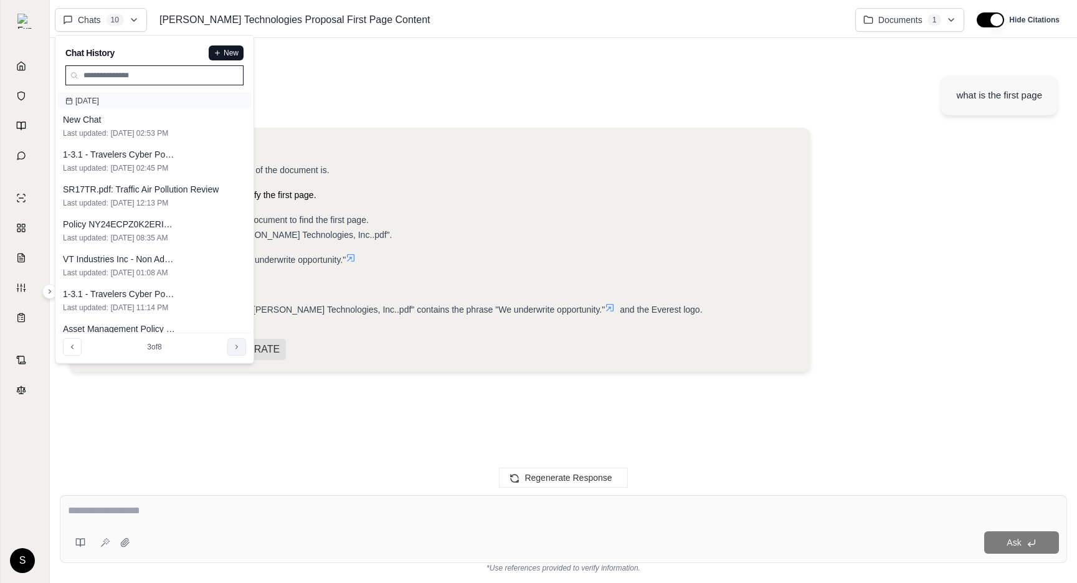
click at [237, 349] on icon at bounding box center [236, 346] width 7 height 7
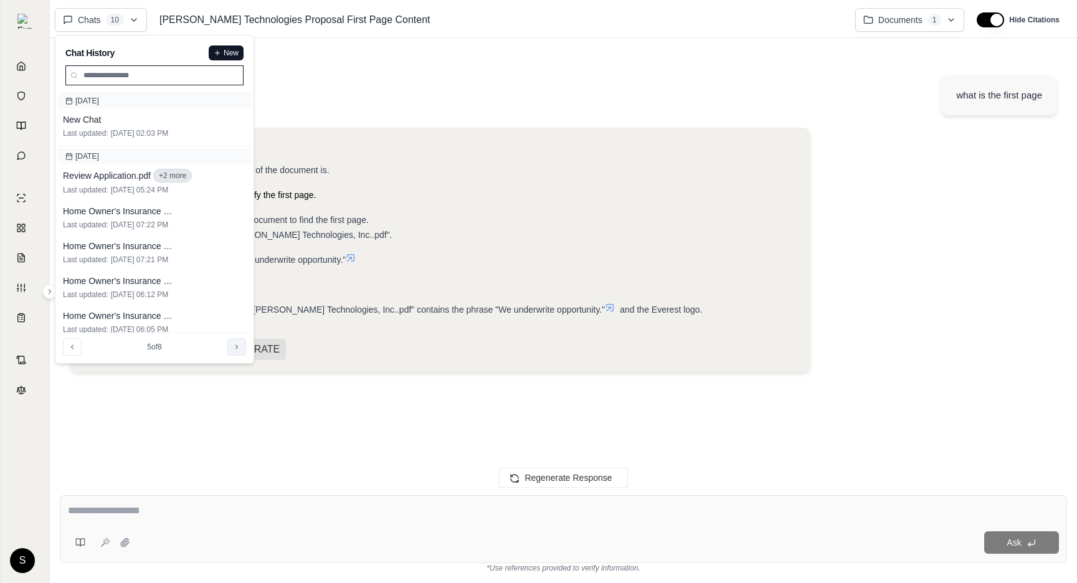
click at [237, 349] on icon at bounding box center [236, 346] width 7 height 7
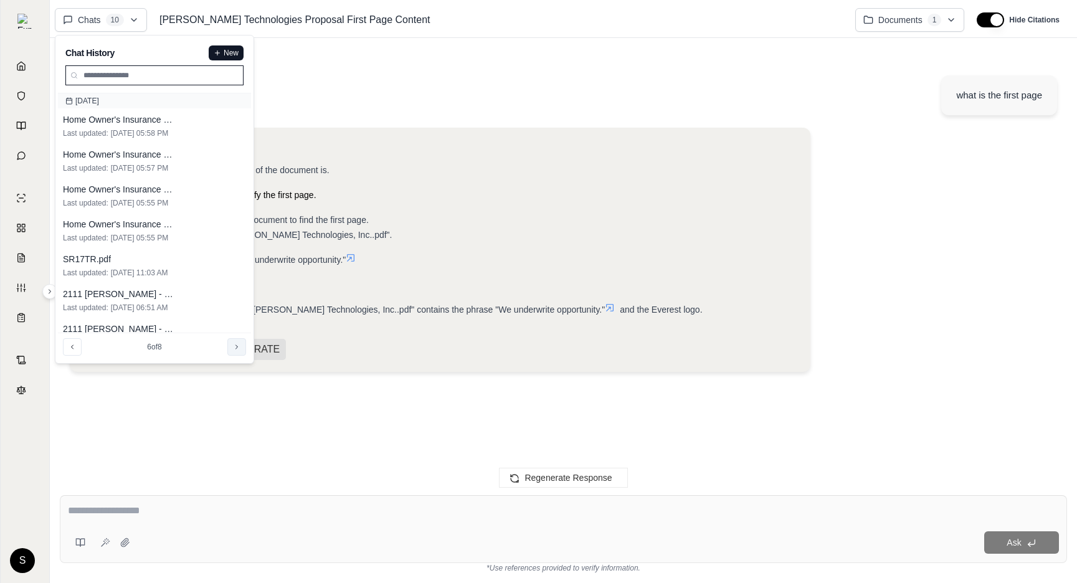
click at [237, 349] on icon at bounding box center [236, 346] width 7 height 7
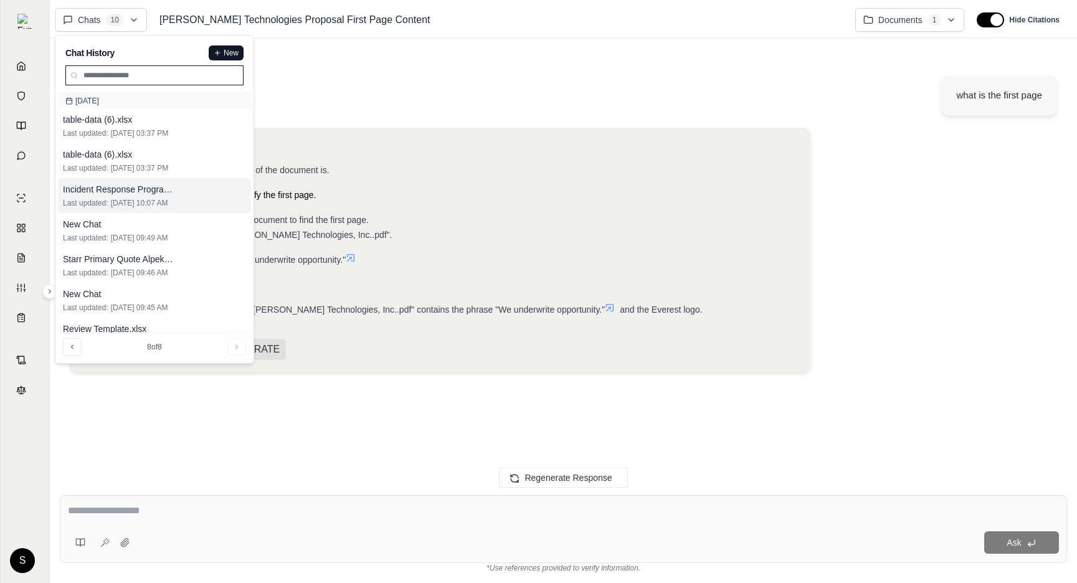
click at [96, 195] on span "Incident Response Program Template.xlsx" at bounding box center [119, 189] width 112 height 12
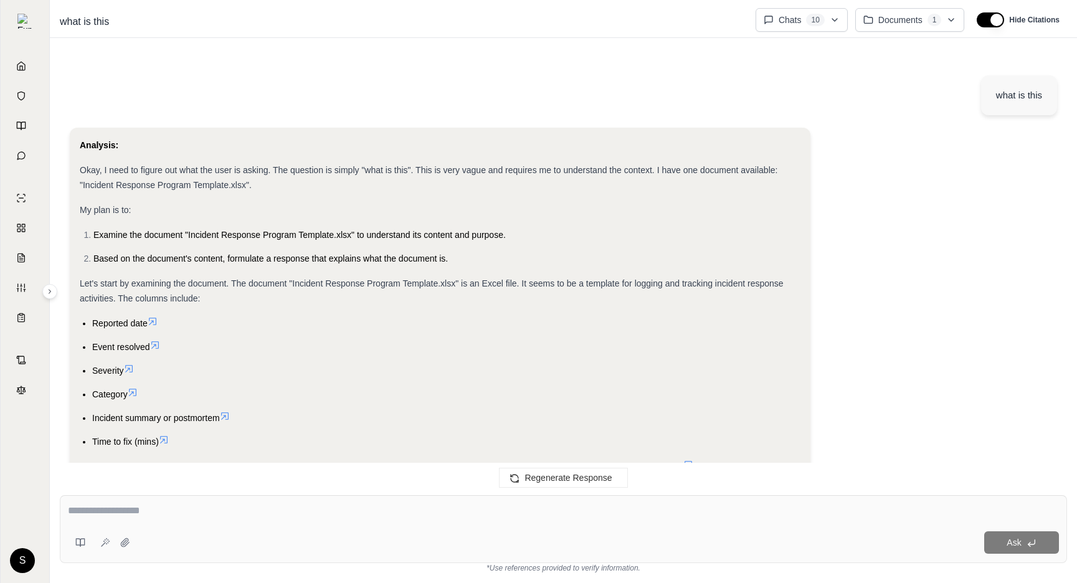
scroll to position [202, 0]
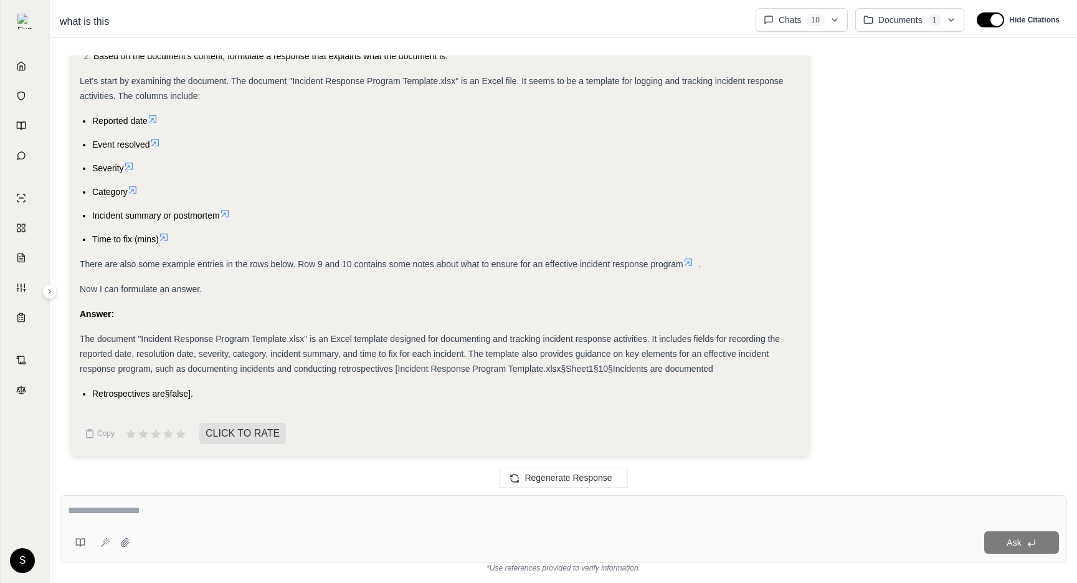
click at [917, 202] on div "Analysis: Okay, I need to figure out what the user is asking. The question is s…" at bounding box center [563, 195] width 987 height 541
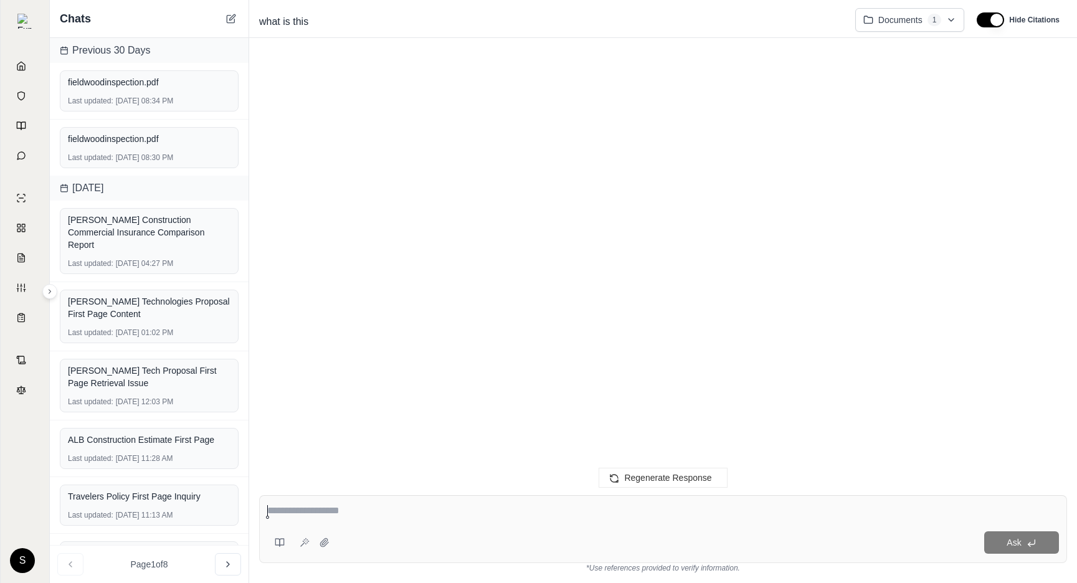
scroll to position [232, 0]
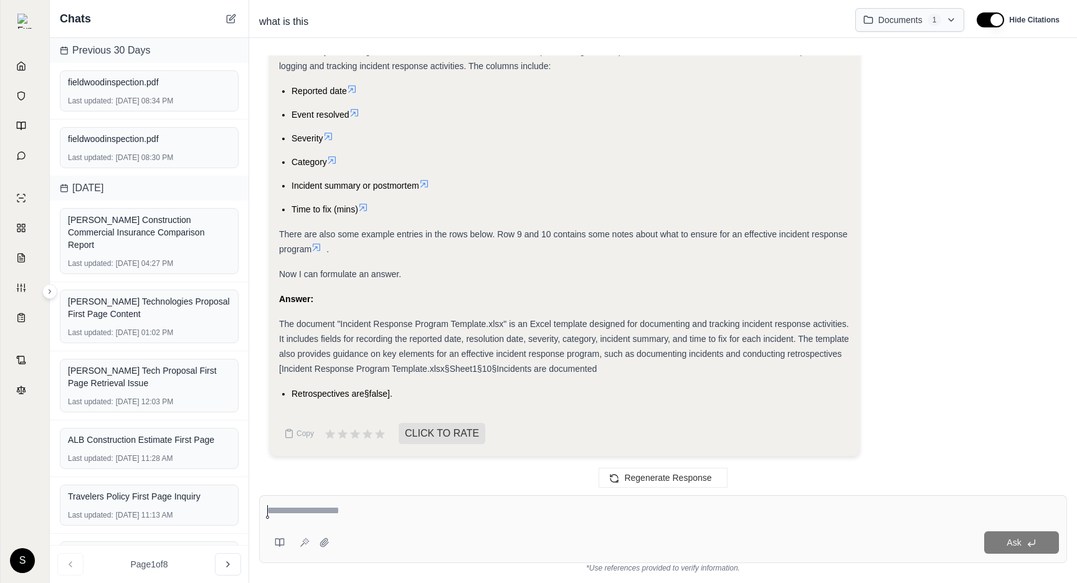
click at [934, 21] on html "Home Vault Prompts Chats Single Policy Comparisons Claims Custom Report Coverag…" at bounding box center [538, 291] width 1077 height 583
click at [933, 20] on html "Home Vault Prompts Chats Single Policy Comparisons Claims Custom Report Coverag…" at bounding box center [538, 291] width 1077 height 583
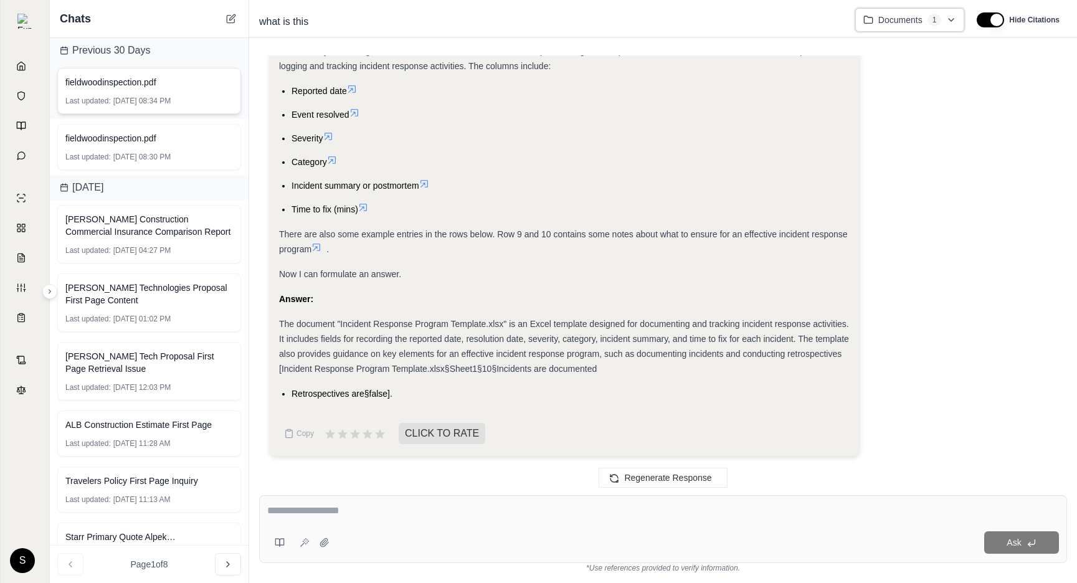
scroll to position [141, 0]
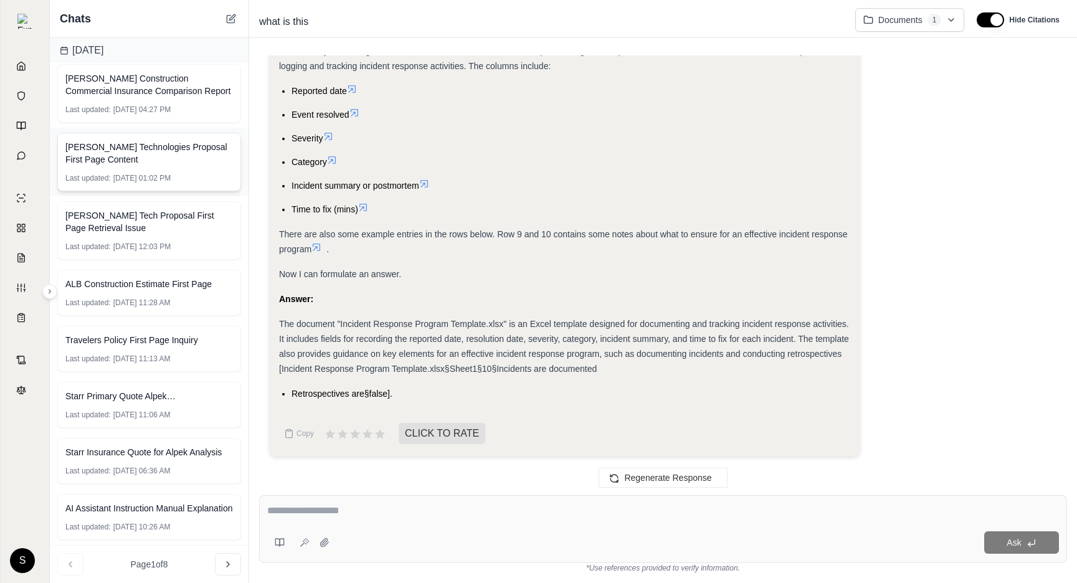
click at [154, 174] on span "[DATE] 01:02 PM" at bounding box center [141, 178] width 57 height 10
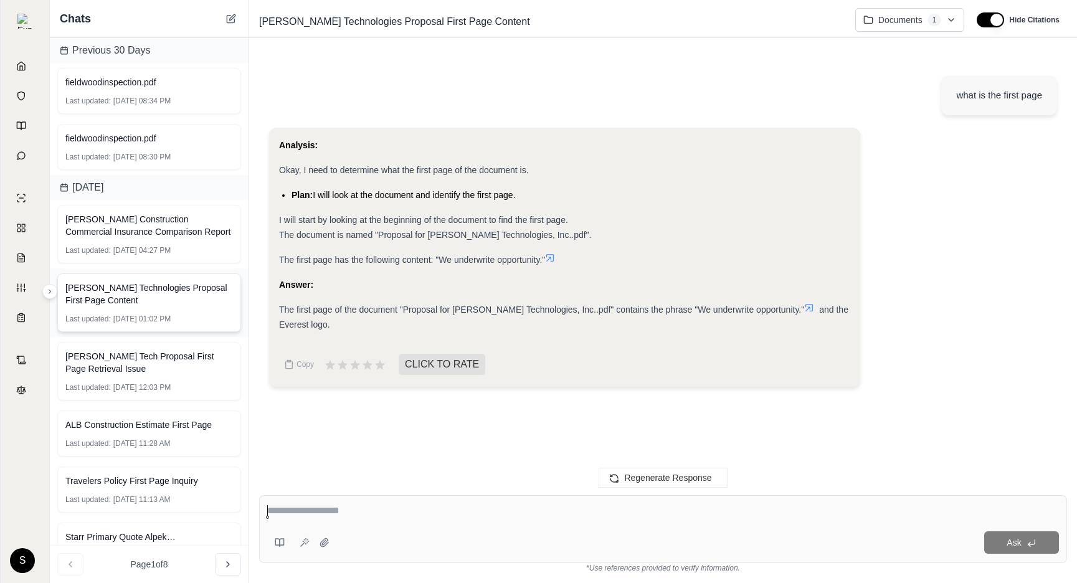
scroll to position [141, 0]
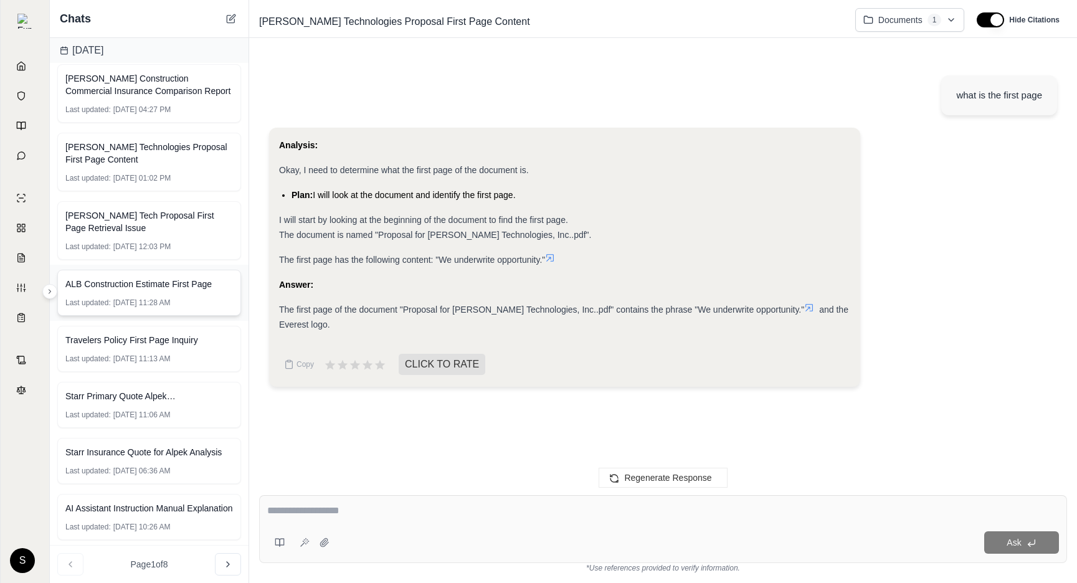
click at [138, 306] on span "[DATE] 11:28 AM" at bounding box center [141, 303] width 57 height 10
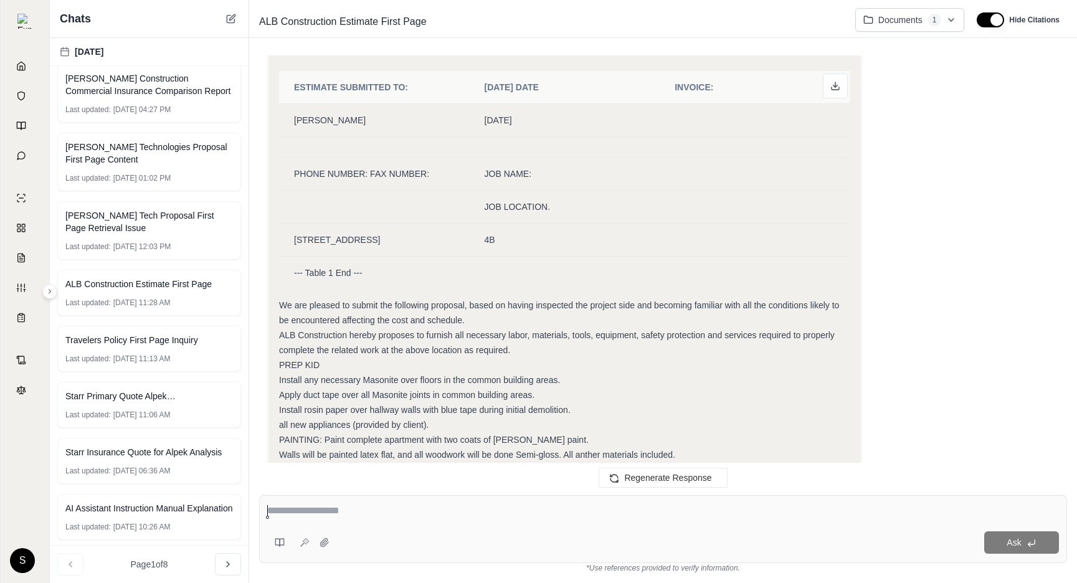
scroll to position [285, 0]
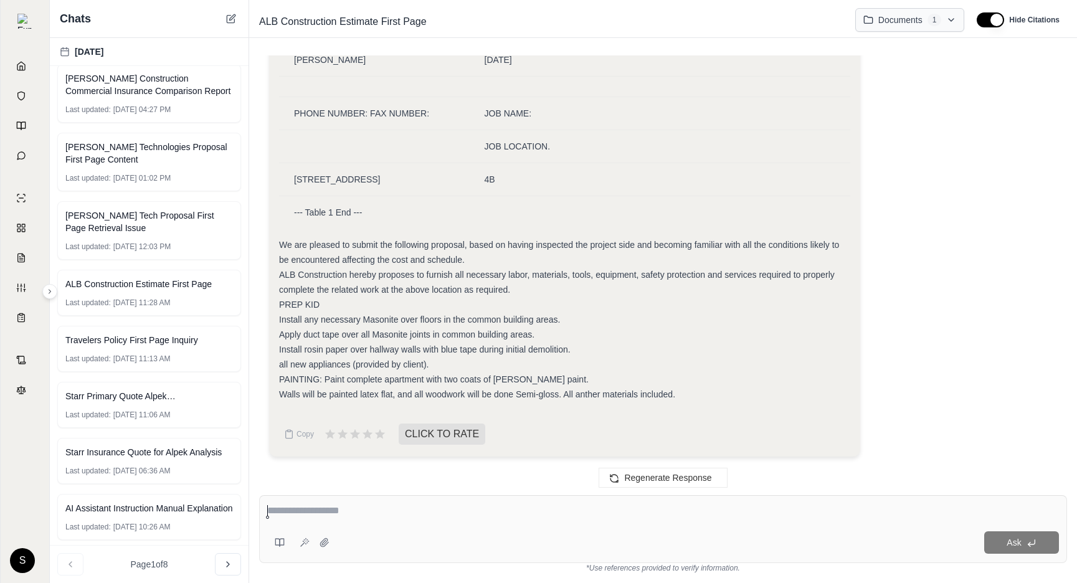
click at [894, 22] on html "Home Vault Prompts Chats Single Policy Comparisons Claims Custom Report Coverag…" at bounding box center [538, 291] width 1077 height 583
click at [901, 276] on html "Home Vault Prompts Chats Single Policy Comparisons Claims Custom Report Coverag…" at bounding box center [538, 291] width 1077 height 583
click at [901, 276] on div "Analysis: Okay, I need to extract the content of the first page from the provid…" at bounding box center [663, 154] width 788 height 623
click at [157, 453] on span "Starr Insurance Quote for Alpek Analysis" at bounding box center [143, 452] width 156 height 12
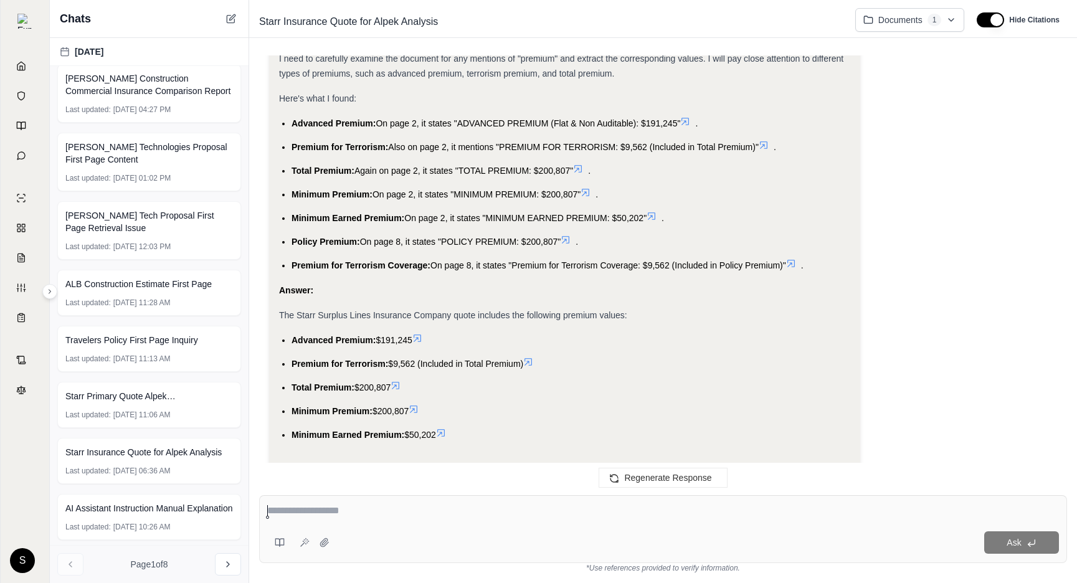
scroll to position [780, 0]
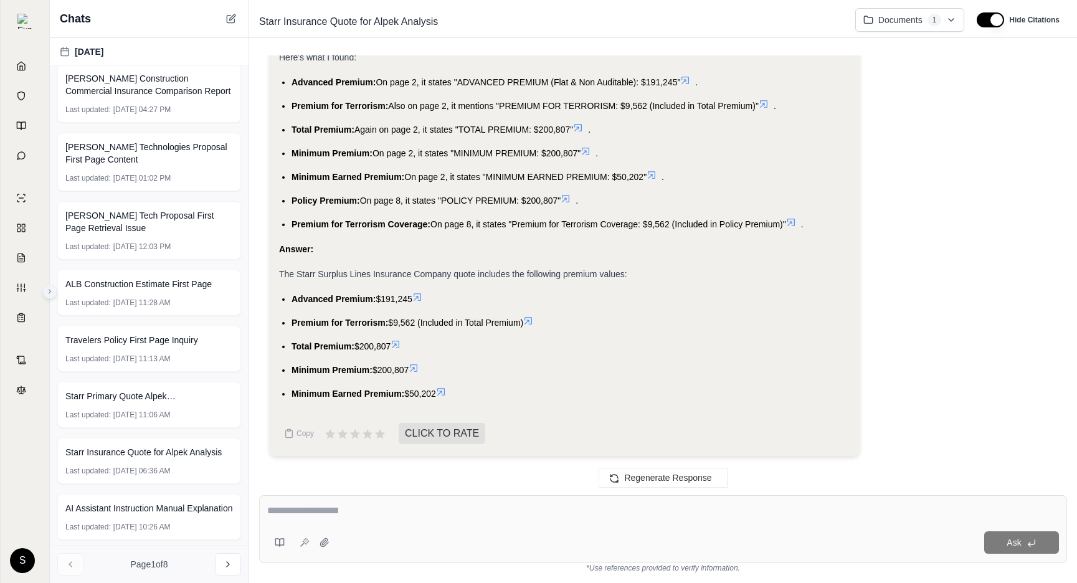
click at [52, 291] on icon at bounding box center [49, 291] width 7 height 7
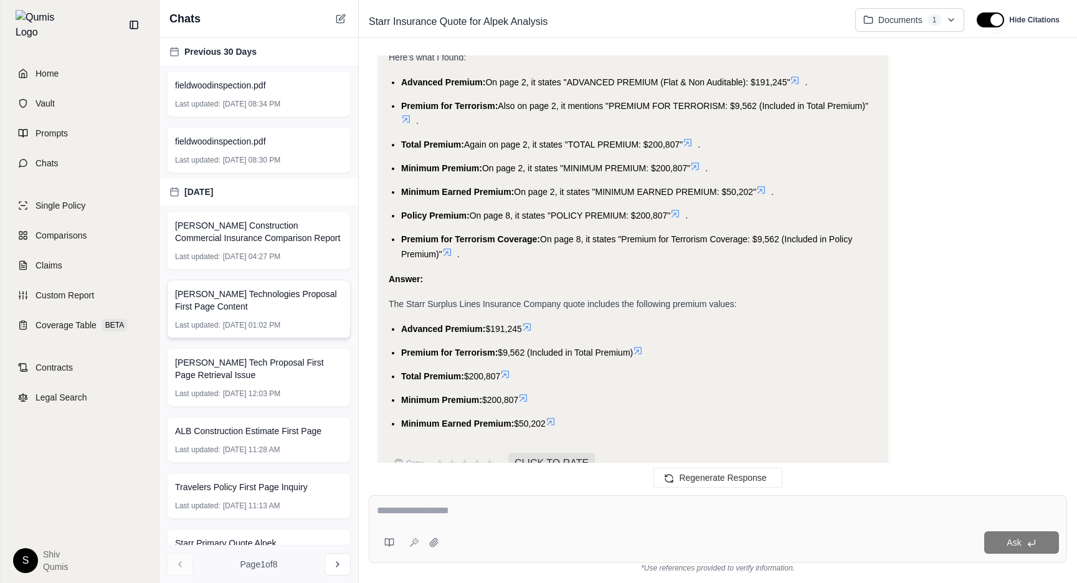
scroll to position [840, 0]
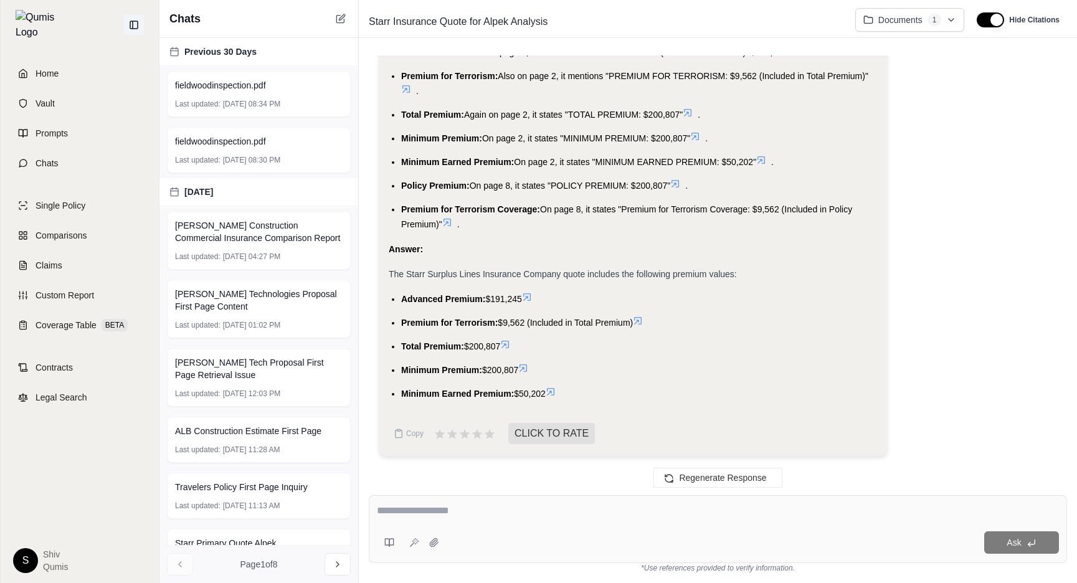
click at [132, 22] on icon at bounding box center [134, 25] width 10 height 10
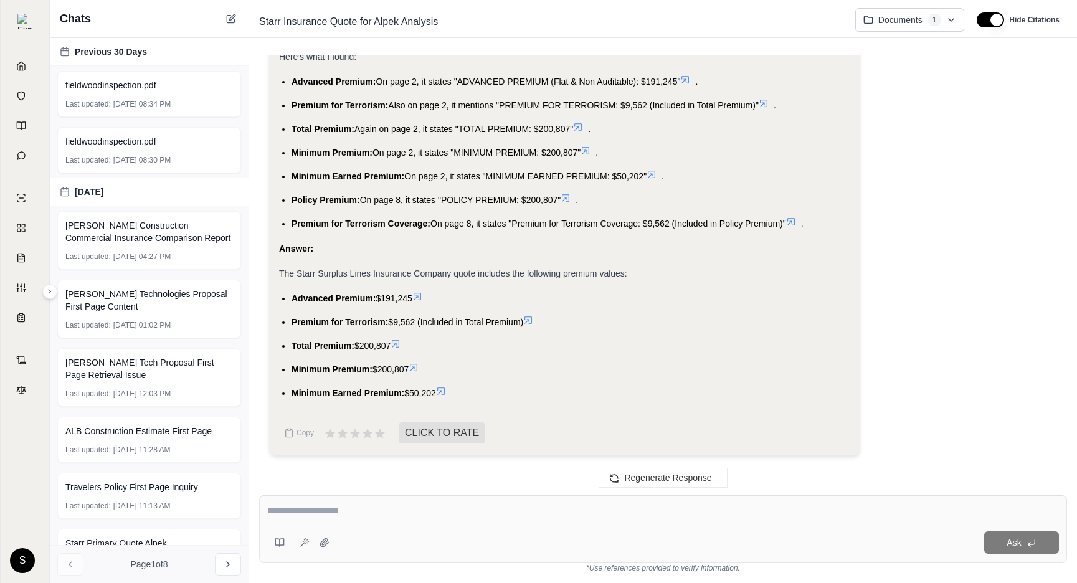
scroll to position [780, 0]
click at [48, 295] on button at bounding box center [49, 291] width 15 height 15
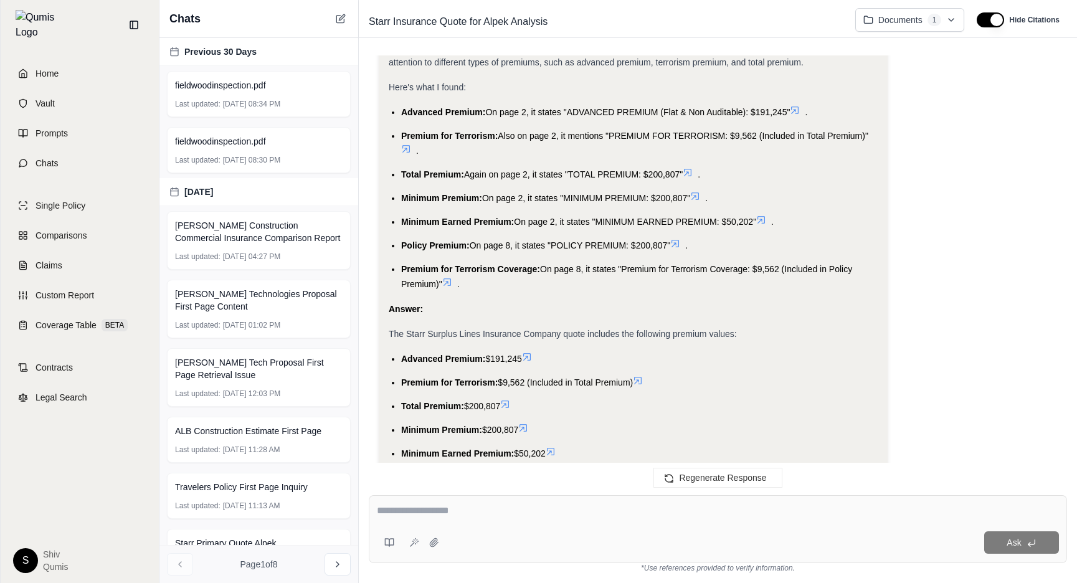
click at [48, 295] on div "Home Vault Prompts Chats Single Policy Comparisons Claims Custom Report Coverag…" at bounding box center [80, 316] width 158 height 533
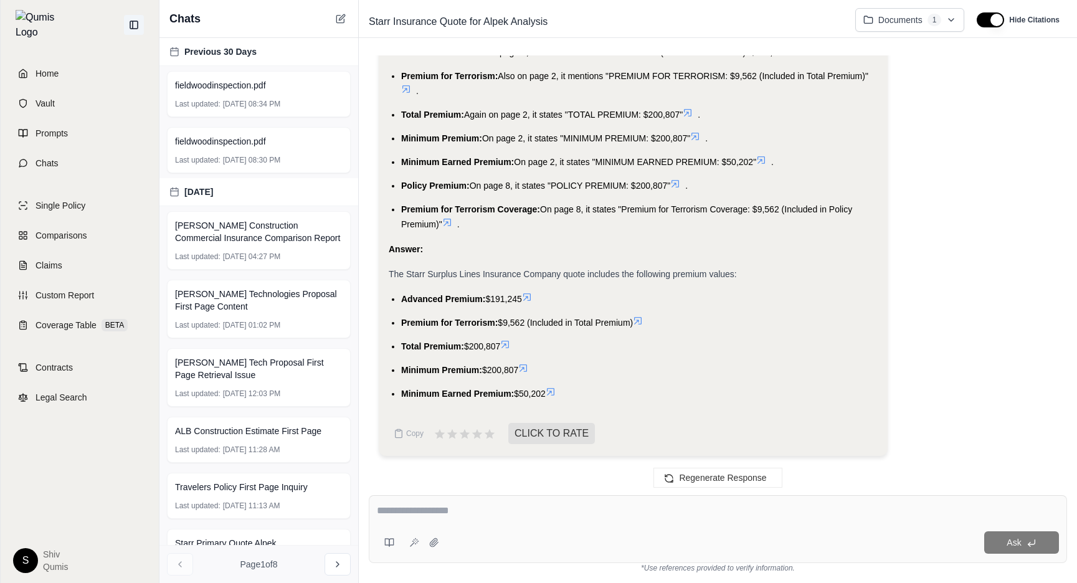
click at [127, 17] on button at bounding box center [134, 25] width 20 height 20
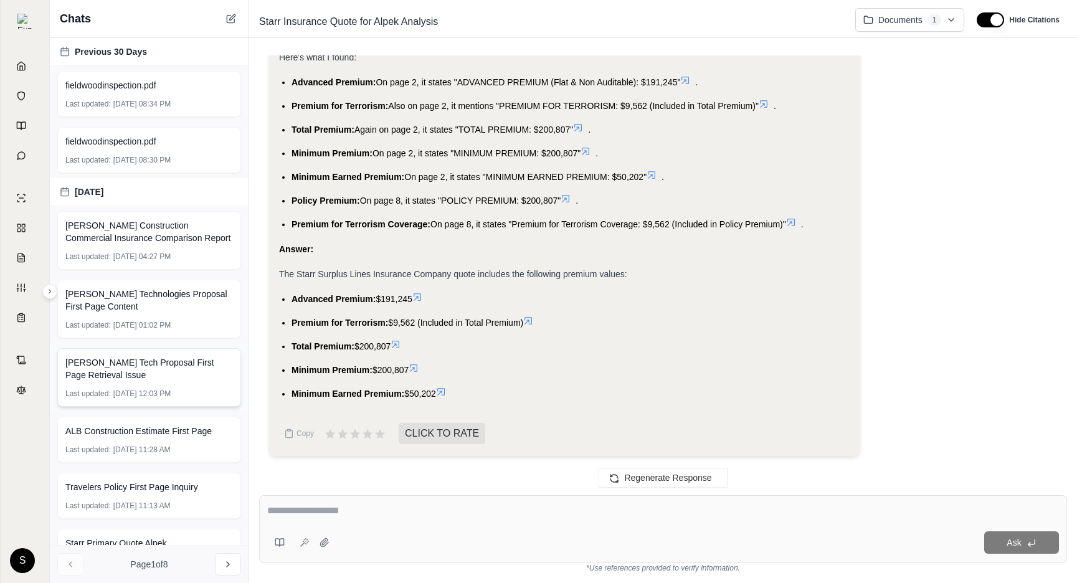
scroll to position [147, 0]
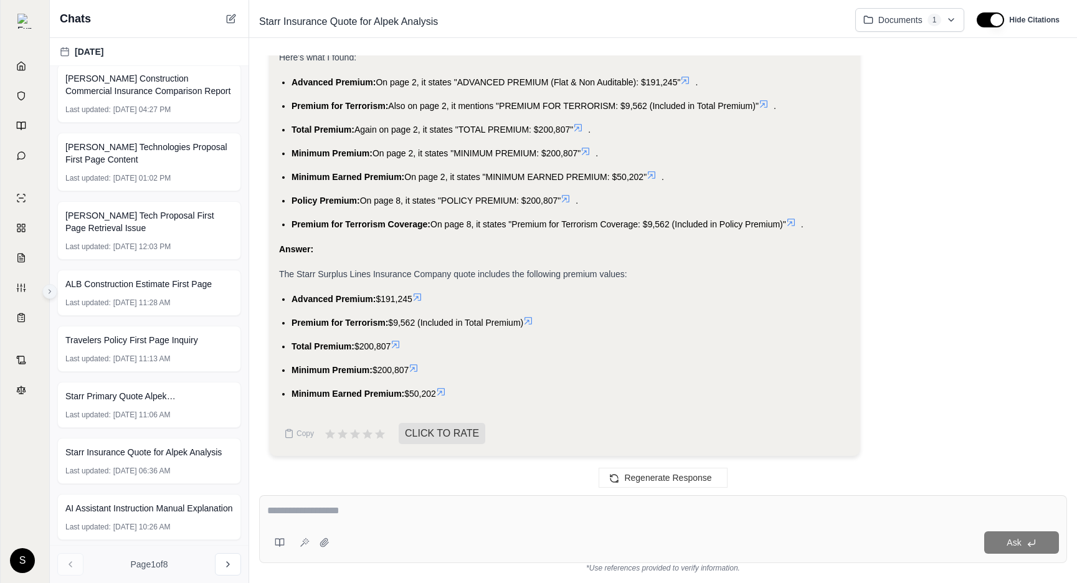
click at [54, 288] on button at bounding box center [49, 291] width 15 height 15
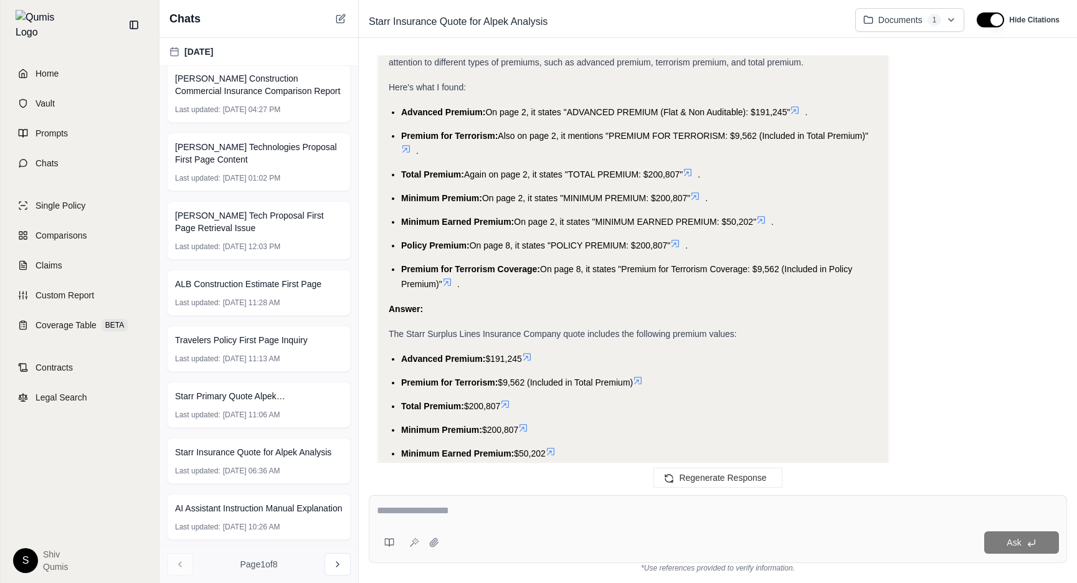
scroll to position [840, 0]
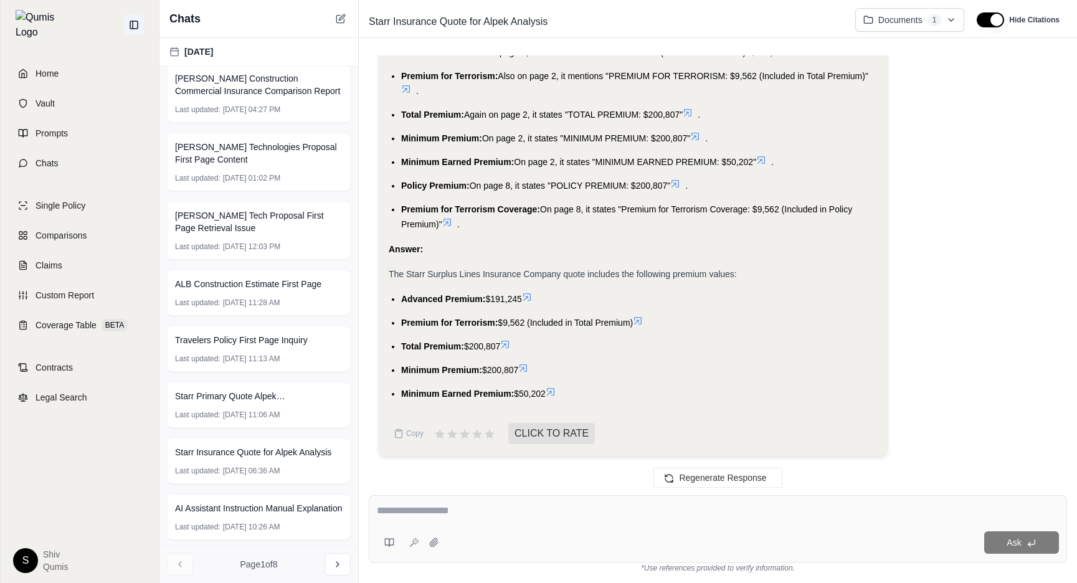
click at [135, 24] on icon at bounding box center [133, 24] width 7 height 7
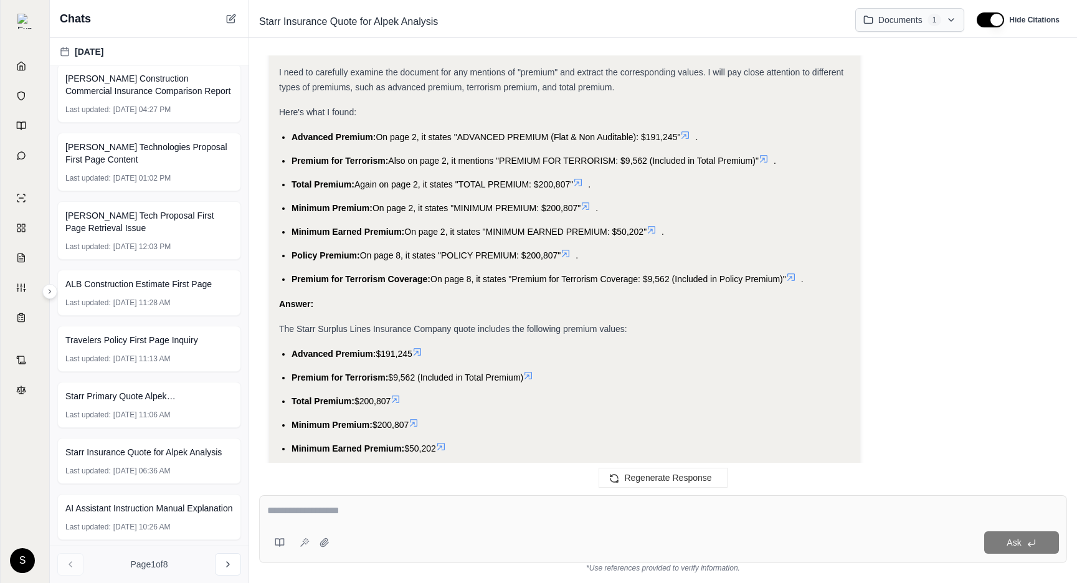
scroll to position [780, 0]
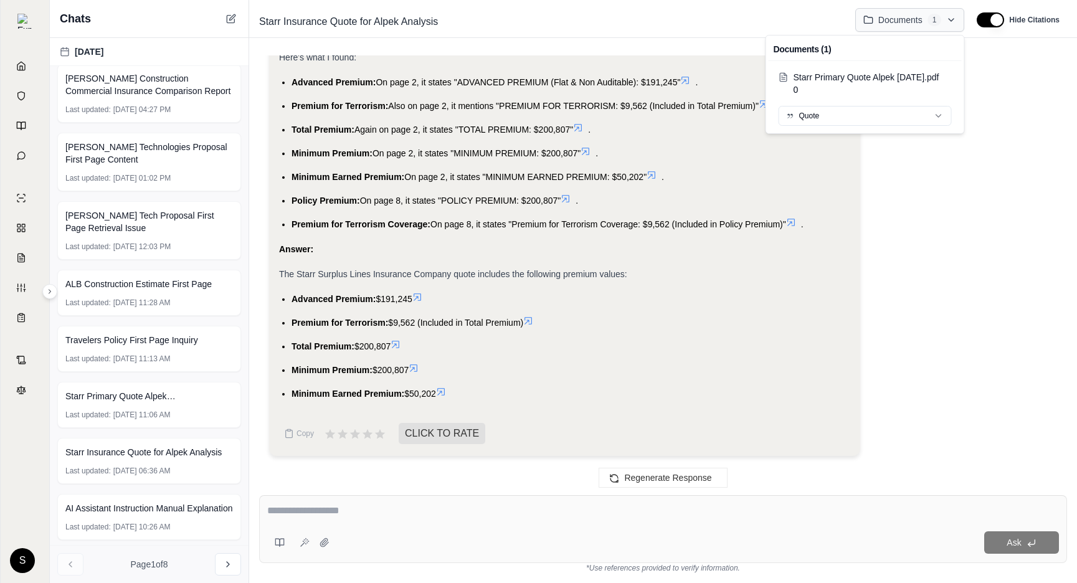
click at [938, 20] on html "Home Vault Prompts Chats Single Policy Comparisons Claims Custom Report Coverag…" at bounding box center [538, 291] width 1077 height 583
click at [913, 283] on html "Home Vault Prompts Chats Single Policy Comparisons Claims Custom Report Coverag…" at bounding box center [538, 291] width 1077 height 583
click at [935, 21] on html "Home Vault Prompts Chats Single Policy Comparisons Claims Custom Report Coverag…" at bounding box center [538, 291] width 1077 height 583
click at [923, 236] on html "Home Vault Prompts Chats Single Policy Comparisons Claims Custom Report Coverag…" at bounding box center [538, 291] width 1077 height 583
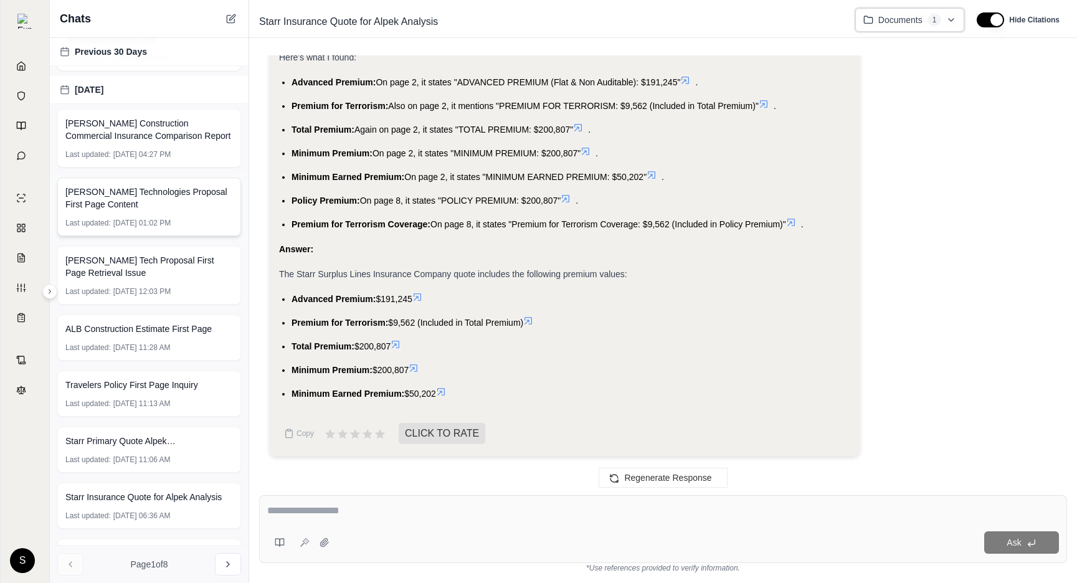
scroll to position [0, 0]
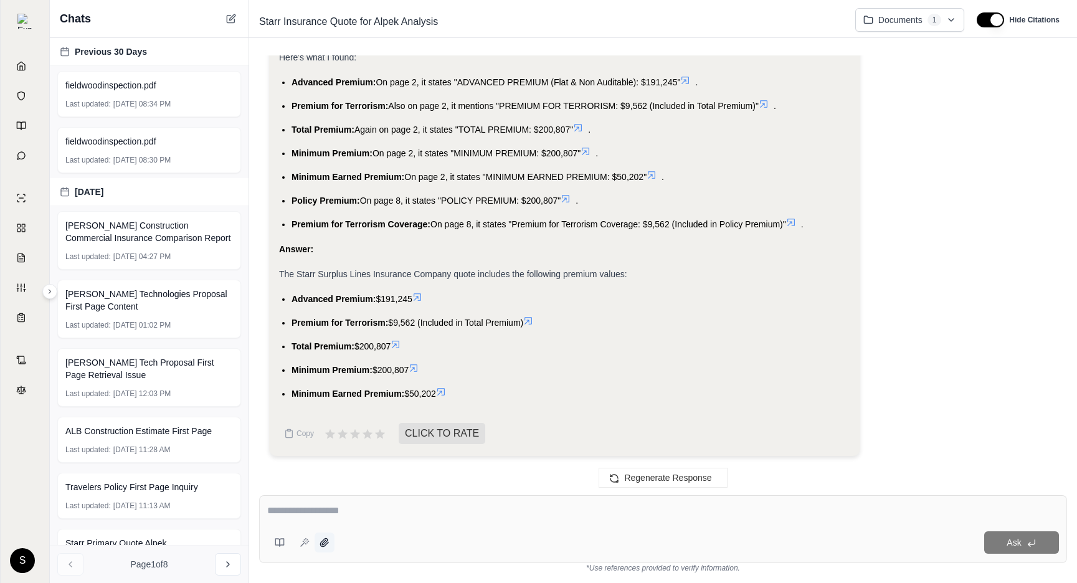
click at [327, 545] on icon at bounding box center [324, 542] width 10 height 10
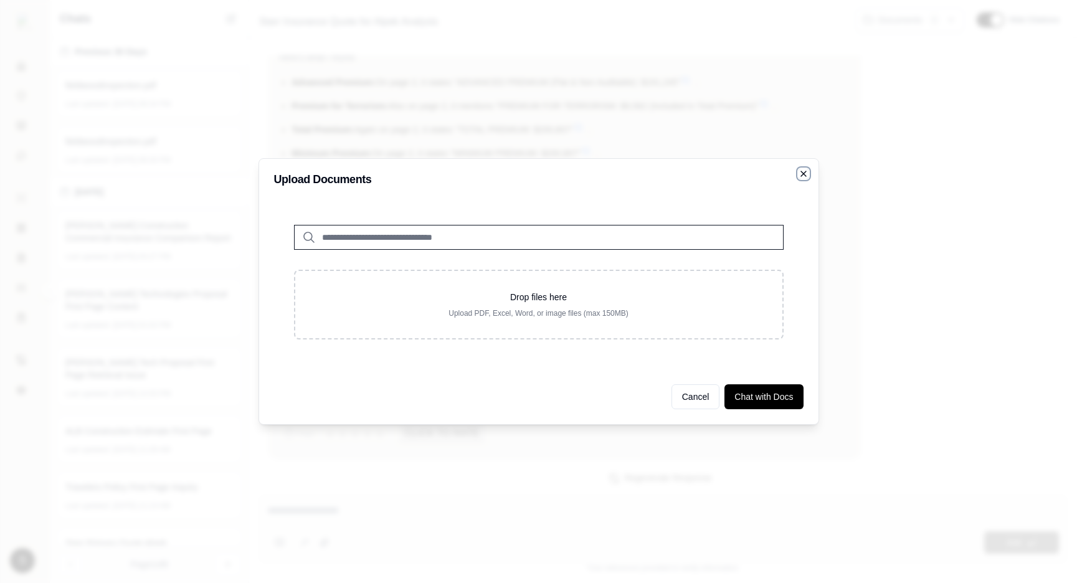
click at [800, 174] on icon "button" at bounding box center [803, 174] width 10 height 10
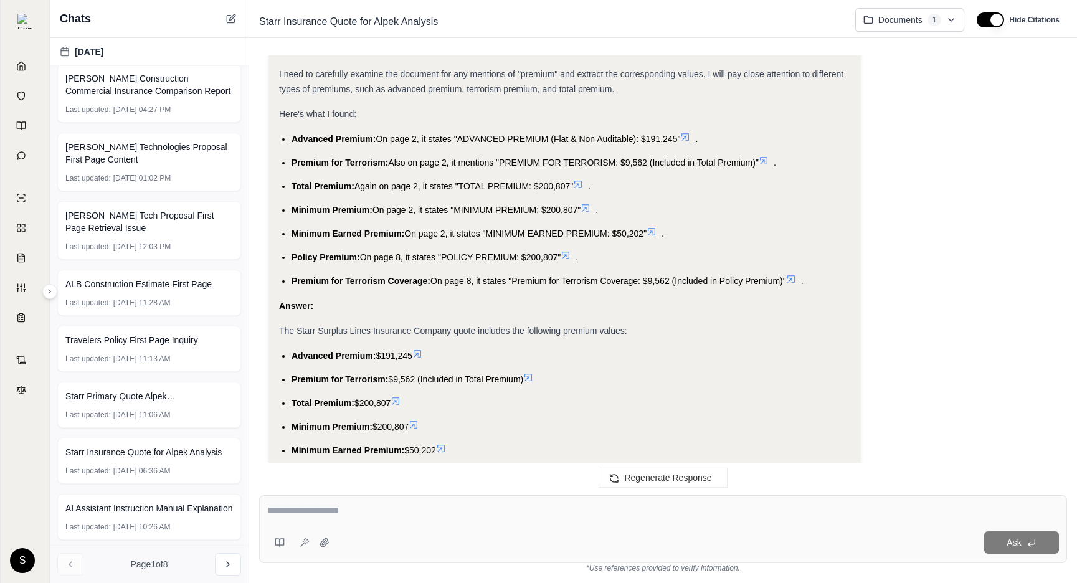
scroll to position [780, 0]
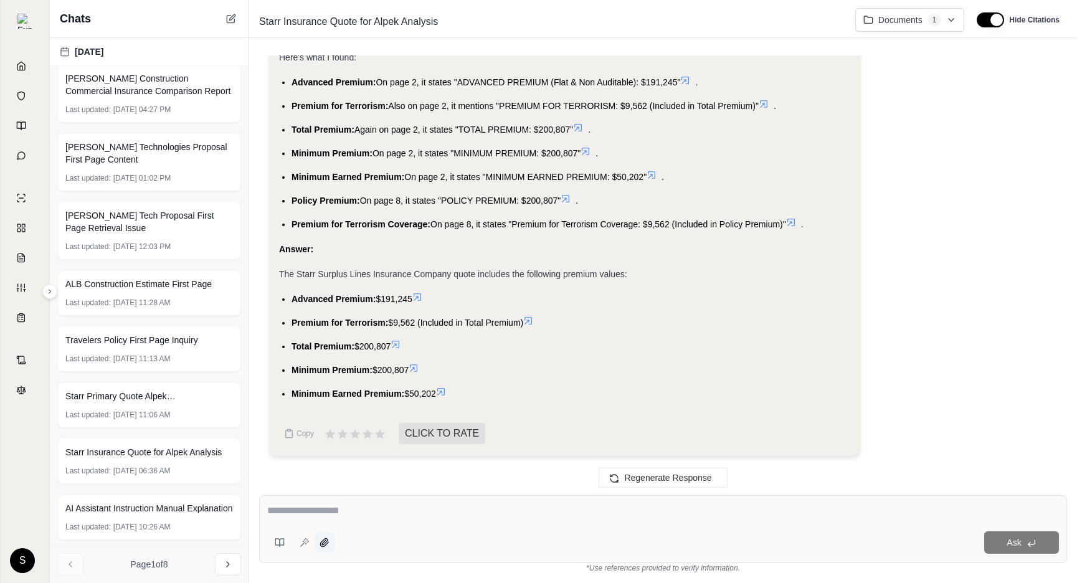
click at [329, 546] on icon at bounding box center [324, 542] width 10 height 10
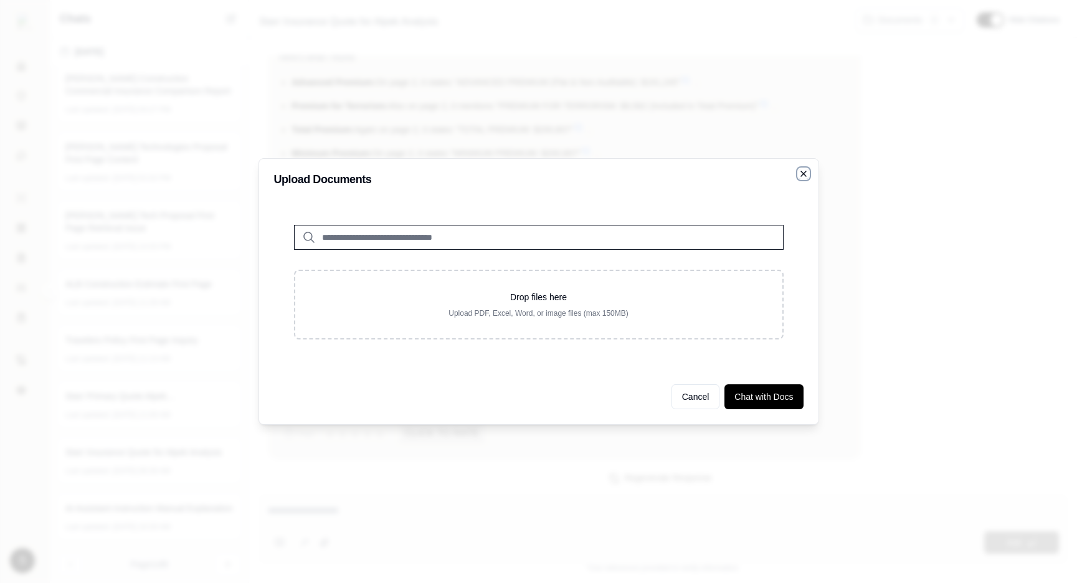
click at [806, 176] on icon "button" at bounding box center [803, 174] width 10 height 10
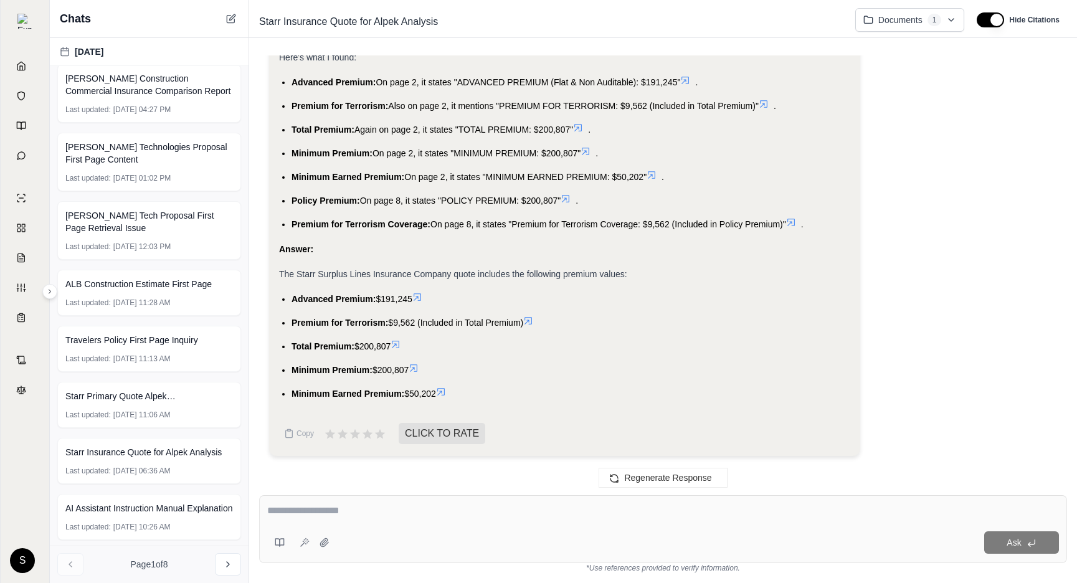
click at [903, 13] on html "Home Vault Prompts Chats Single Policy Comparisons Claims Custom Report Coverag…" at bounding box center [538, 291] width 1077 height 583
click at [901, 18] on html "Home Vault Prompts Chats Single Policy Comparisons Claims Custom Report Coverag…" at bounding box center [538, 291] width 1077 height 583
click at [798, 404] on div "Okay, I will extract the premium values from the Starr Surplus Lines Insurance …" at bounding box center [564, 185] width 571 height 451
click at [54, 295] on button at bounding box center [49, 291] width 15 height 15
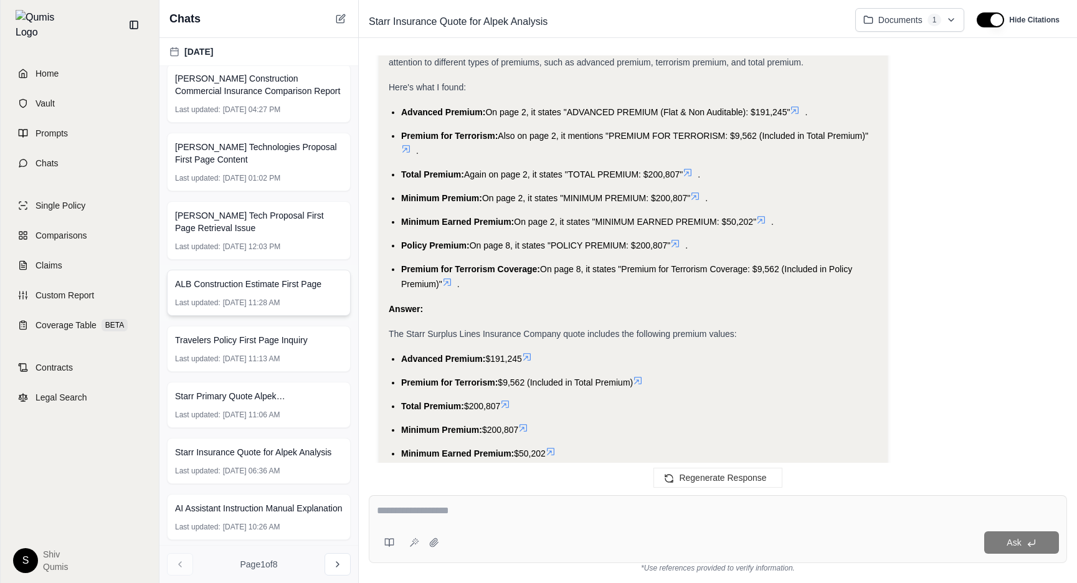
scroll to position [810, 0]
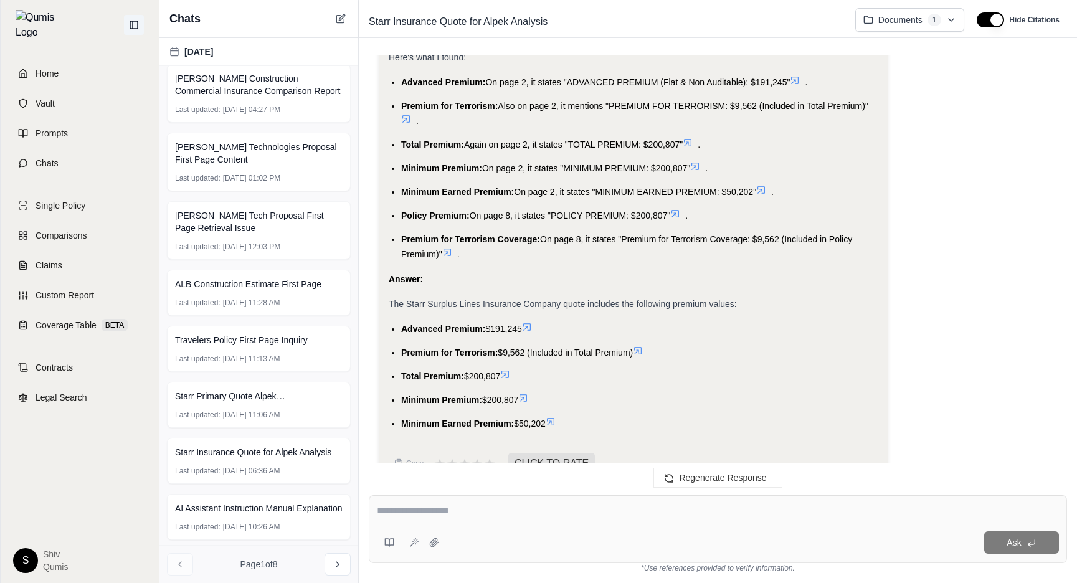
click at [136, 23] on icon at bounding box center [134, 25] width 10 height 10
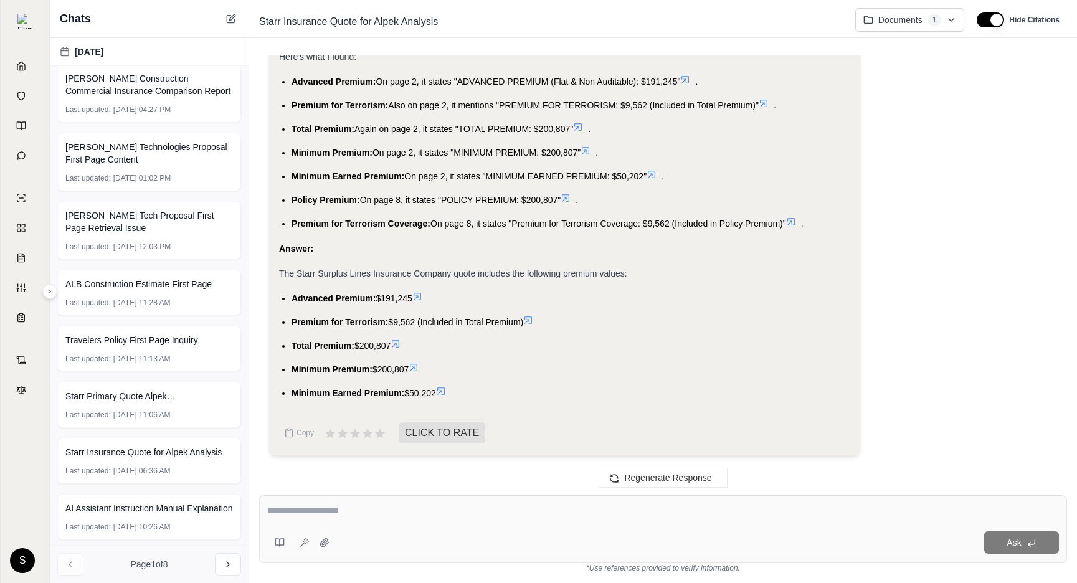
scroll to position [780, 0]
click at [931, 22] on html "Home Vault Prompts Chats Single Policy Comparisons Claims Custom Report Coverag…" at bounding box center [538, 291] width 1077 height 583
click at [955, 146] on div "Okay, I will extract the premium values from the Starr Surplus Lines Insurance …" at bounding box center [663, 208] width 788 height 516
click at [894, 163] on div "Okay, I will extract the premium values from the Starr Surplus Lines Insurance …" at bounding box center [663, 208] width 788 height 516
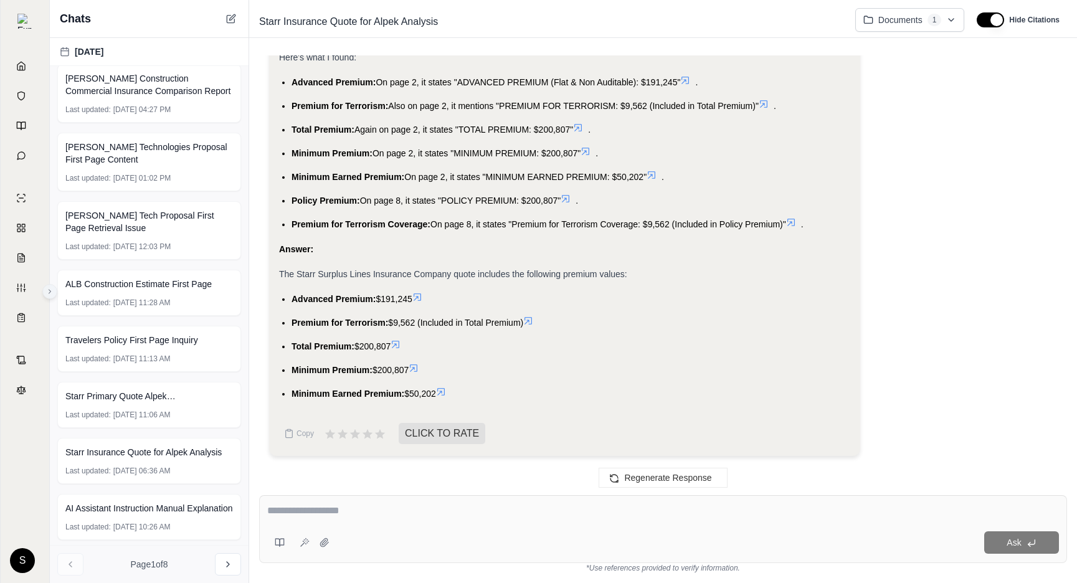
click at [51, 291] on icon at bounding box center [49, 291] width 7 height 7
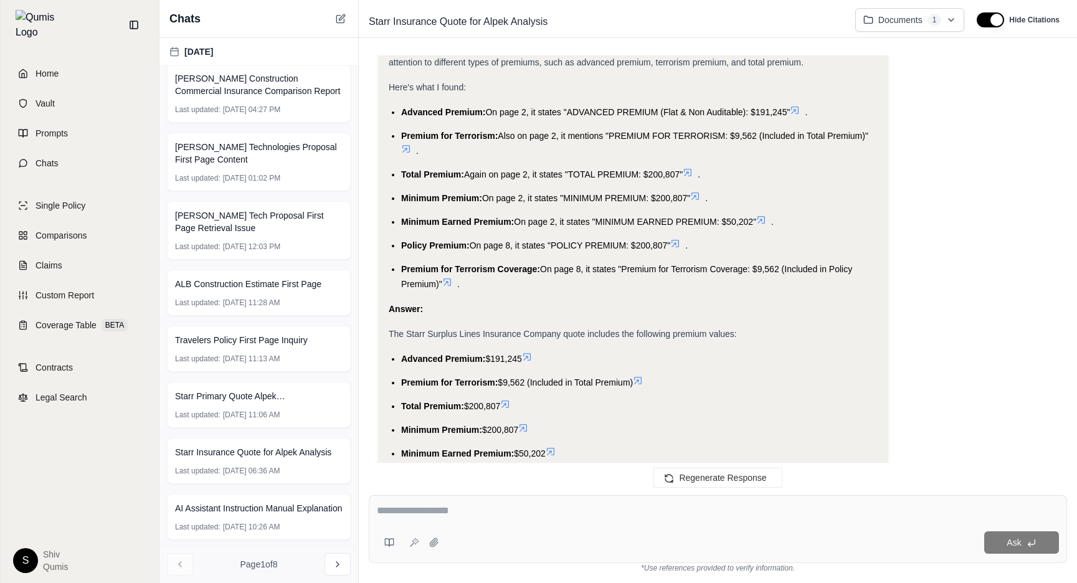
scroll to position [810, 0]
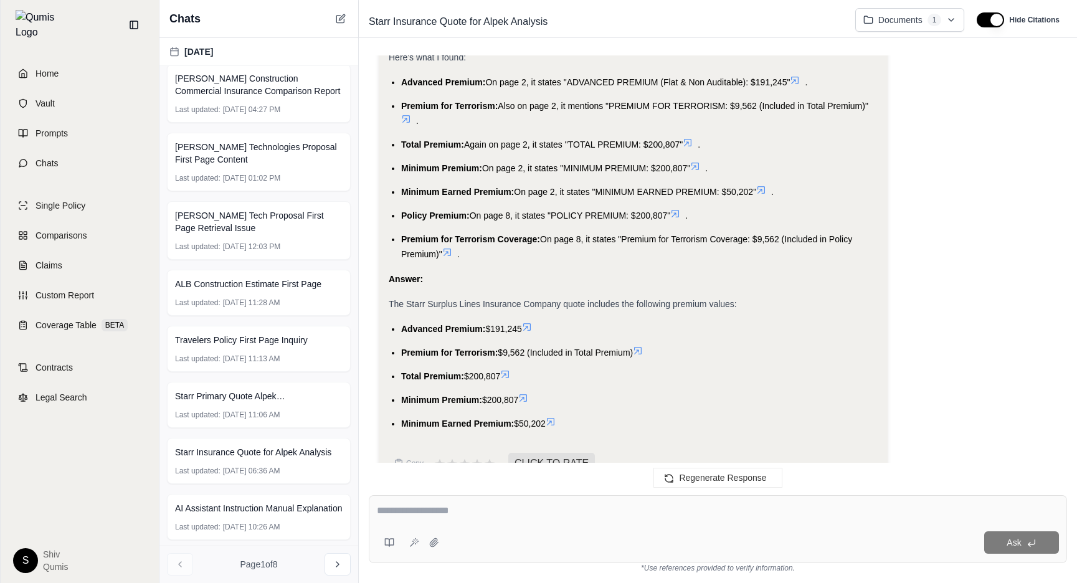
click at [971, 354] on div "Okay, I will extract the premium values from the Starr Surplus Lines Insurance …" at bounding box center [718, 222] width 678 height 545
click at [80, 500] on div "Home Vault Prompts Chats Single Policy Comparisons Claims Custom Report Coverag…" at bounding box center [80, 316] width 158 height 533
click at [135, 20] on icon at bounding box center [134, 25] width 10 height 10
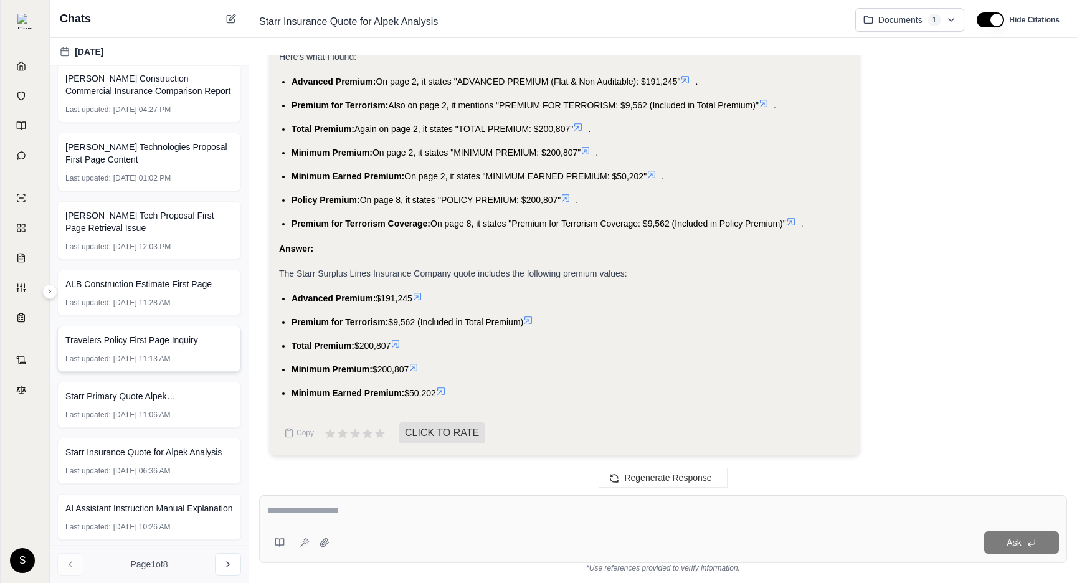
scroll to position [780, 0]
click at [52, 291] on icon at bounding box center [49, 291] width 7 height 7
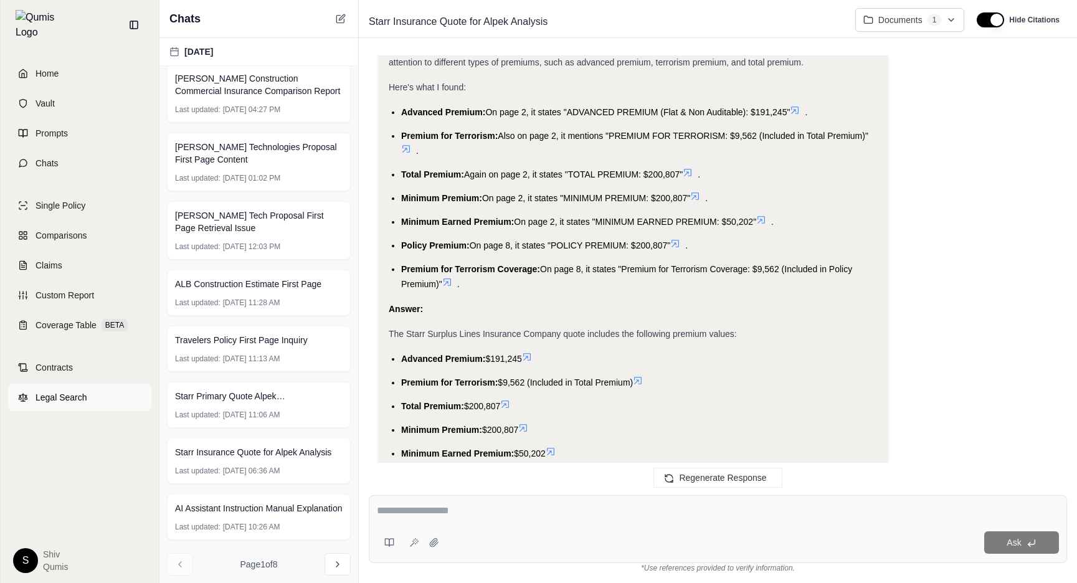
scroll to position [810, 0]
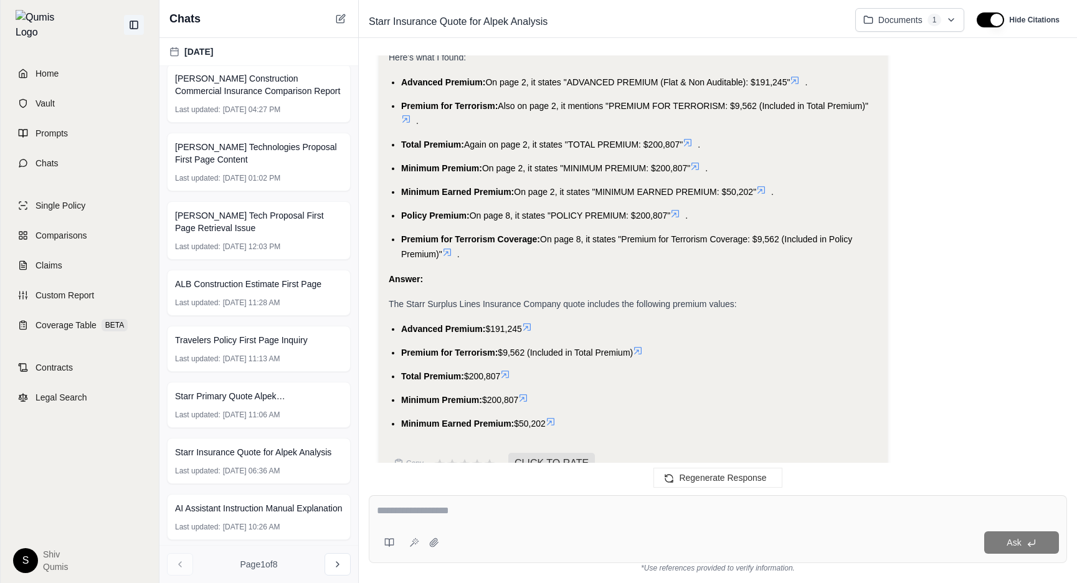
click at [139, 26] on button at bounding box center [134, 25] width 20 height 20
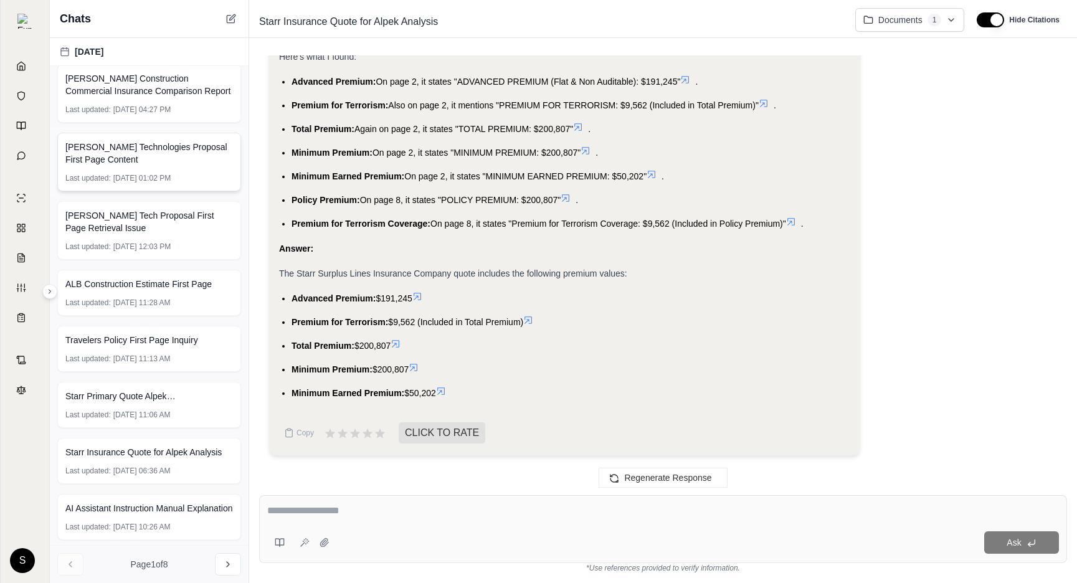
scroll to position [780, 0]
click at [916, 144] on div "Okay, I will extract the premium values from the Starr Surplus Lines Insurance …" at bounding box center [663, 208] width 788 height 516
click at [50, 292] on icon at bounding box center [49, 291] width 7 height 7
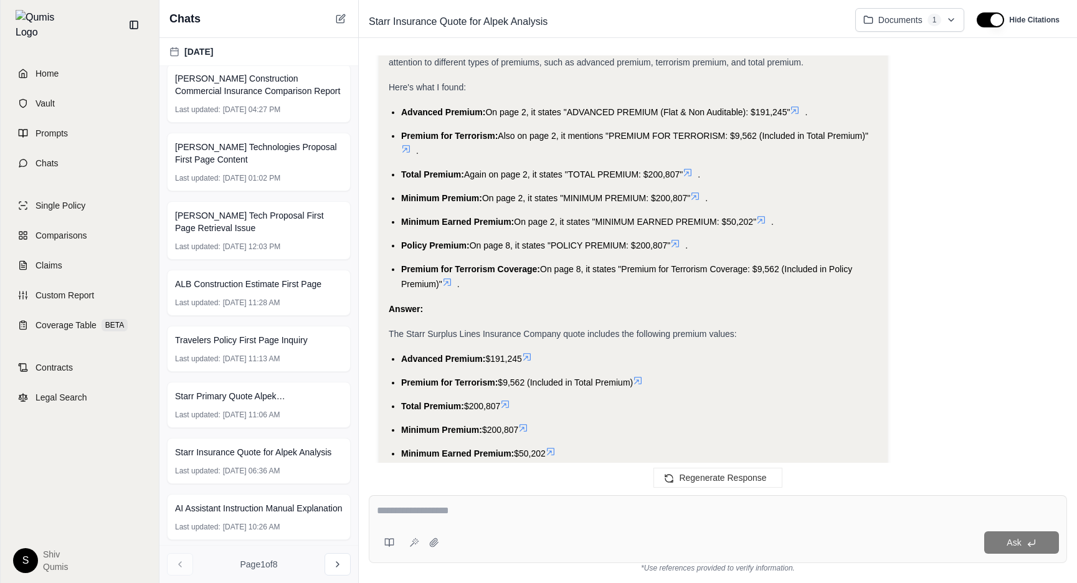
scroll to position [810, 0]
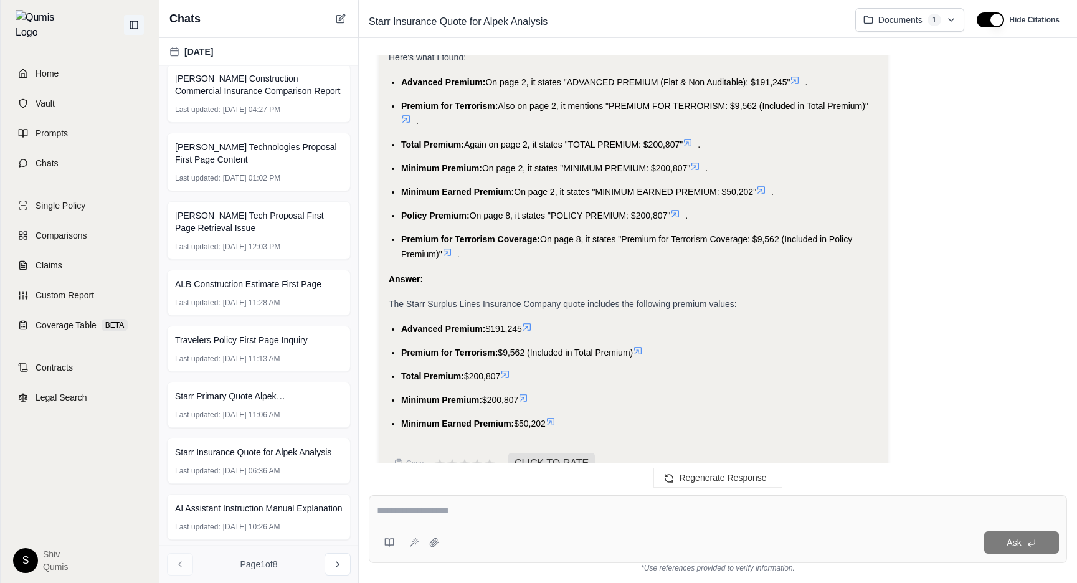
click at [132, 21] on icon at bounding box center [133, 24] width 7 height 7
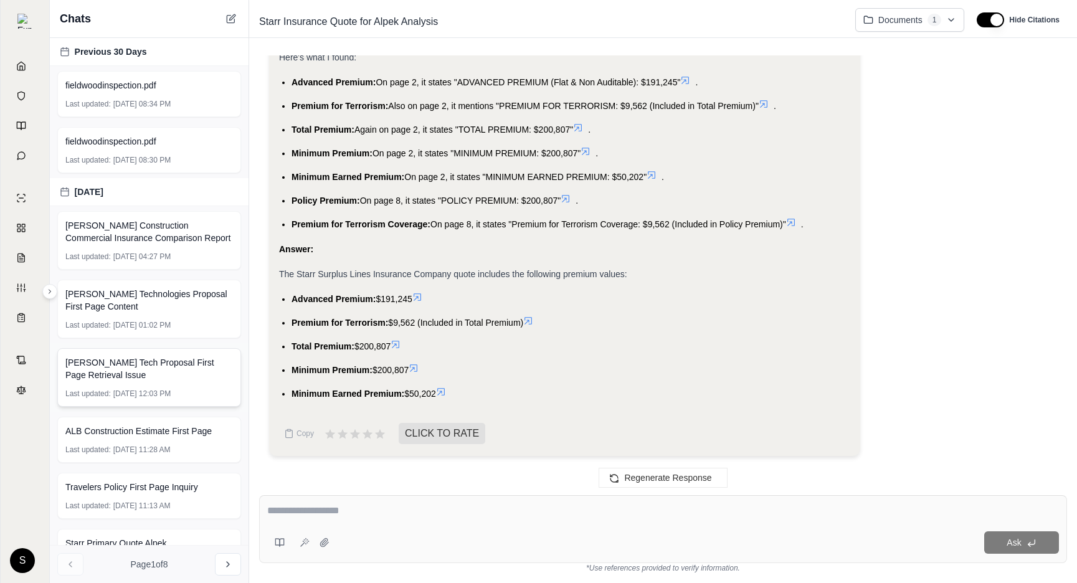
scroll to position [147, 0]
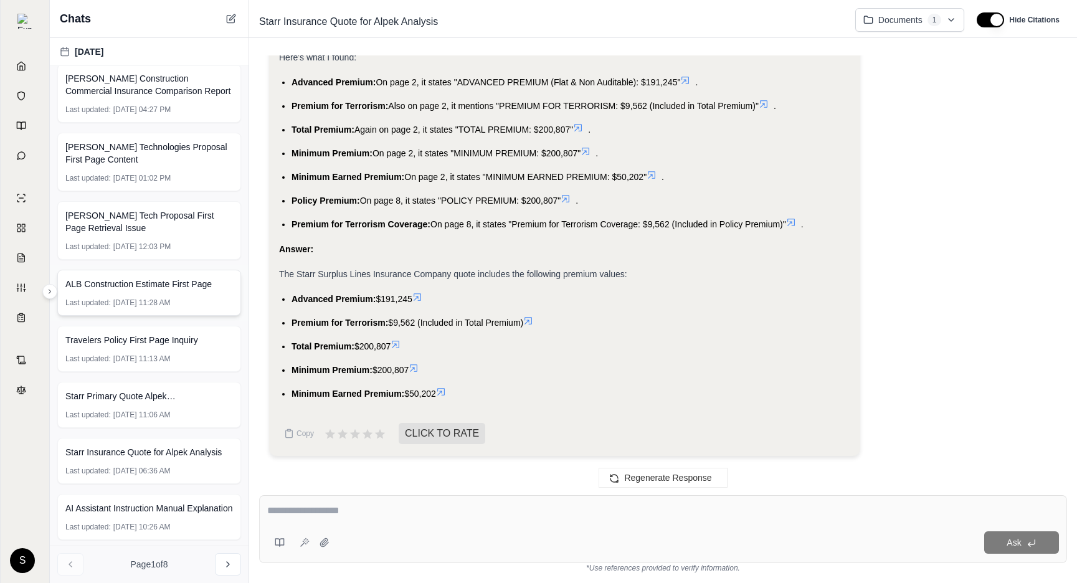
click at [50, 299] on div "ALB Construction Estimate First Page Last updated: Jul 16, 2025, 11:28 AM" at bounding box center [149, 293] width 199 height 56
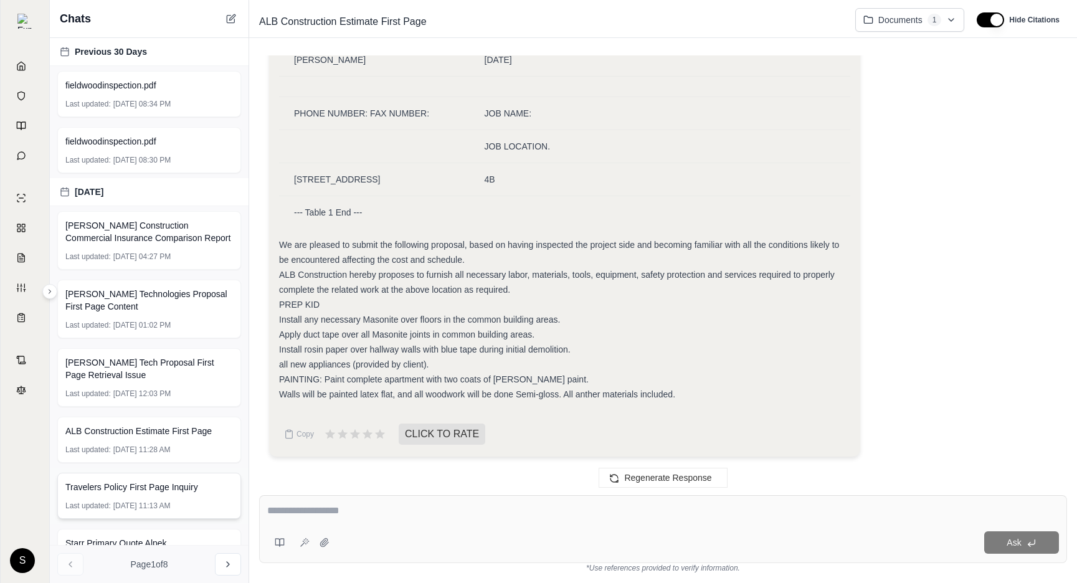
scroll to position [147, 0]
